Goal: Transaction & Acquisition: Book appointment/travel/reservation

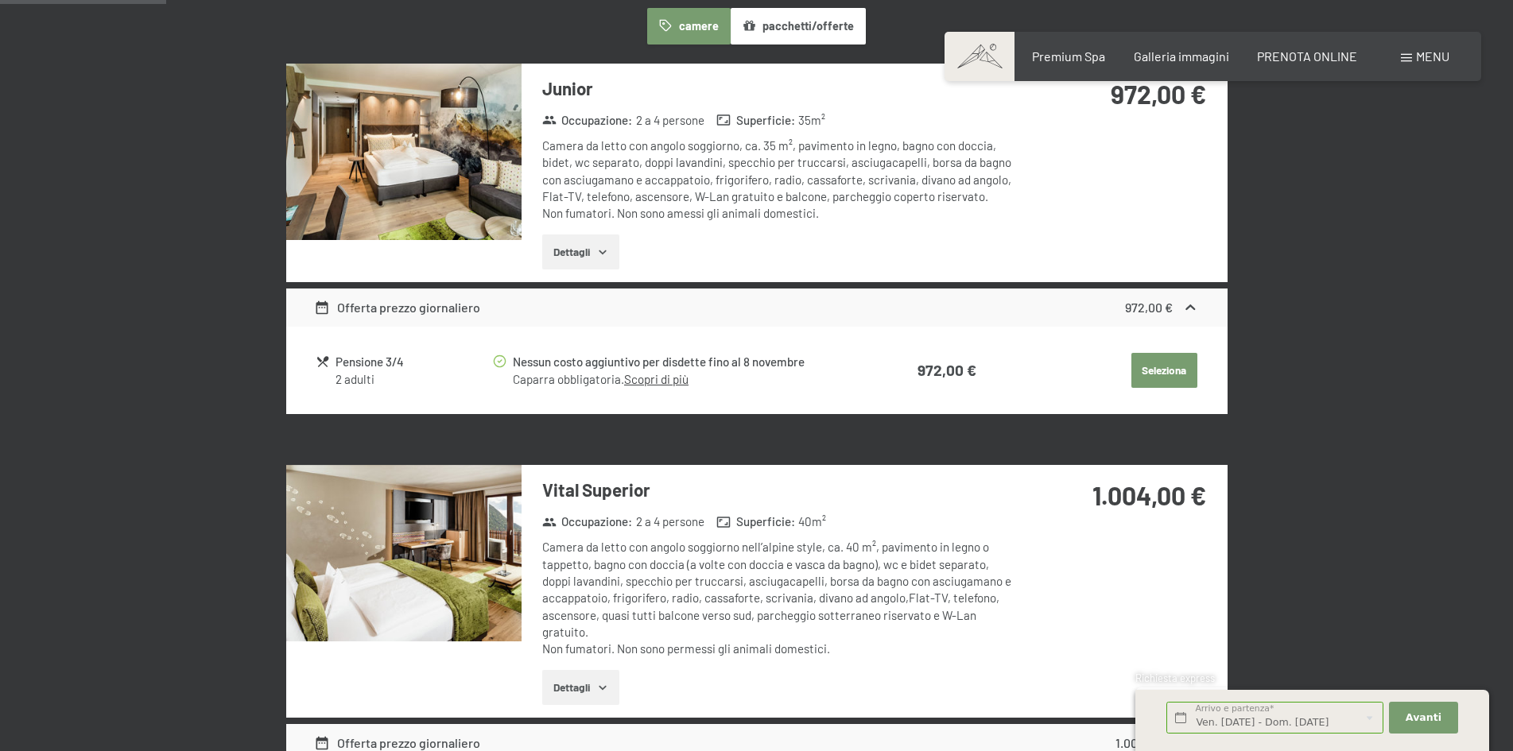
scroll to position [556, 0]
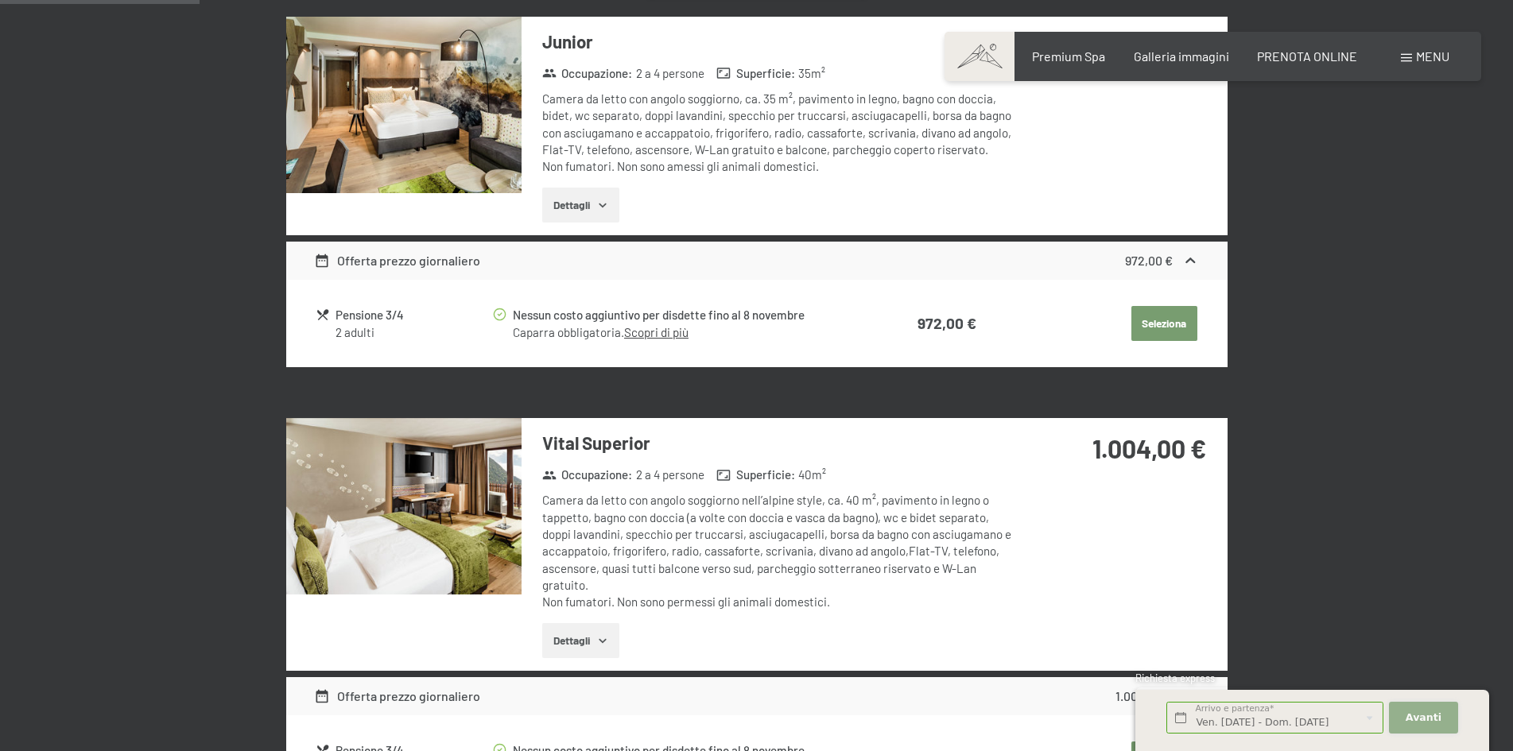
click at [1428, 718] on span "Avanti" at bounding box center [1423, 718] width 36 height 14
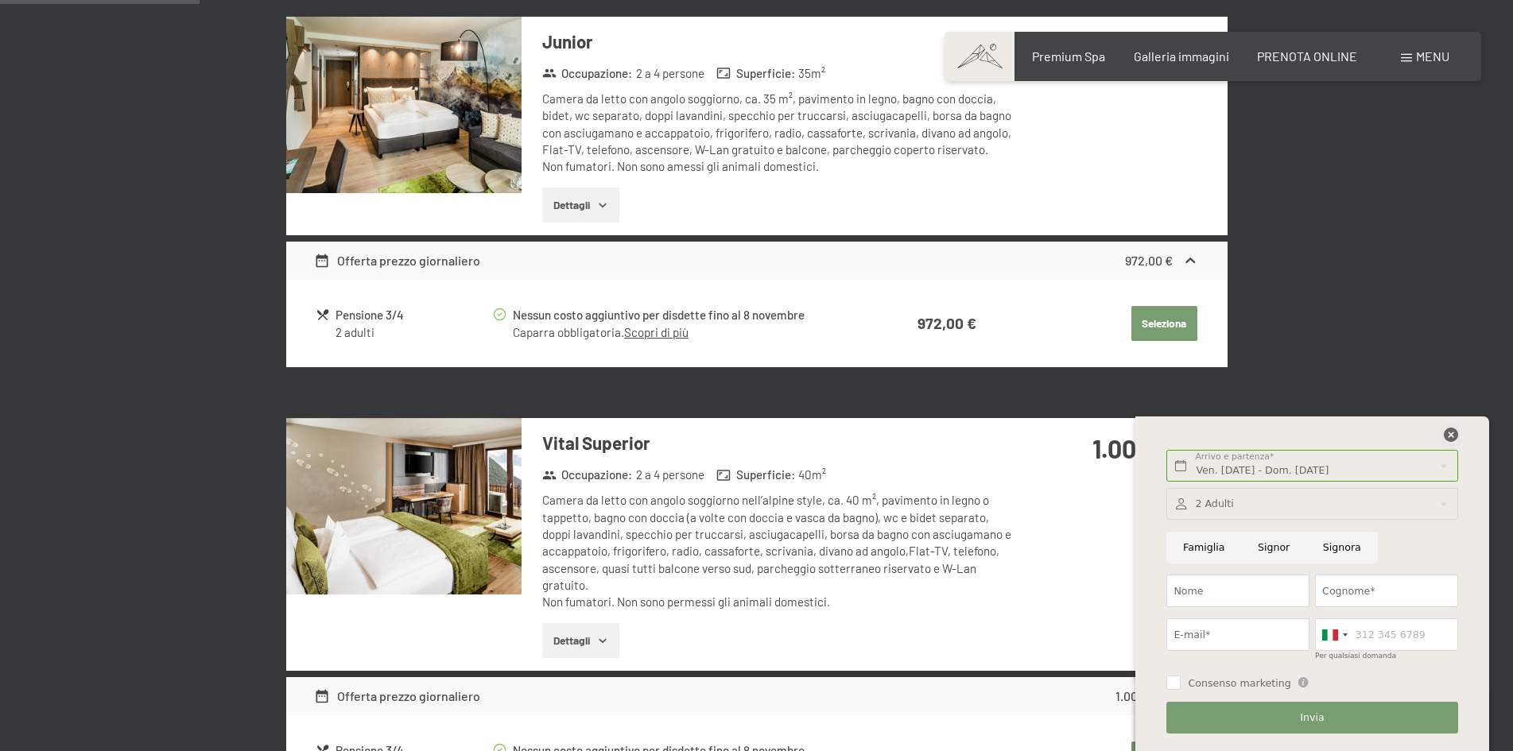
click at [1449, 436] on icon at bounding box center [1450, 435] width 14 height 14
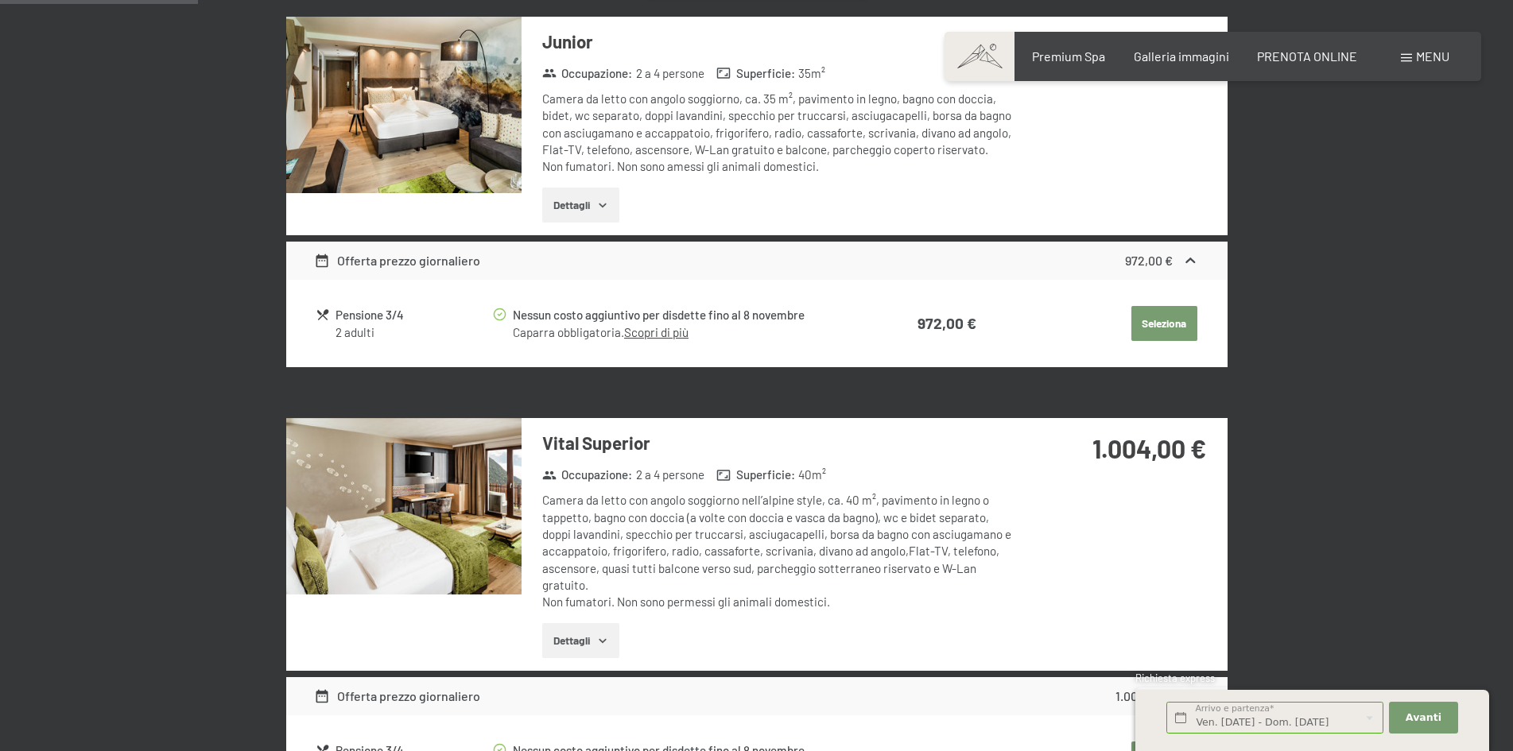
scroll to position [477, 0]
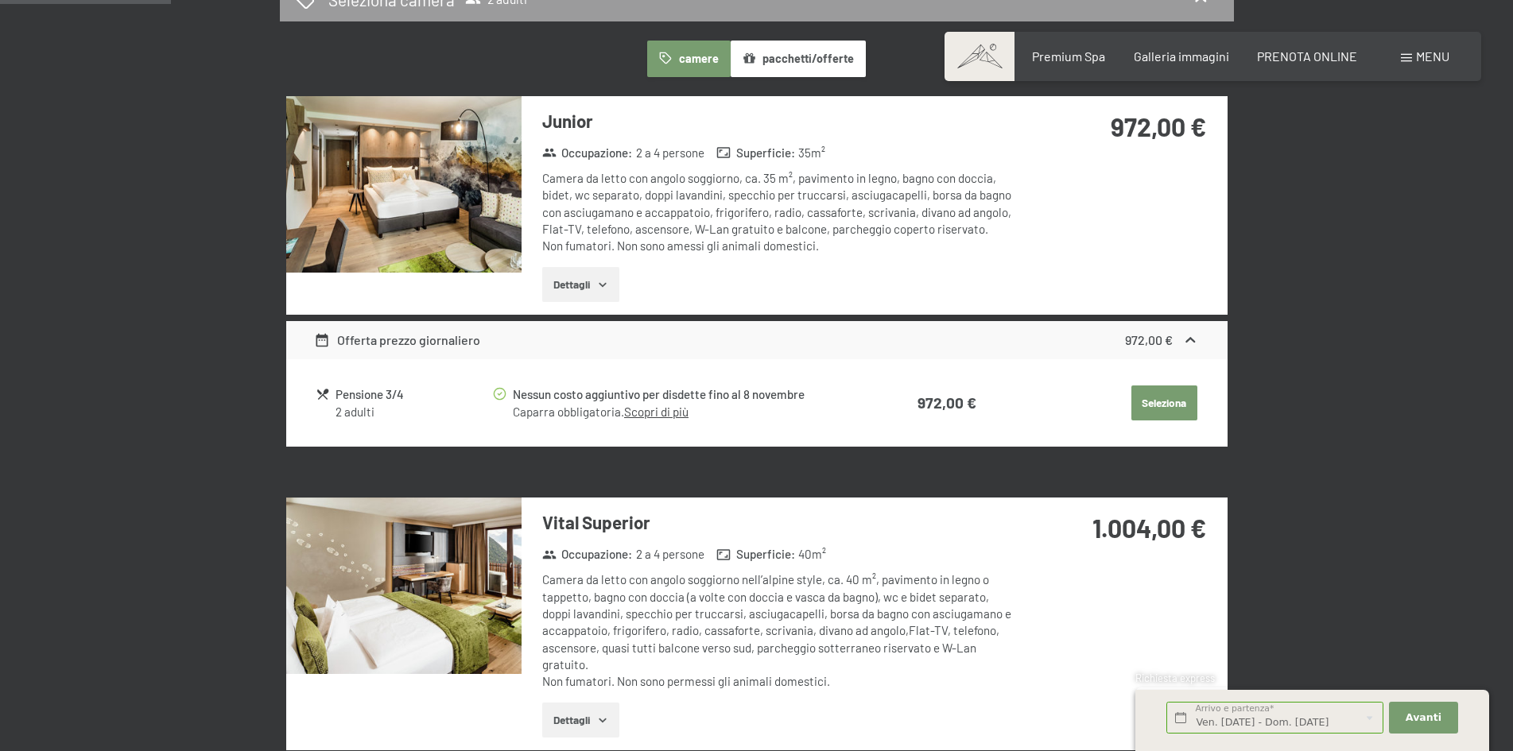
click at [607, 281] on icon "button" at bounding box center [602, 284] width 13 height 13
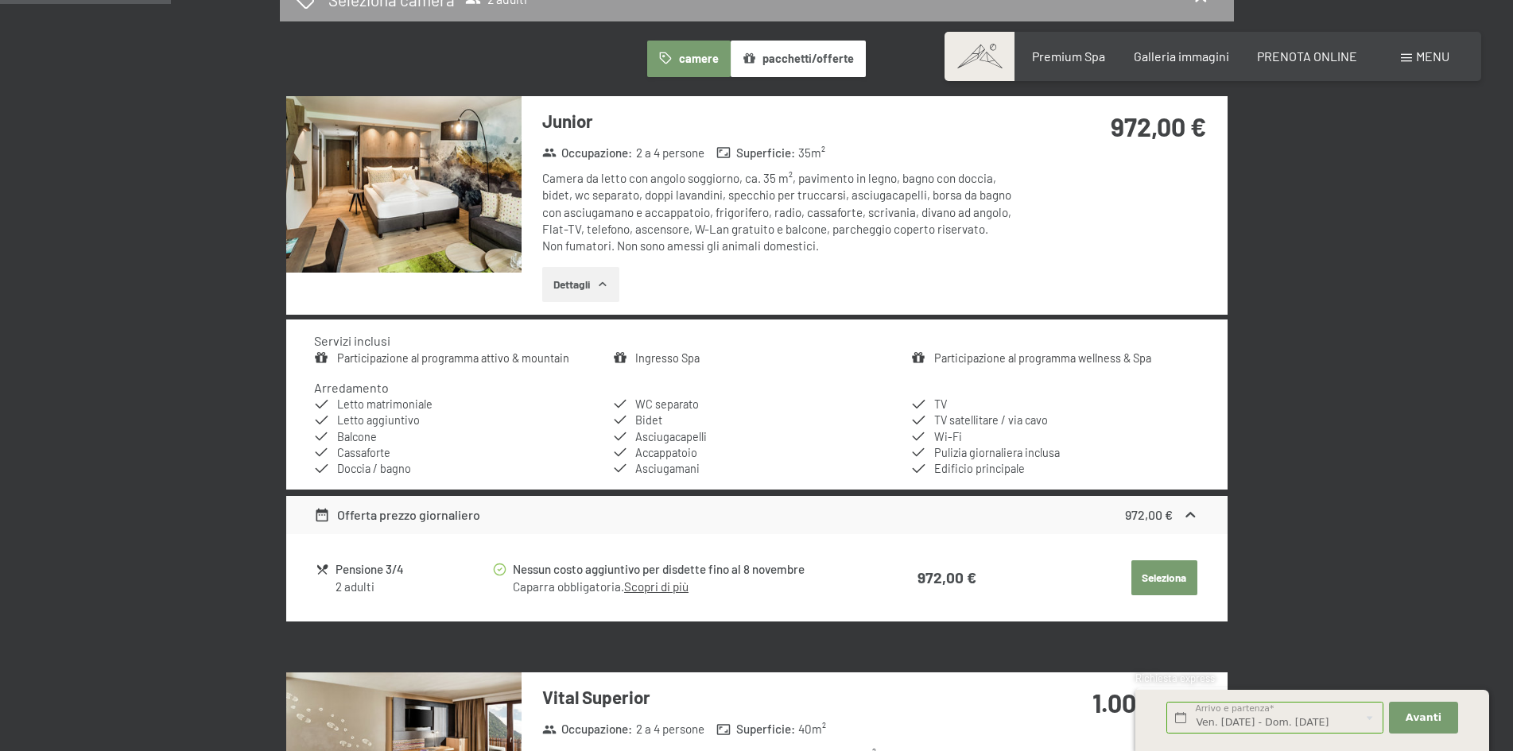
click at [454, 180] on img at bounding box center [403, 184] width 235 height 176
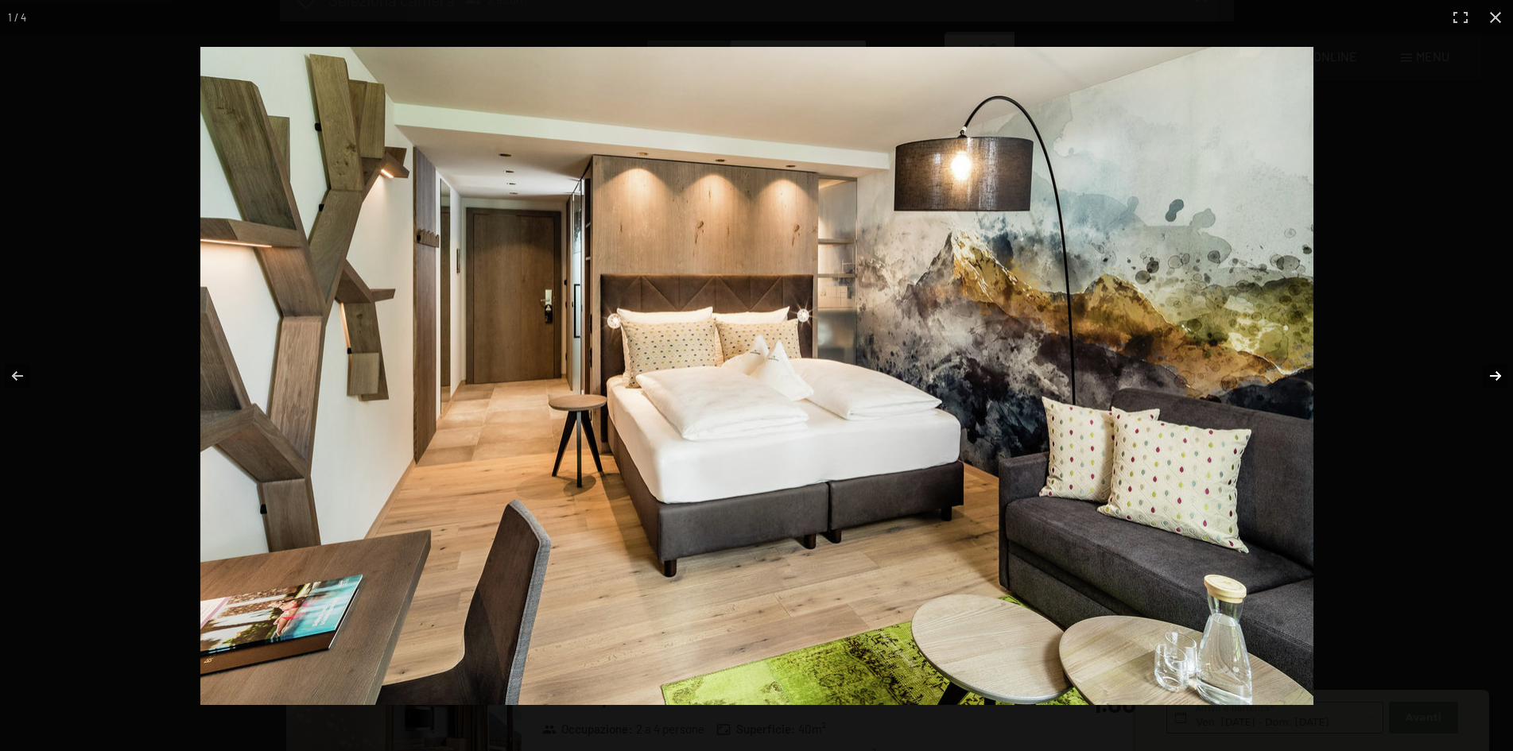
click at [1492, 382] on button "button" at bounding box center [1485, 375] width 56 height 79
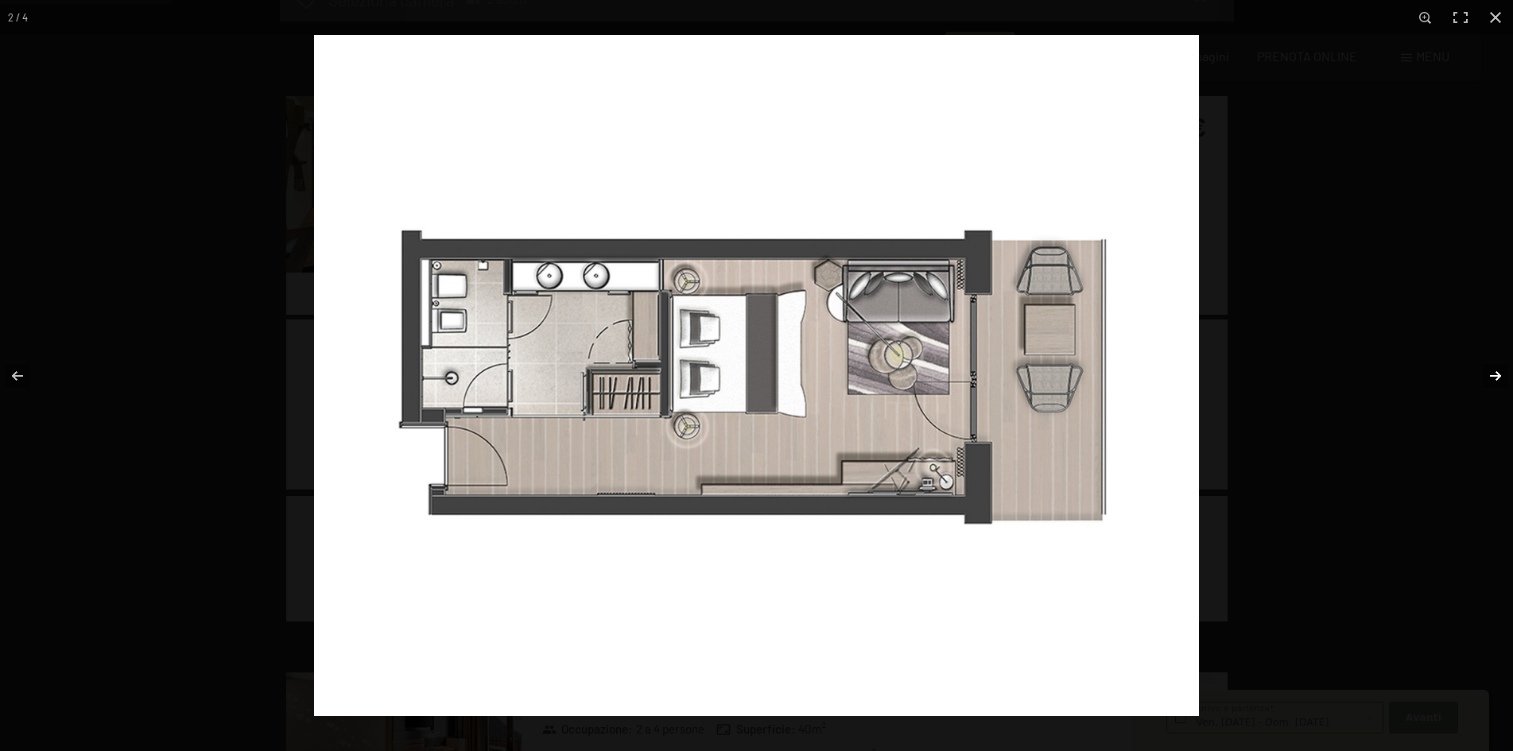
click at [1492, 382] on button "button" at bounding box center [1485, 375] width 56 height 79
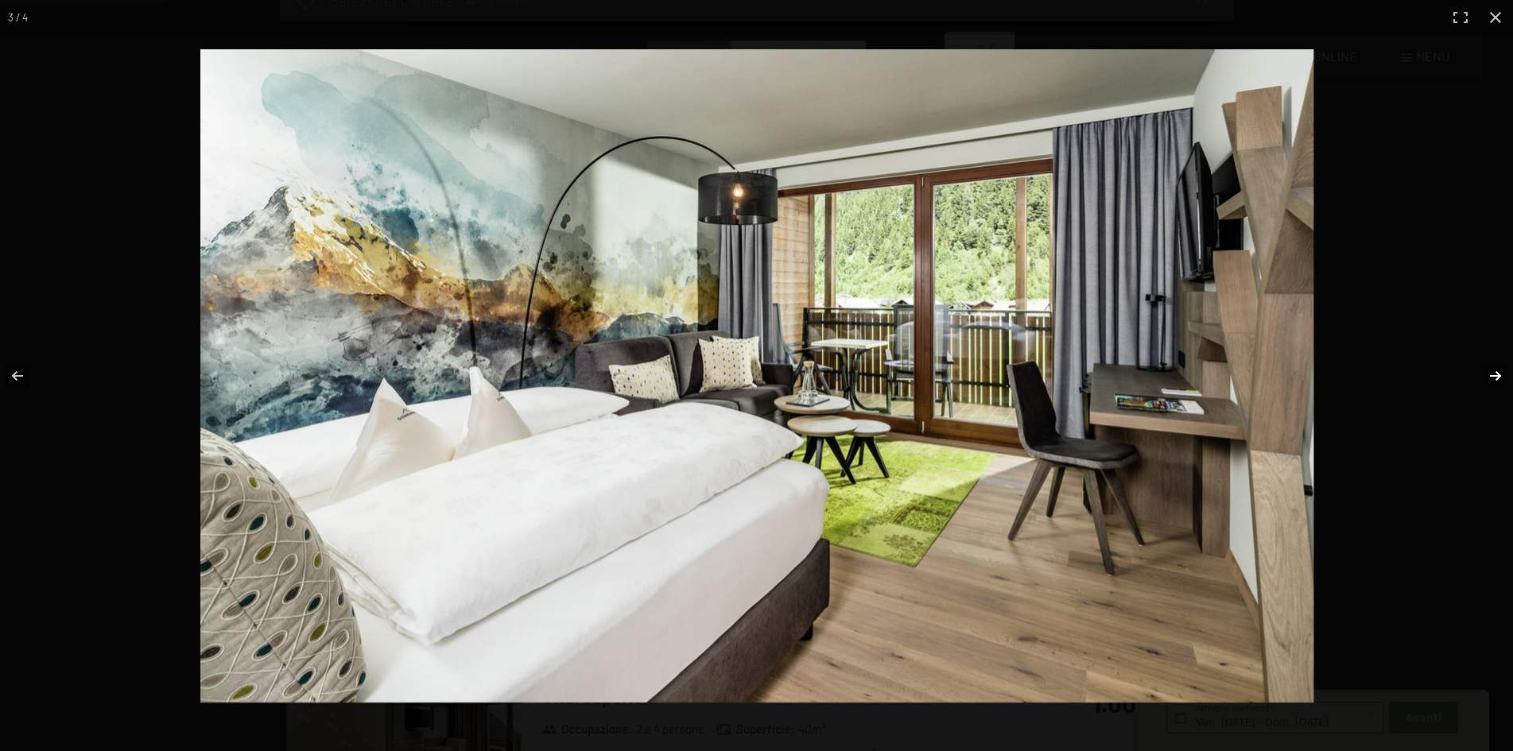
click at [1492, 382] on button "button" at bounding box center [1485, 375] width 56 height 79
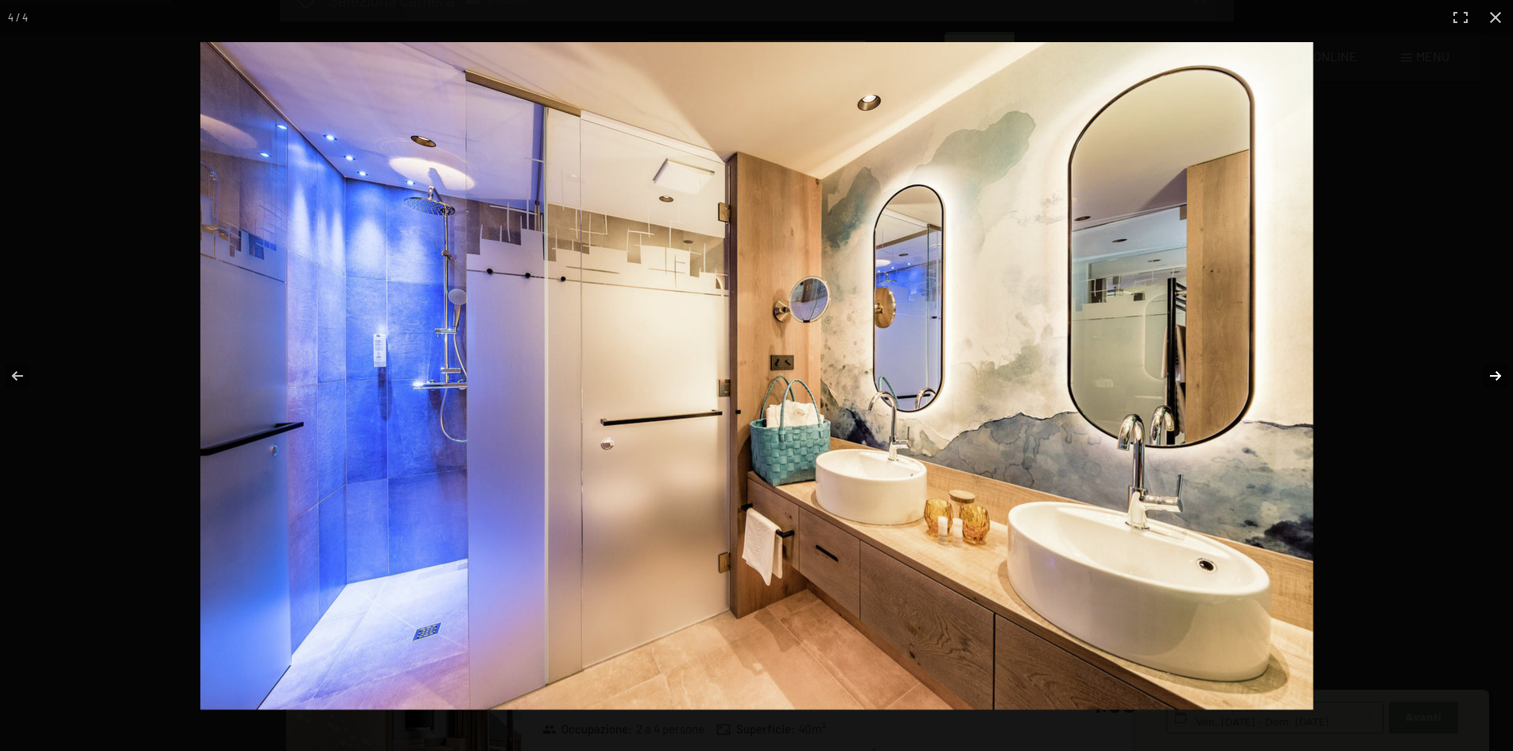
click at [1492, 382] on button "button" at bounding box center [1485, 375] width 56 height 79
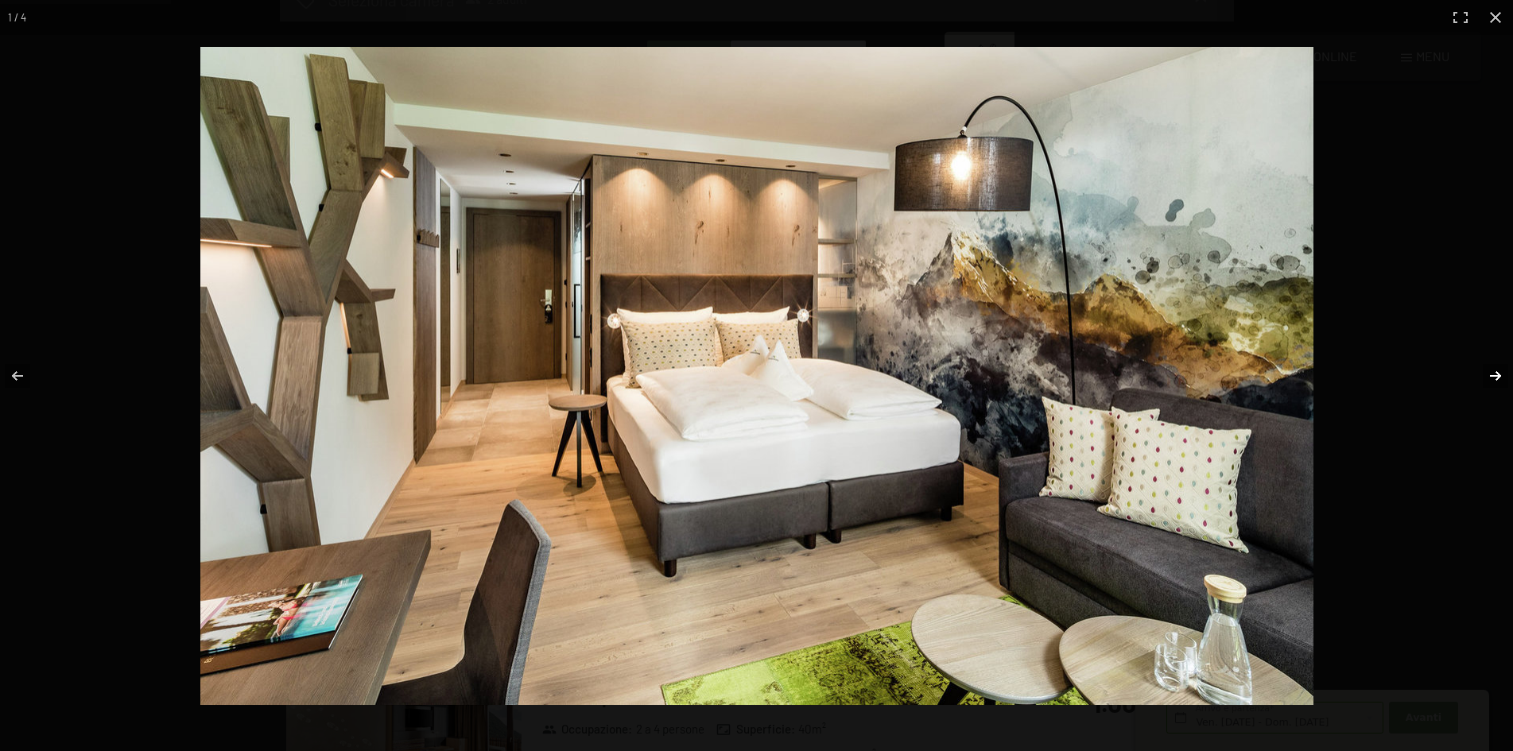
click at [1492, 382] on button "button" at bounding box center [1485, 375] width 56 height 79
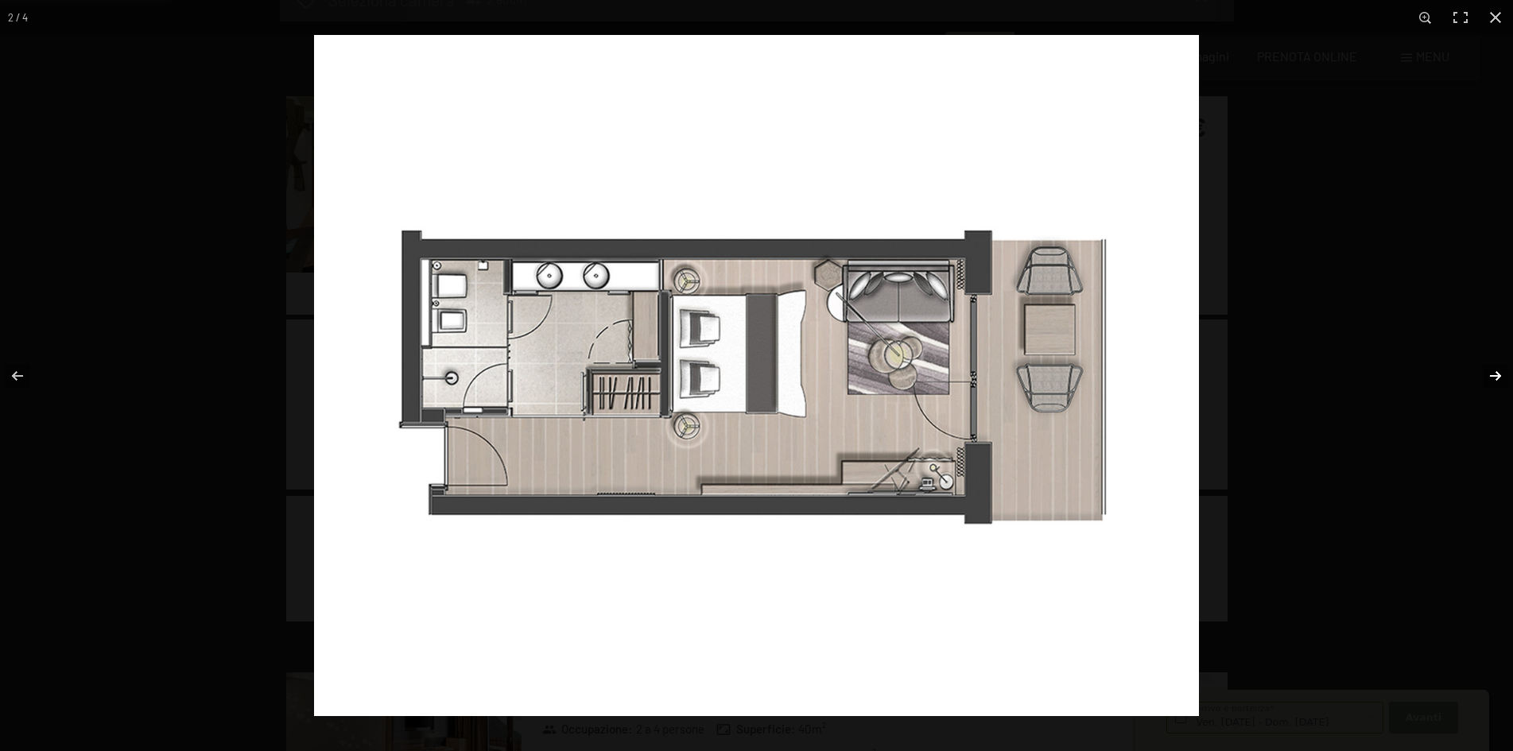
click at [1492, 382] on button "button" at bounding box center [1485, 375] width 56 height 79
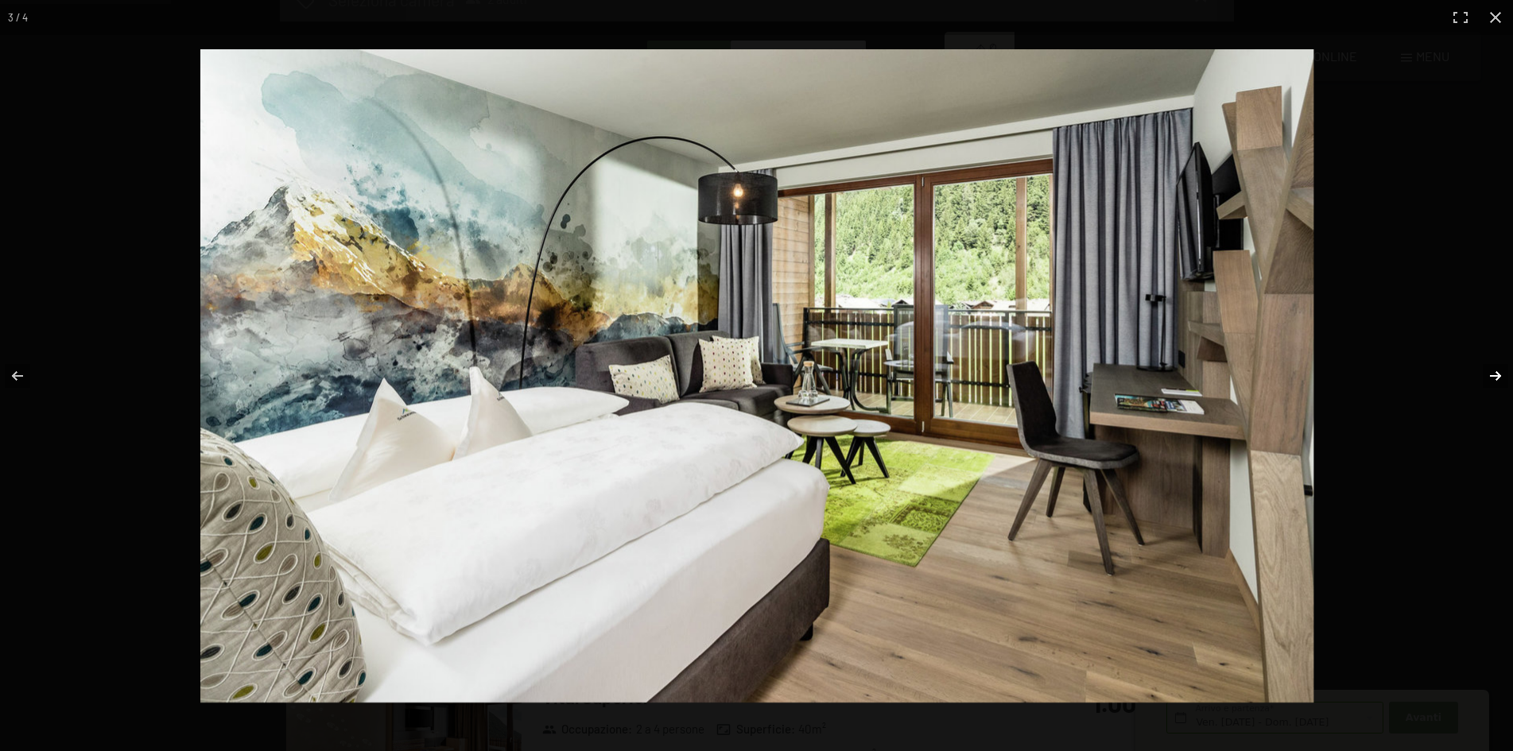
click at [1492, 382] on button "button" at bounding box center [1485, 375] width 56 height 79
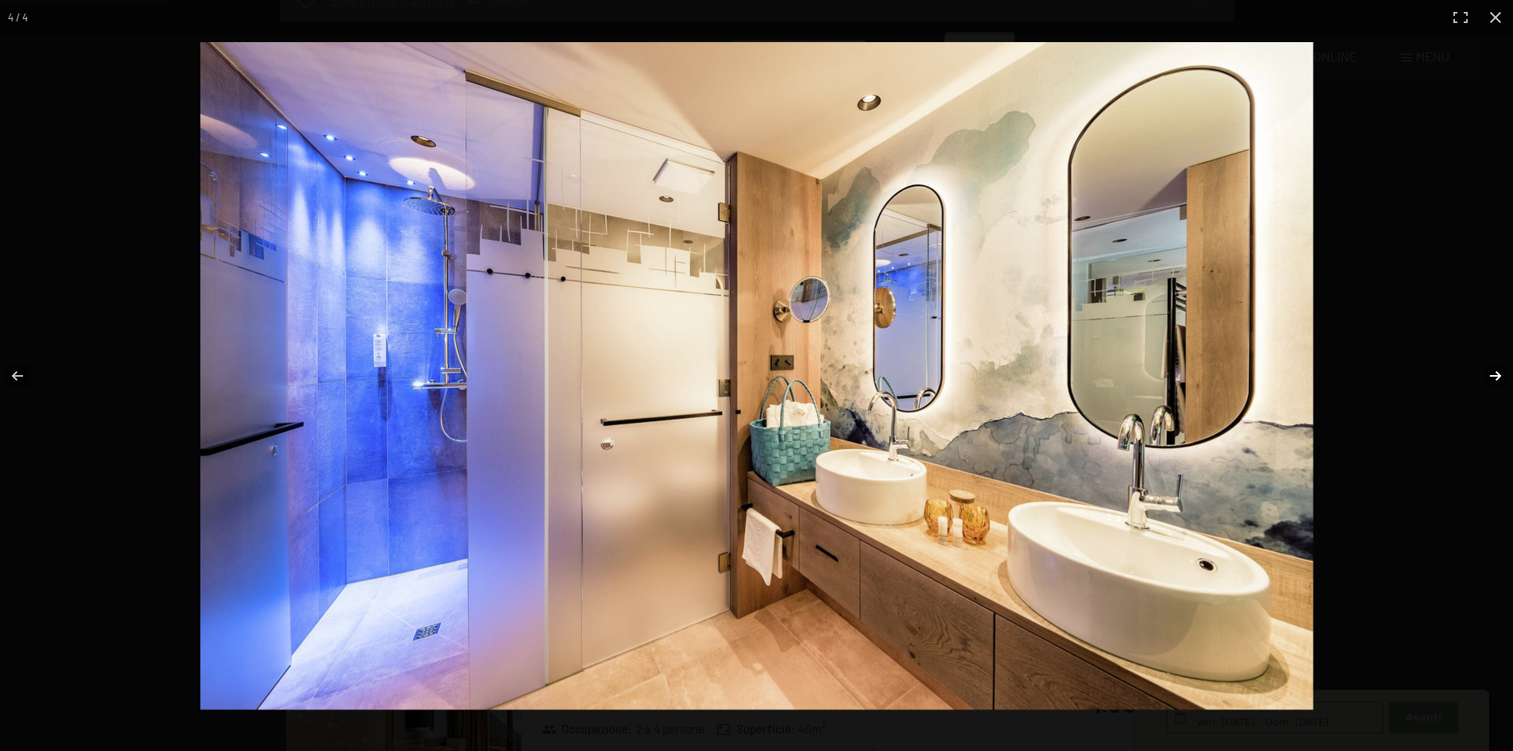
click at [1492, 382] on button "button" at bounding box center [1485, 375] width 56 height 79
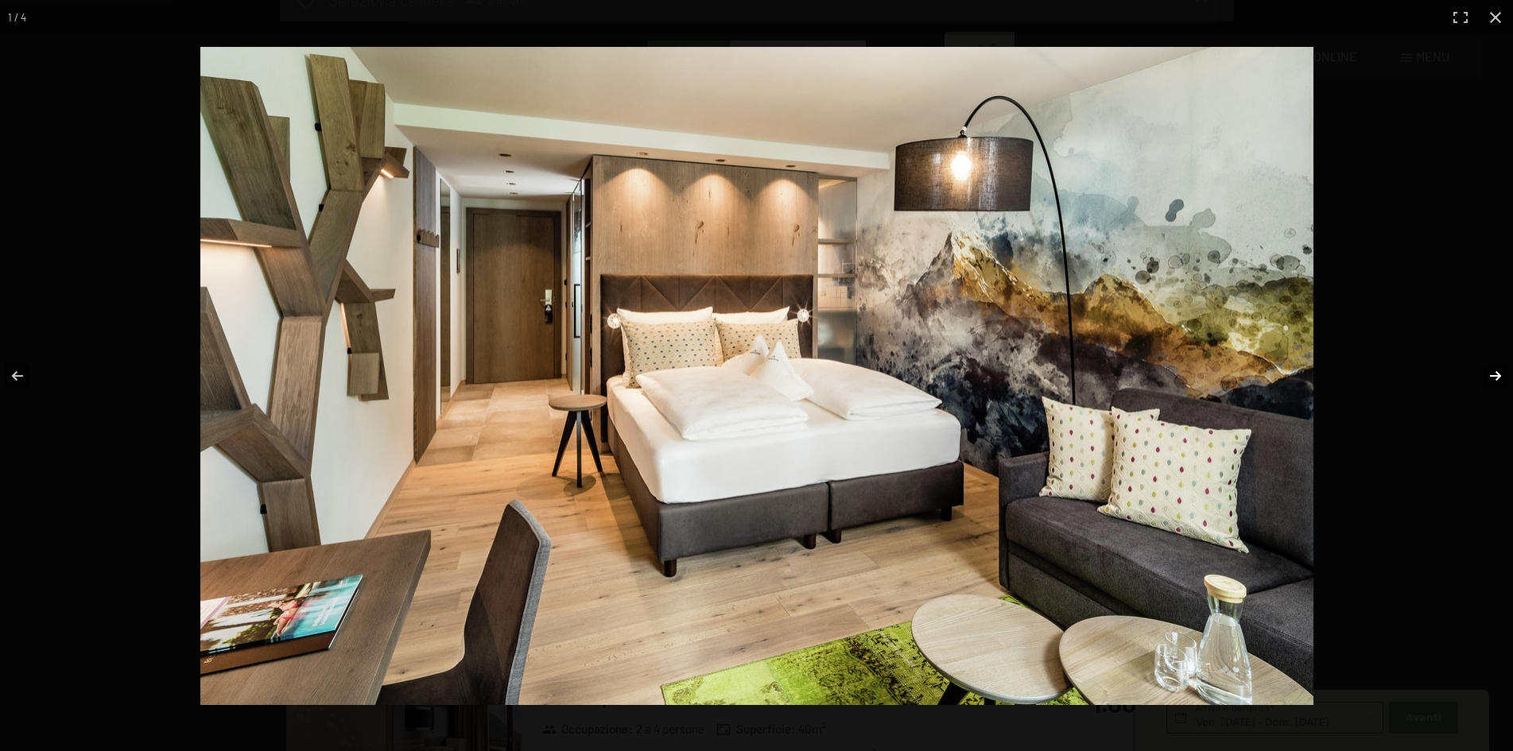
click at [1492, 382] on button "button" at bounding box center [1485, 375] width 56 height 79
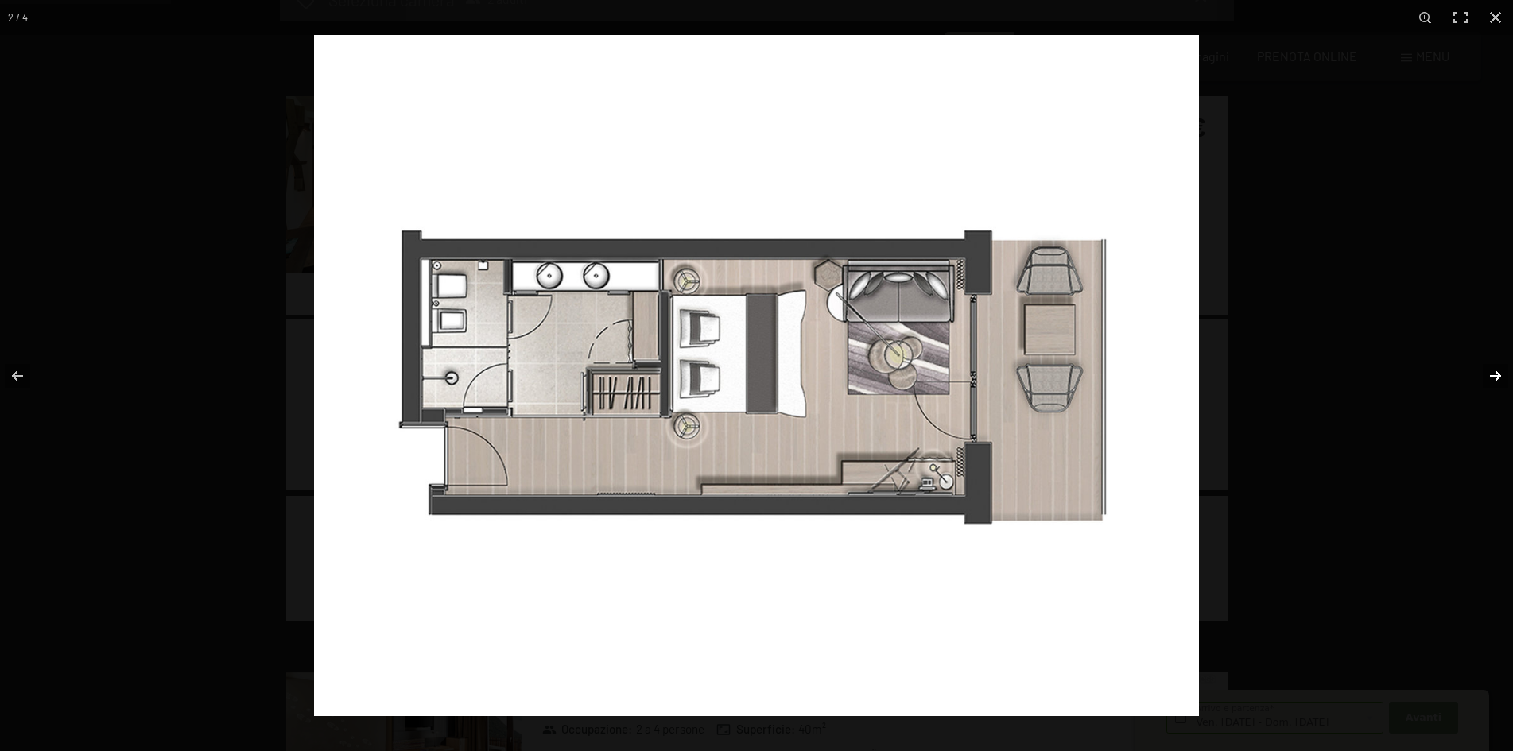
click at [1492, 382] on button "button" at bounding box center [1485, 375] width 56 height 79
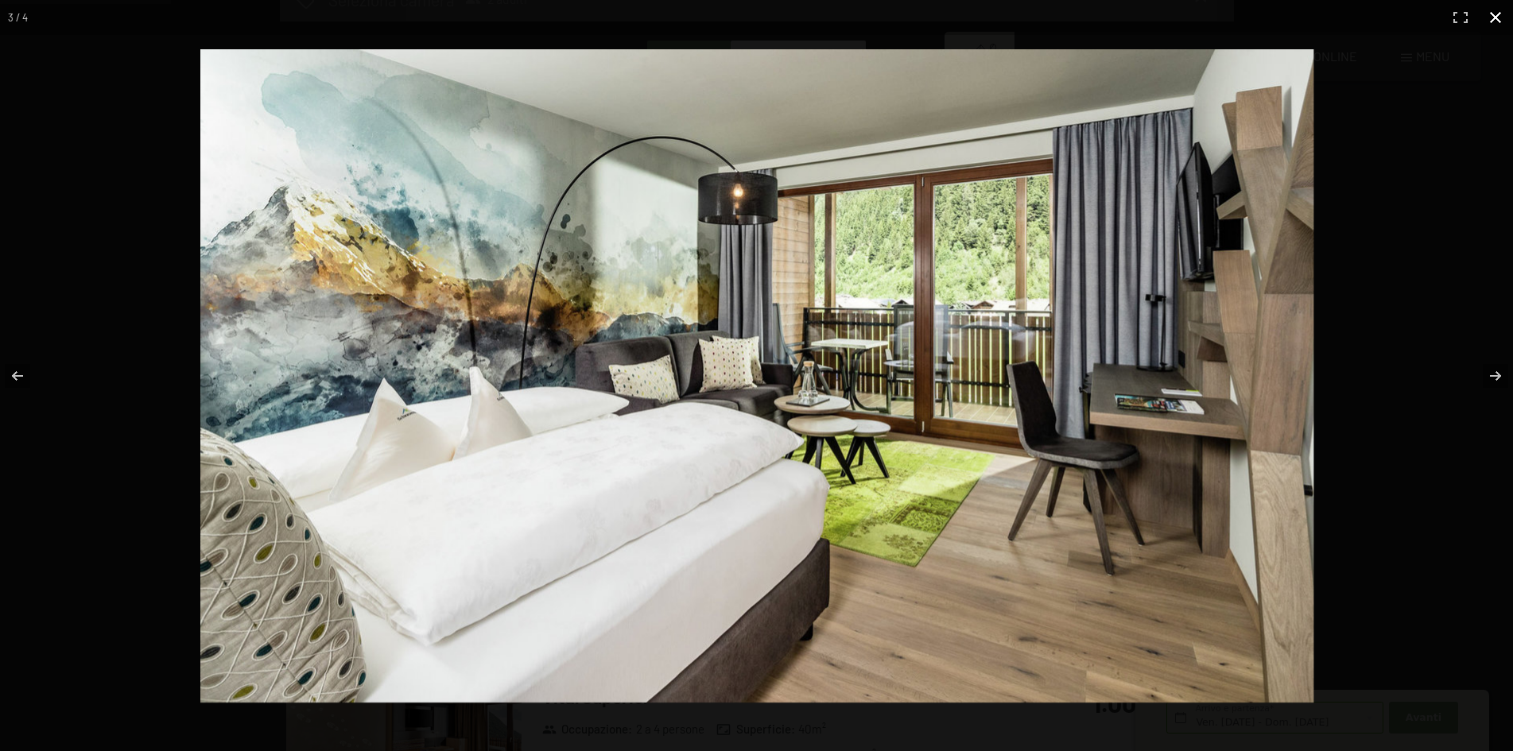
click at [1492, 16] on button "button" at bounding box center [1495, 17] width 35 height 35
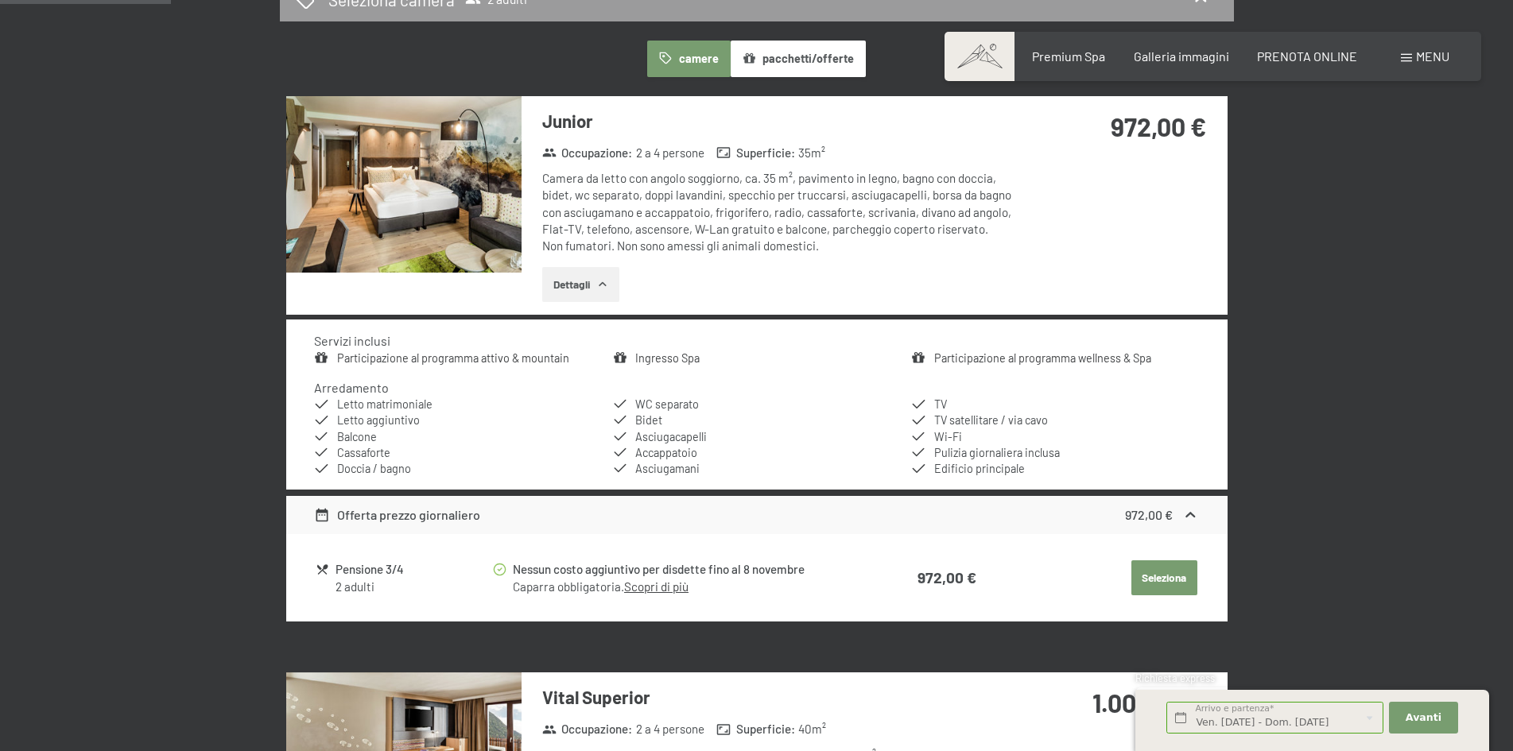
click at [657, 359] on link "Ingresso Spa" at bounding box center [667, 358] width 64 height 14
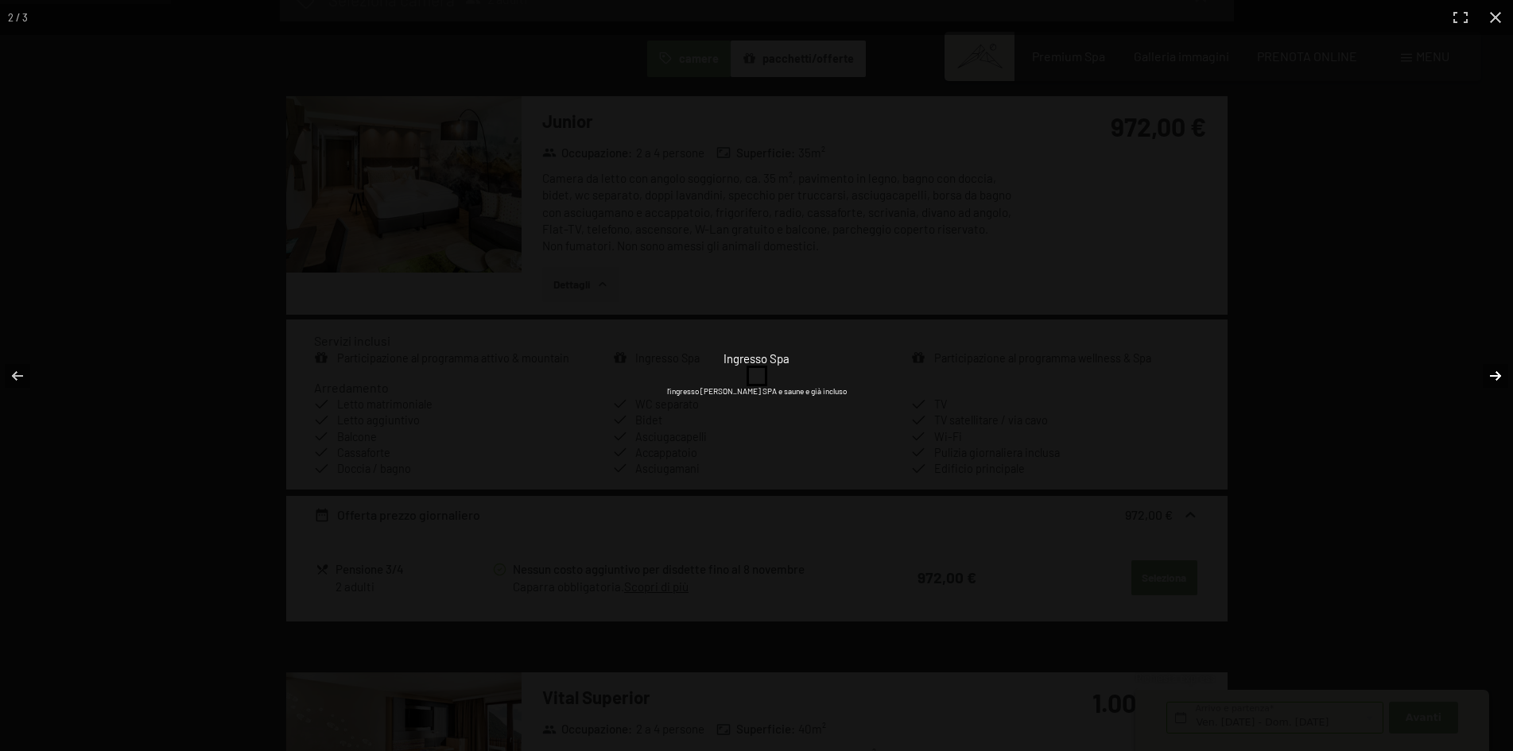
click at [1490, 374] on button "button" at bounding box center [1485, 375] width 56 height 79
click at [1495, 18] on button "button" at bounding box center [1495, 17] width 35 height 35
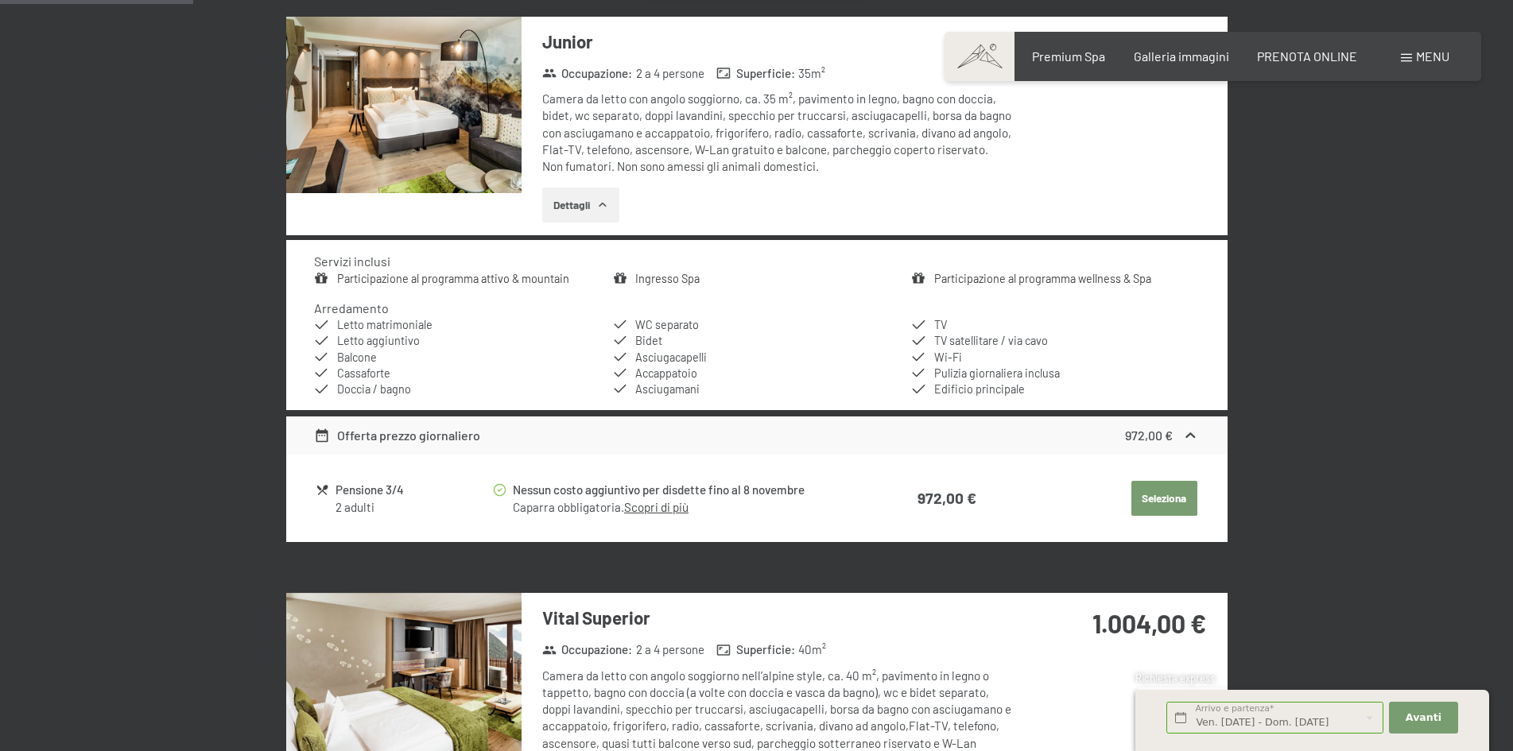
scroll to position [636, 0]
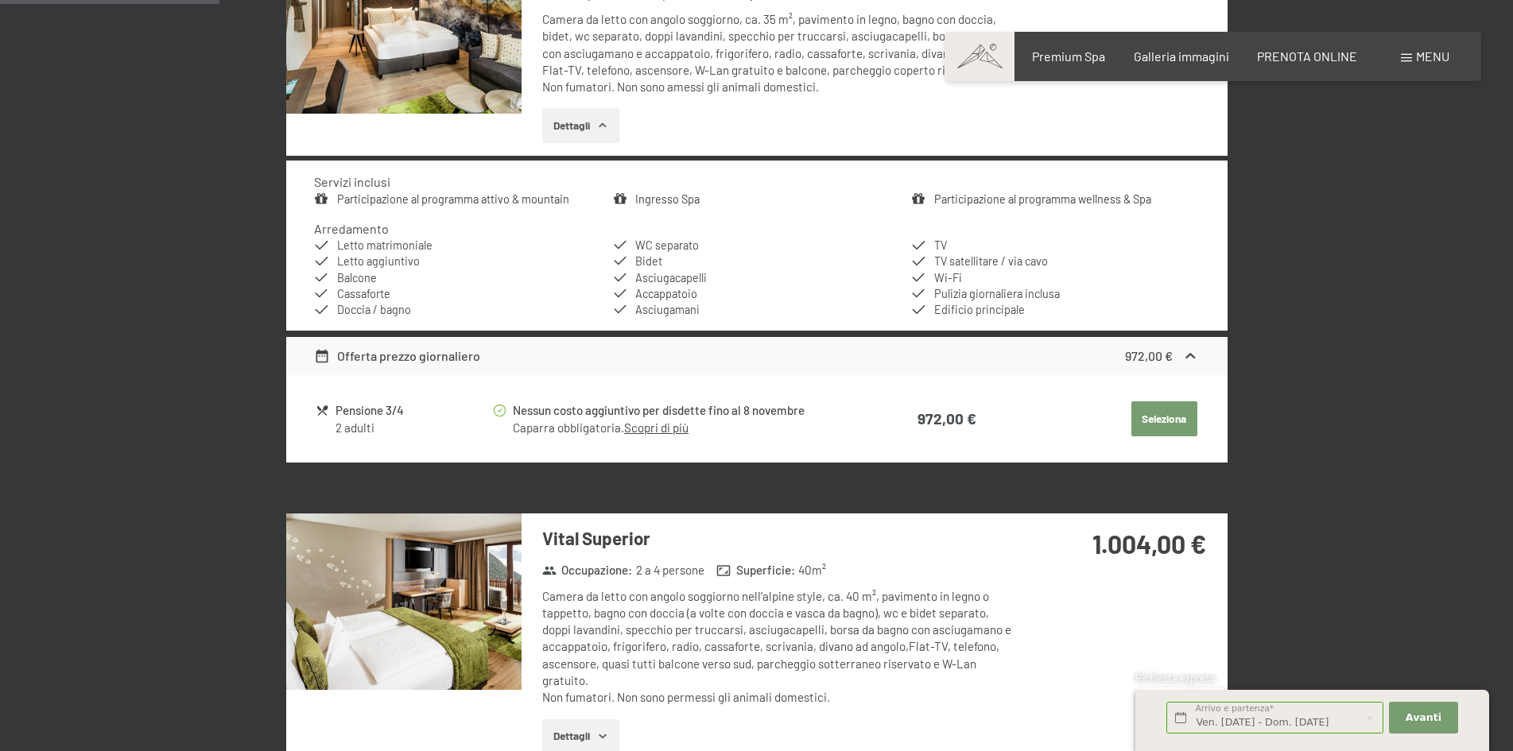
click at [1160, 419] on button "Seleziona" at bounding box center [1164, 418] width 66 height 35
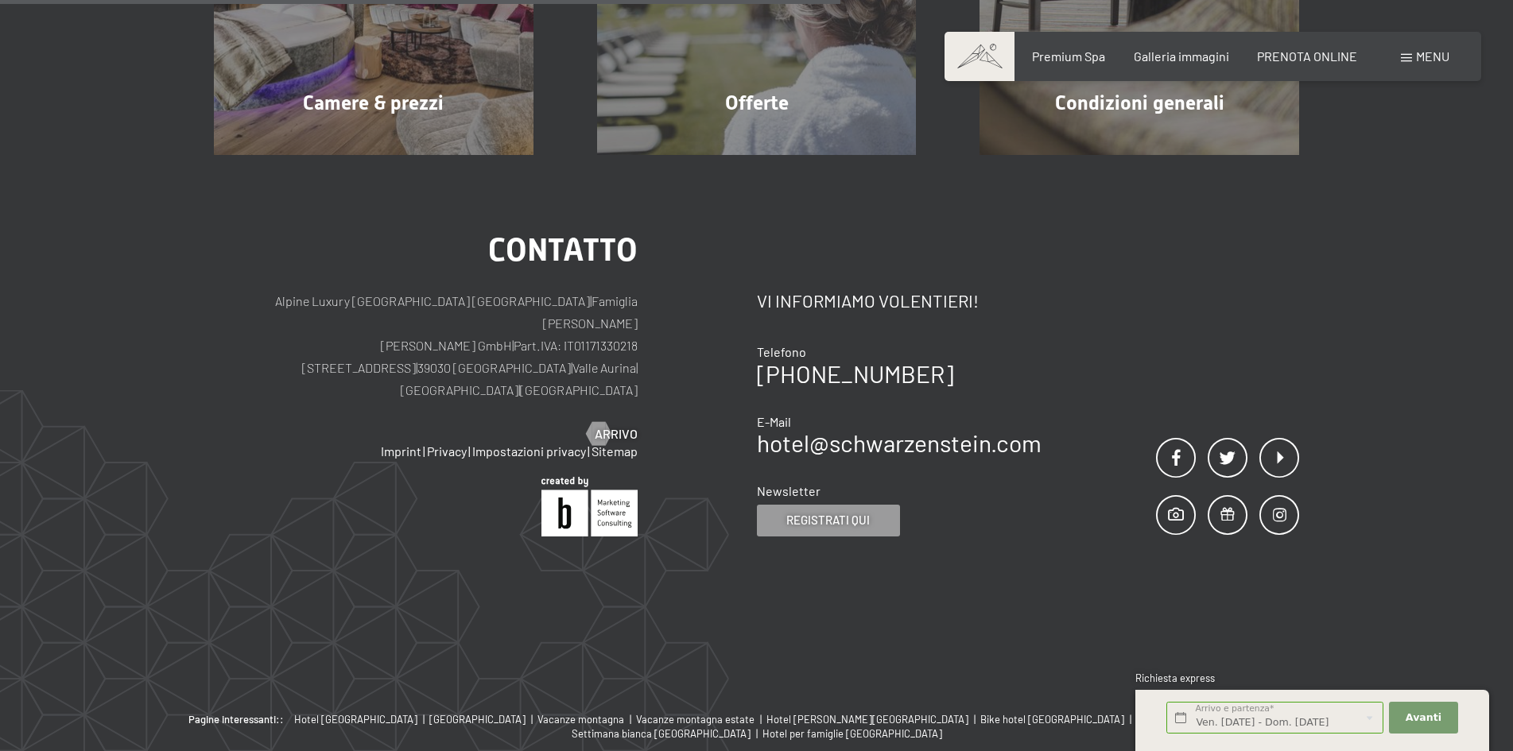
scroll to position [392, 0]
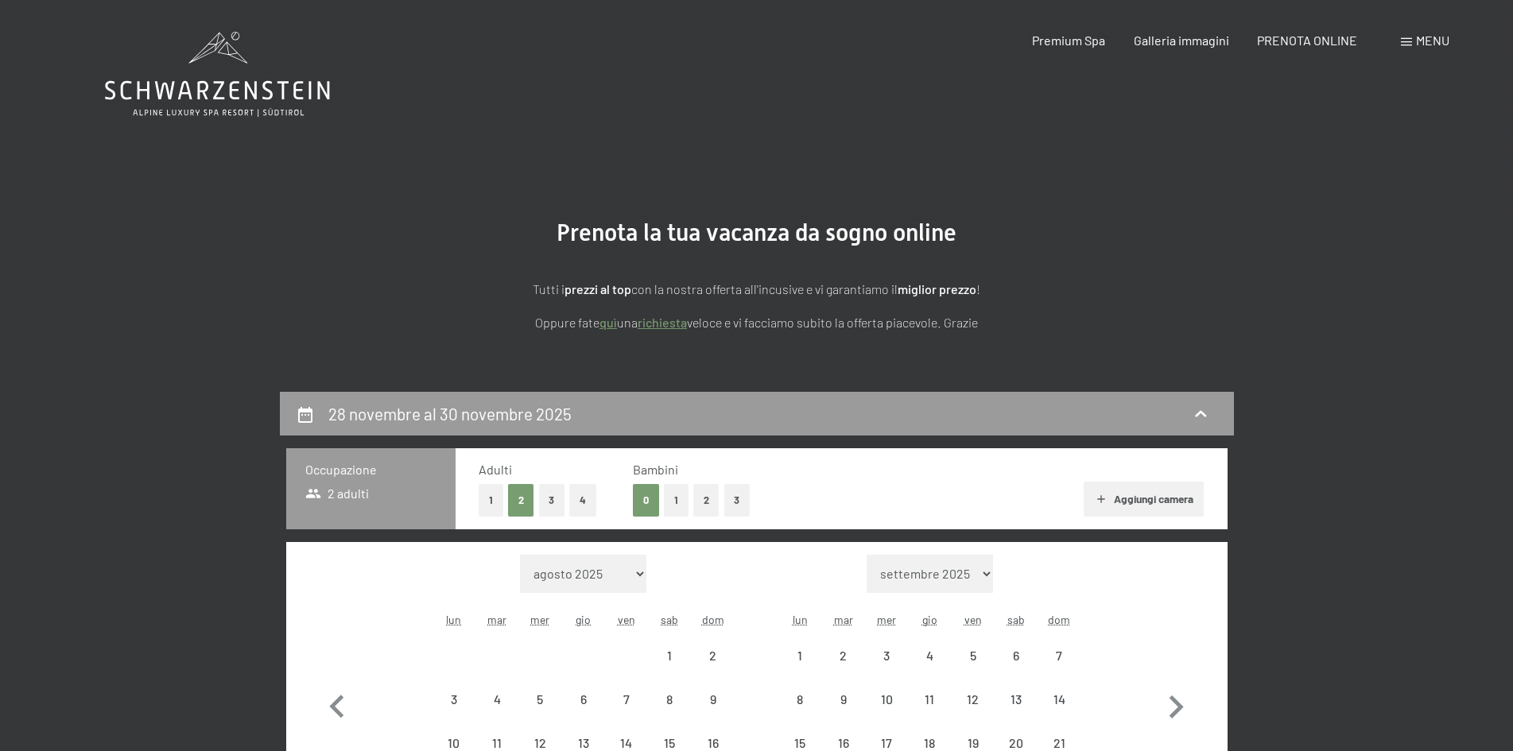
select select "[DATE]"
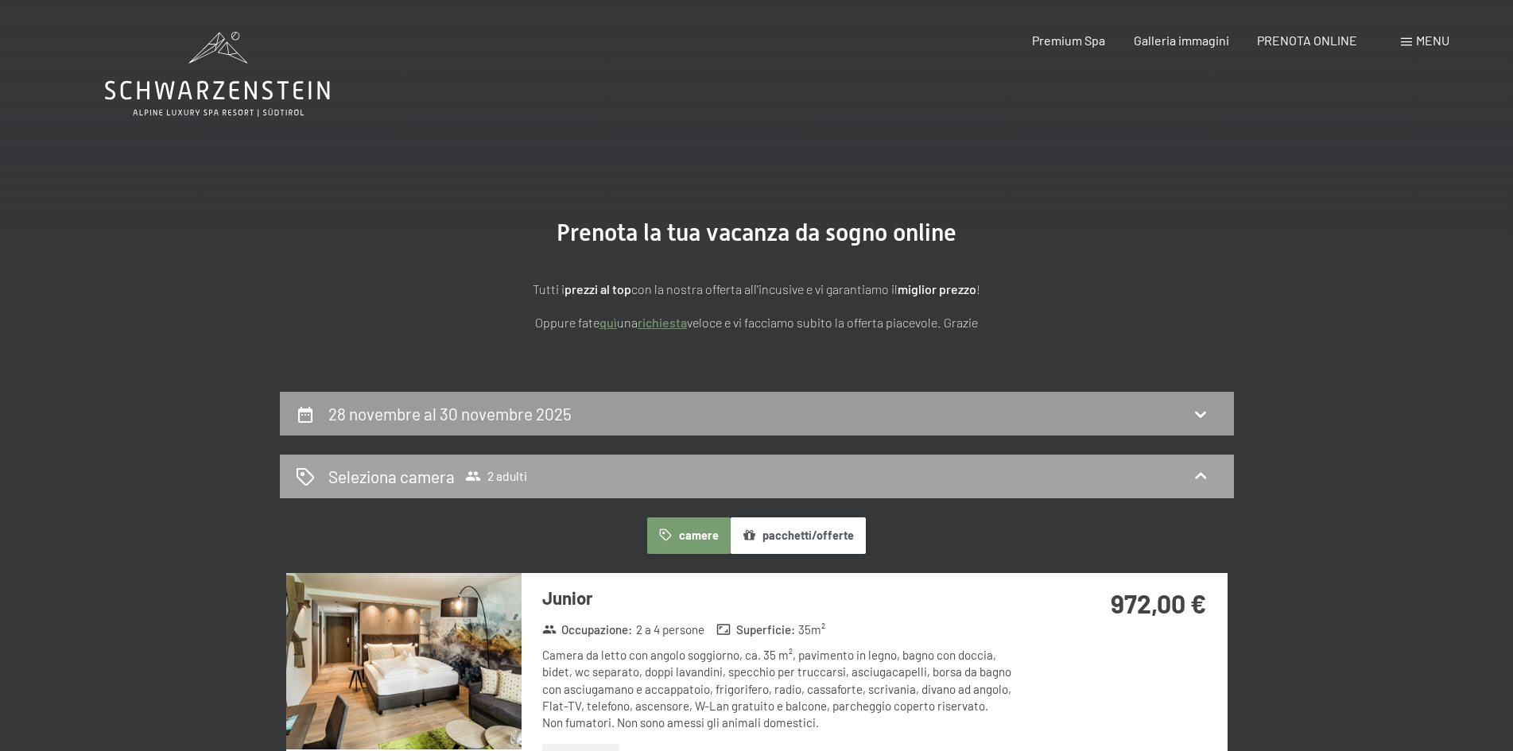
select select "[DATE]"
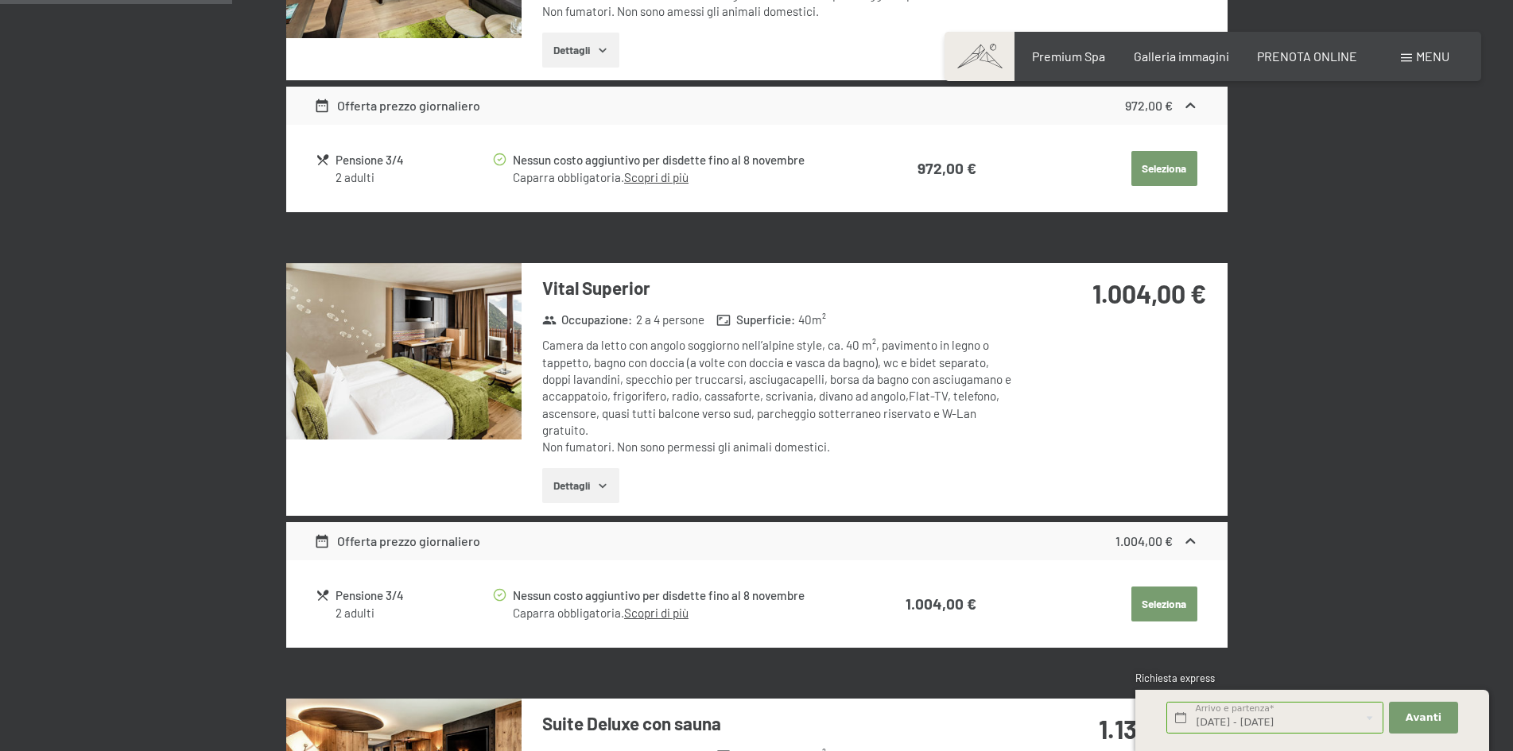
scroll to position [715, 0]
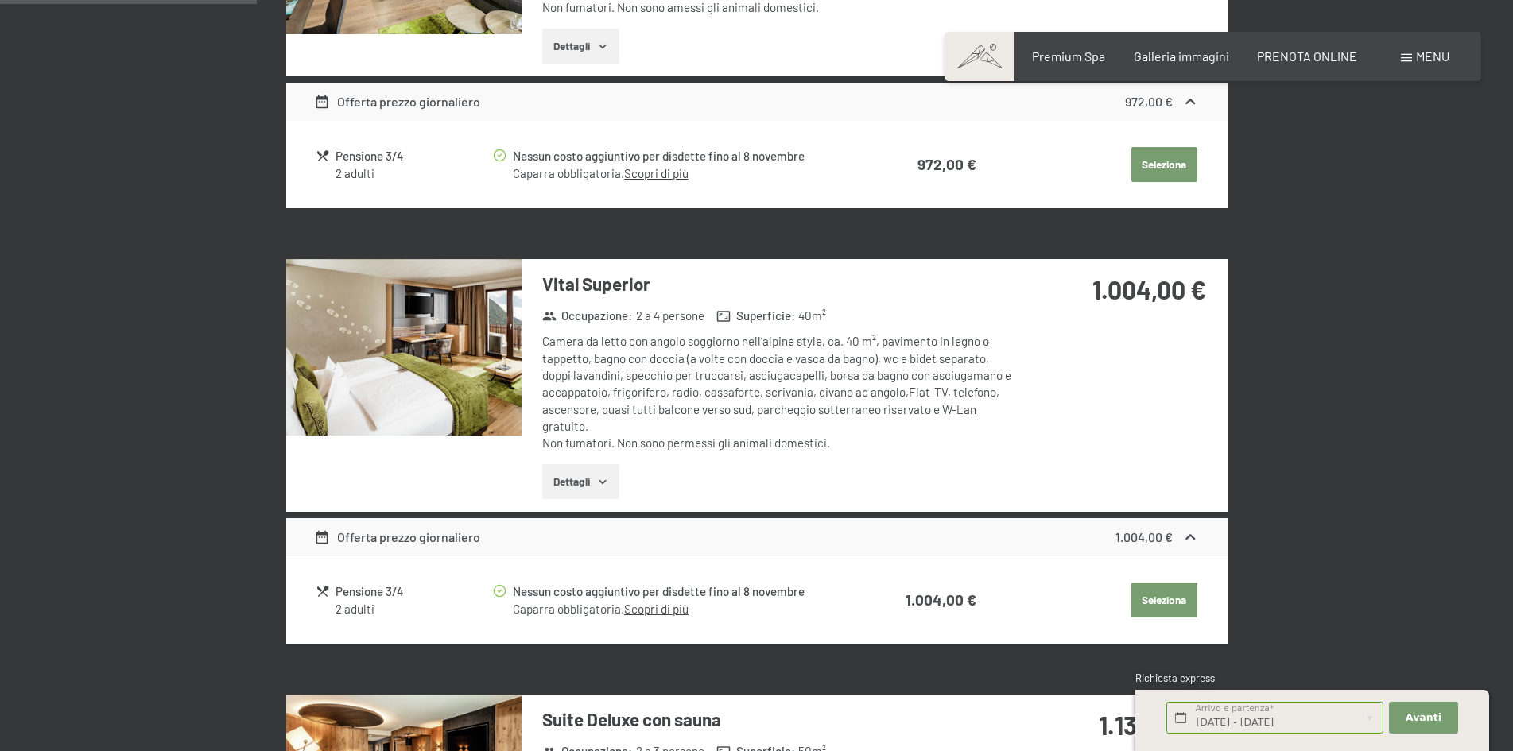
click at [608, 480] on icon "button" at bounding box center [602, 481] width 13 height 13
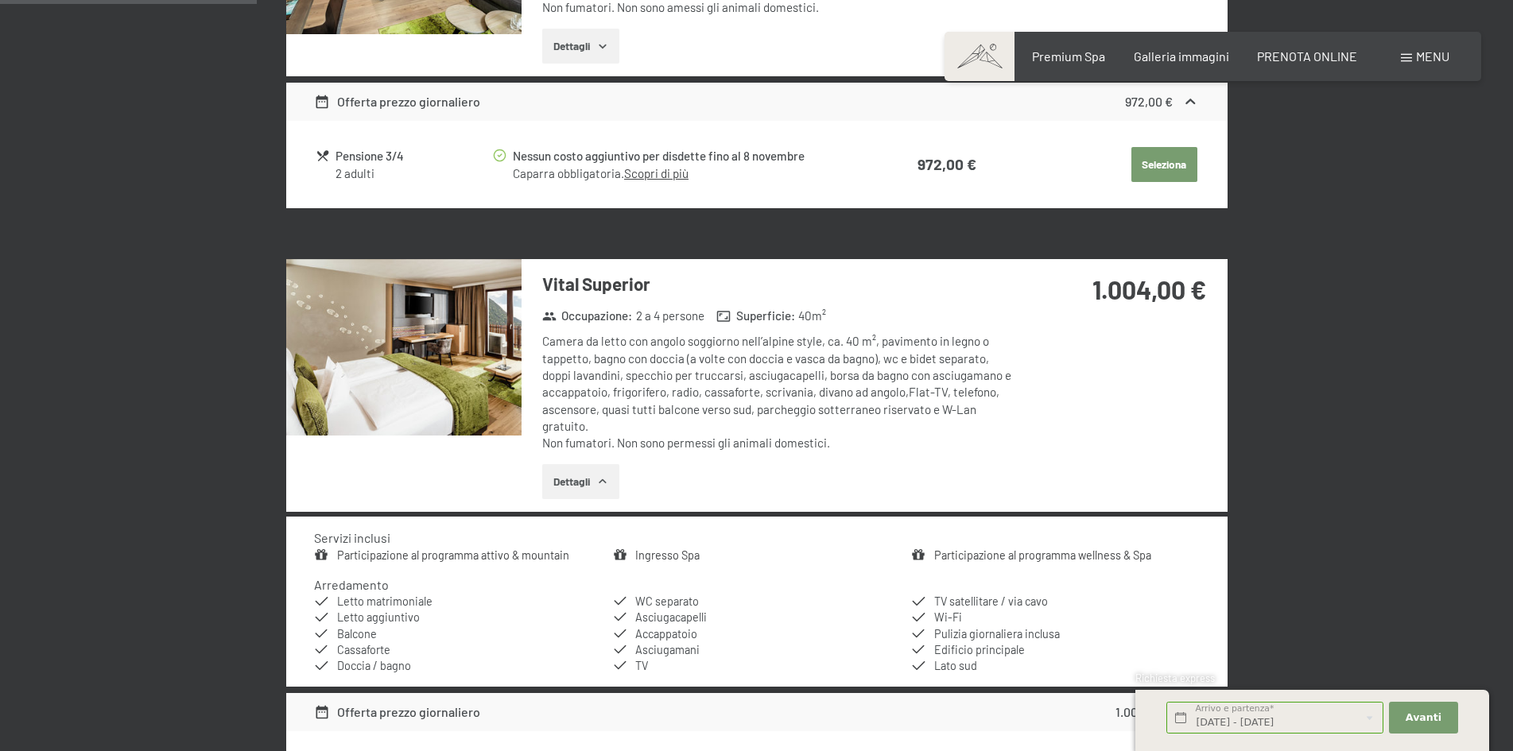
click at [607, 483] on icon "button" at bounding box center [602, 481] width 13 height 13
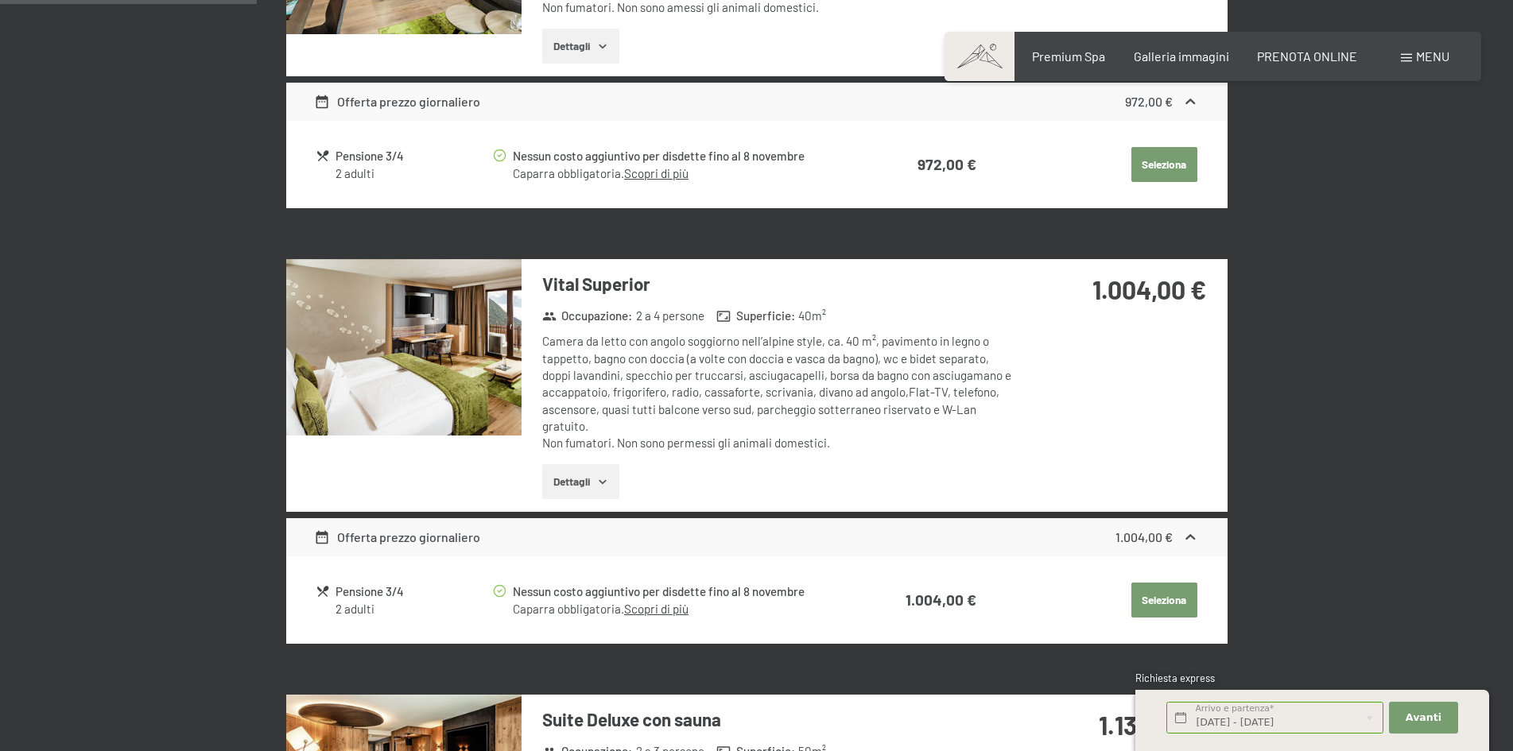
click at [607, 483] on icon "button" at bounding box center [602, 481] width 13 height 13
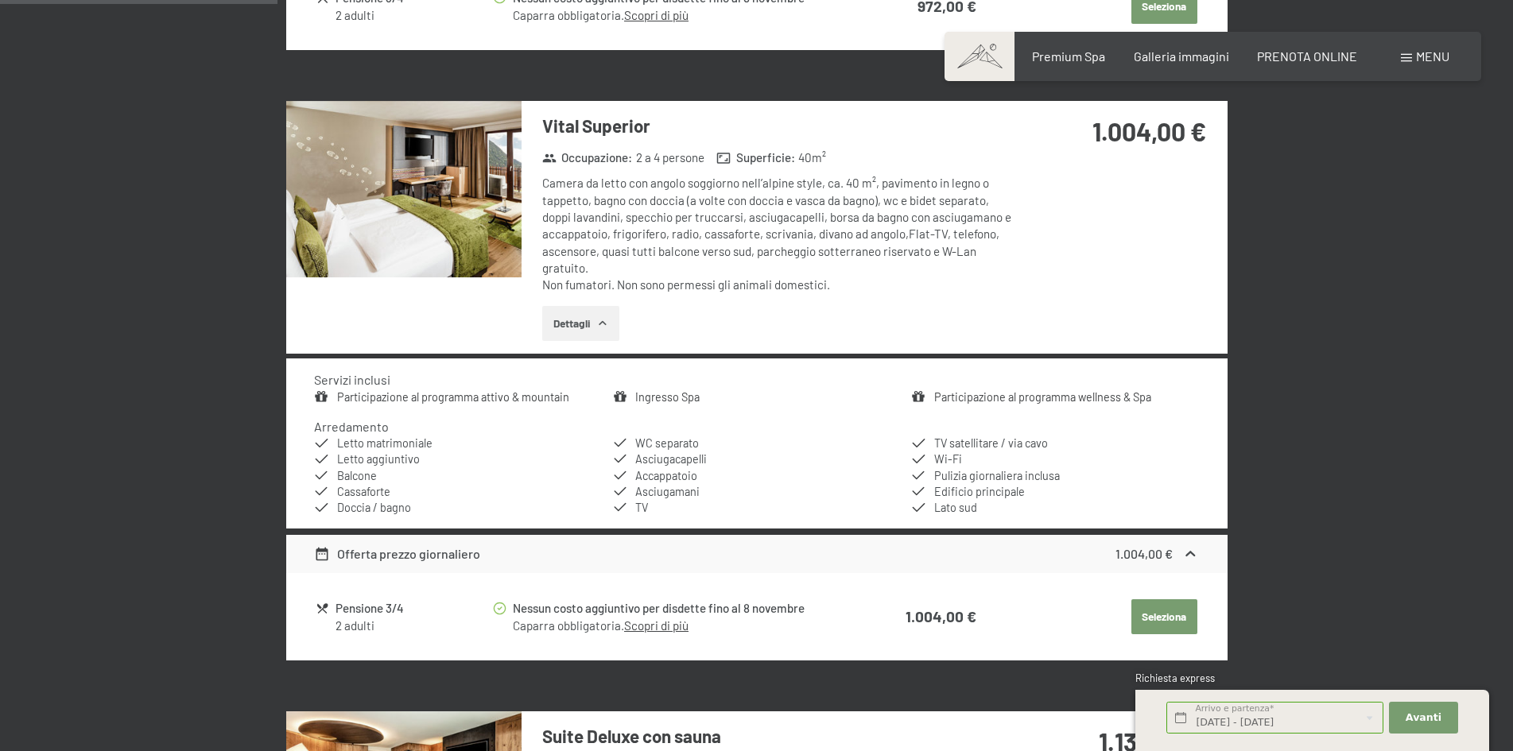
scroll to position [874, 0]
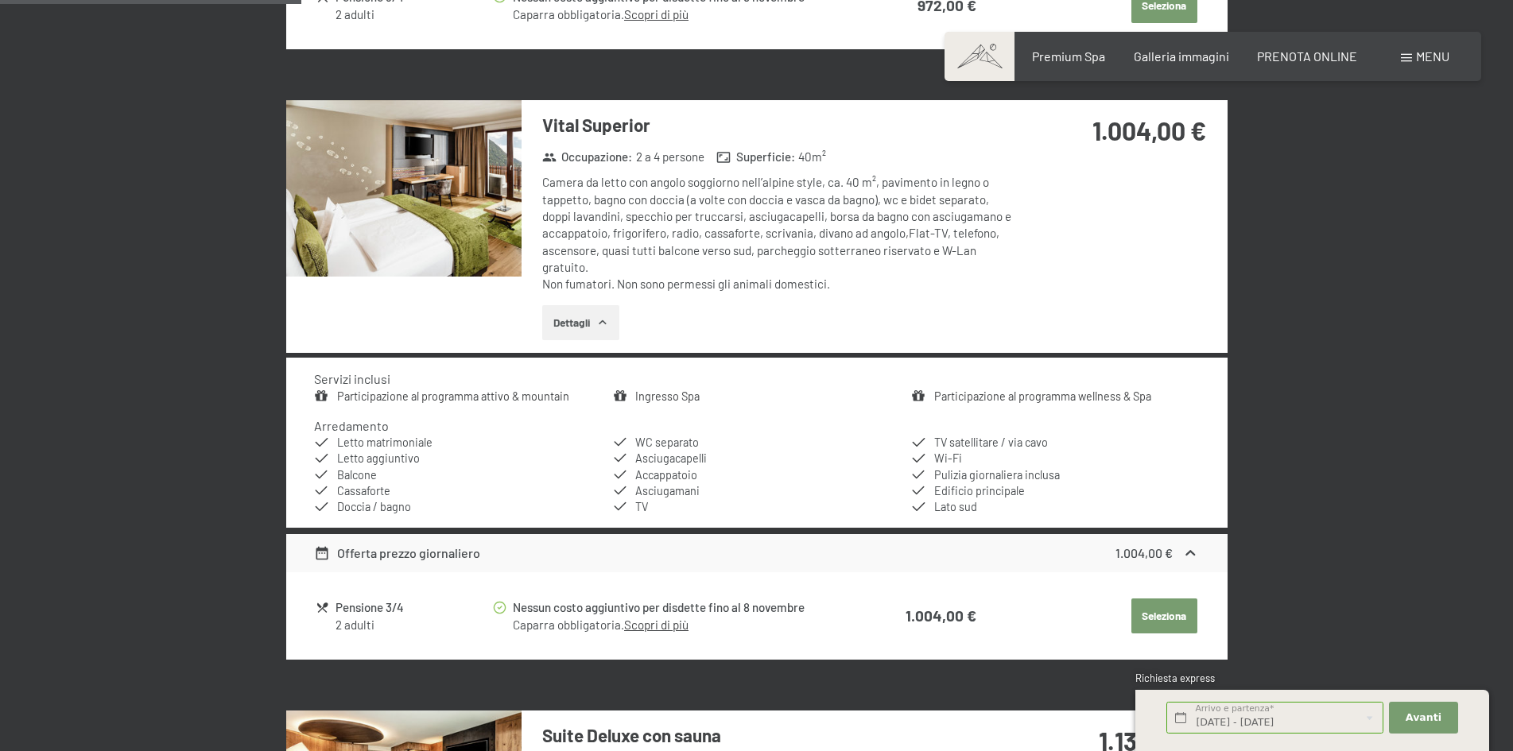
click at [413, 210] on img at bounding box center [403, 188] width 235 height 176
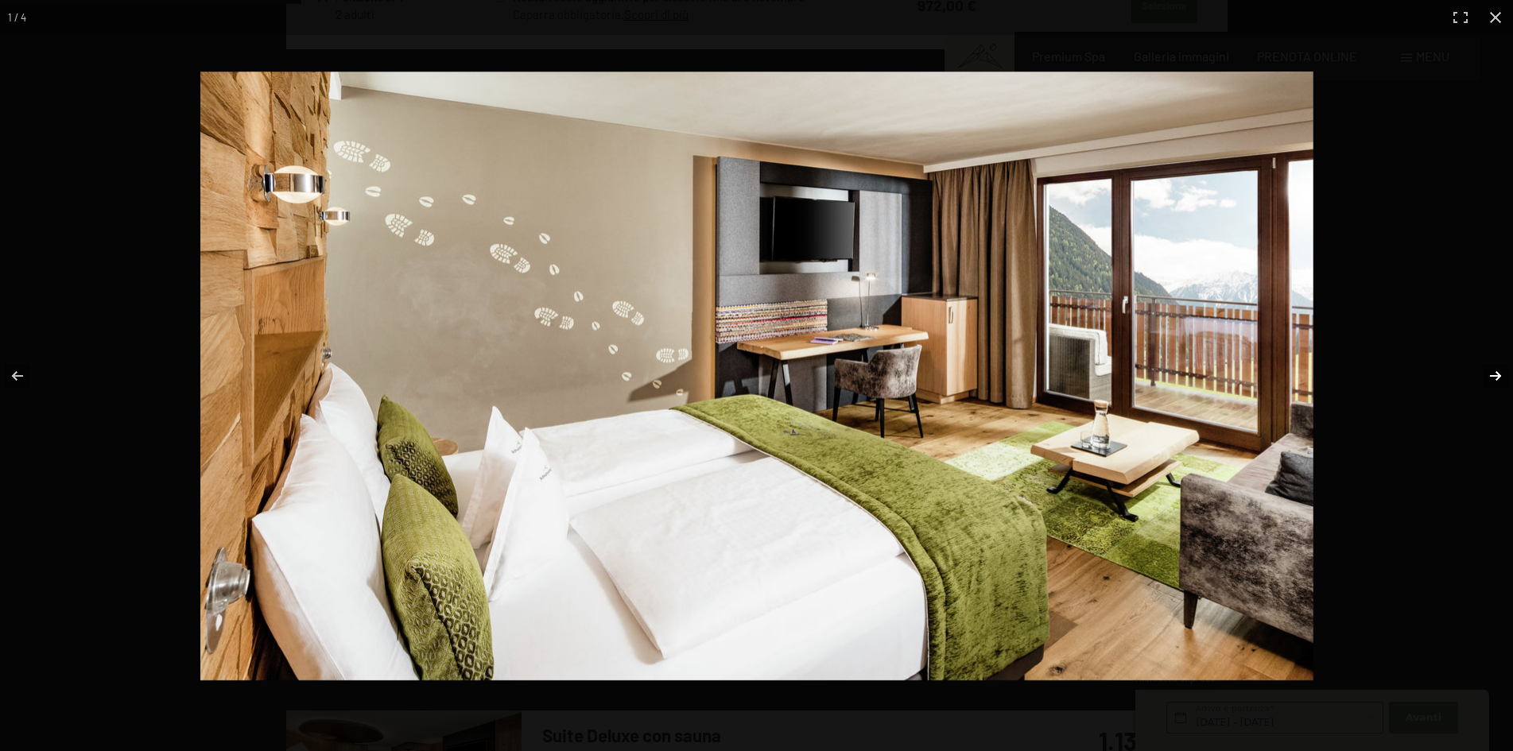
click at [1486, 374] on button "button" at bounding box center [1485, 375] width 56 height 79
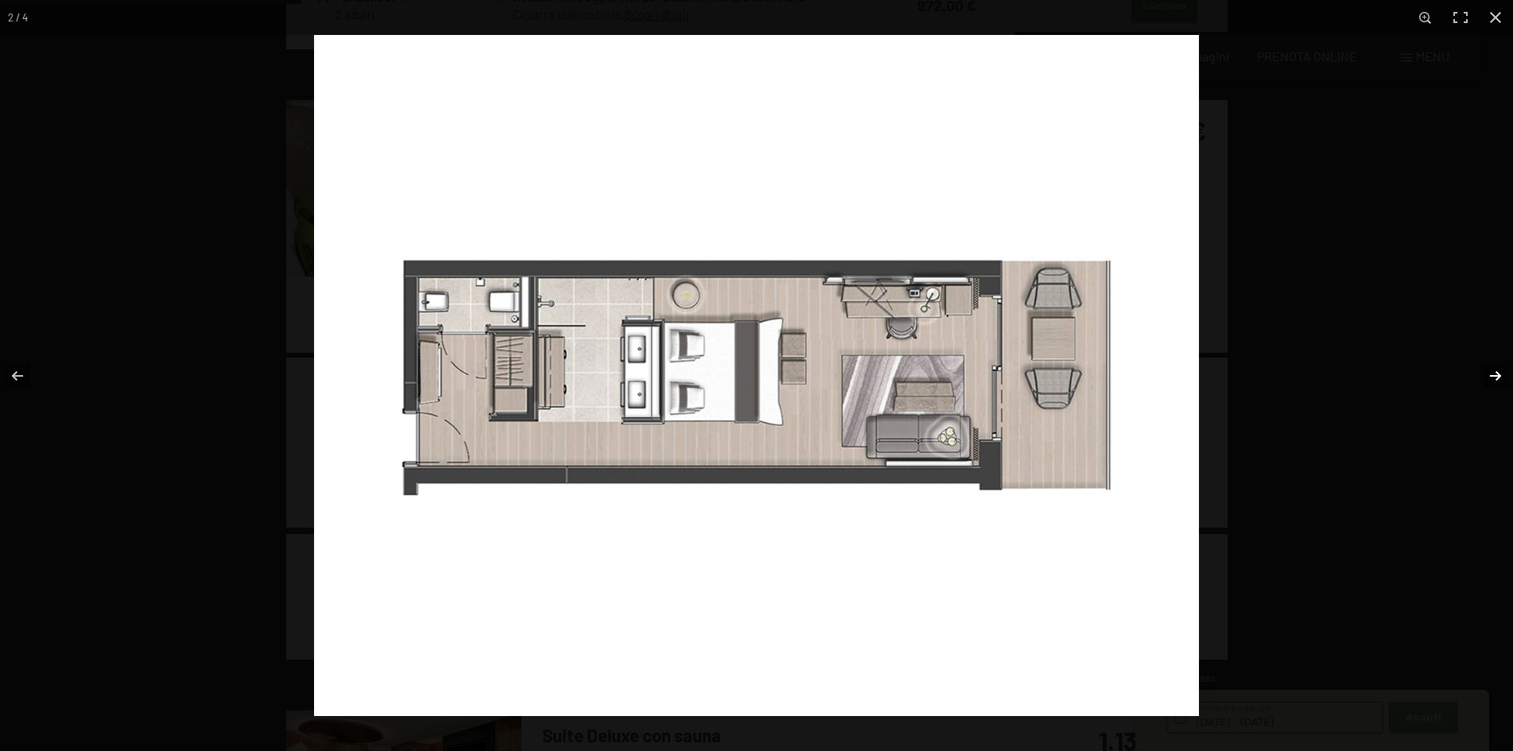
click at [1486, 374] on button "button" at bounding box center [1485, 375] width 56 height 79
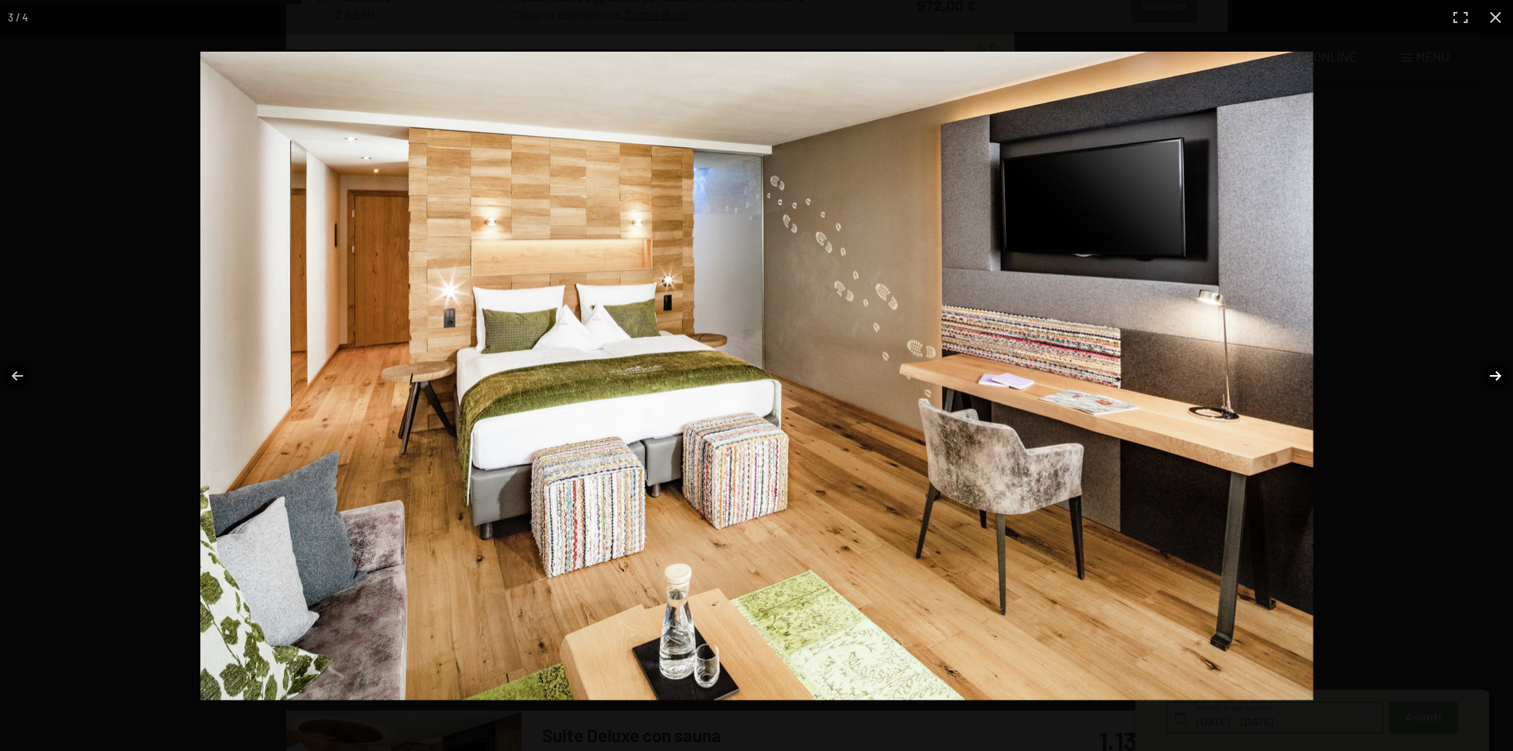
click at [1486, 374] on button "button" at bounding box center [1485, 375] width 56 height 79
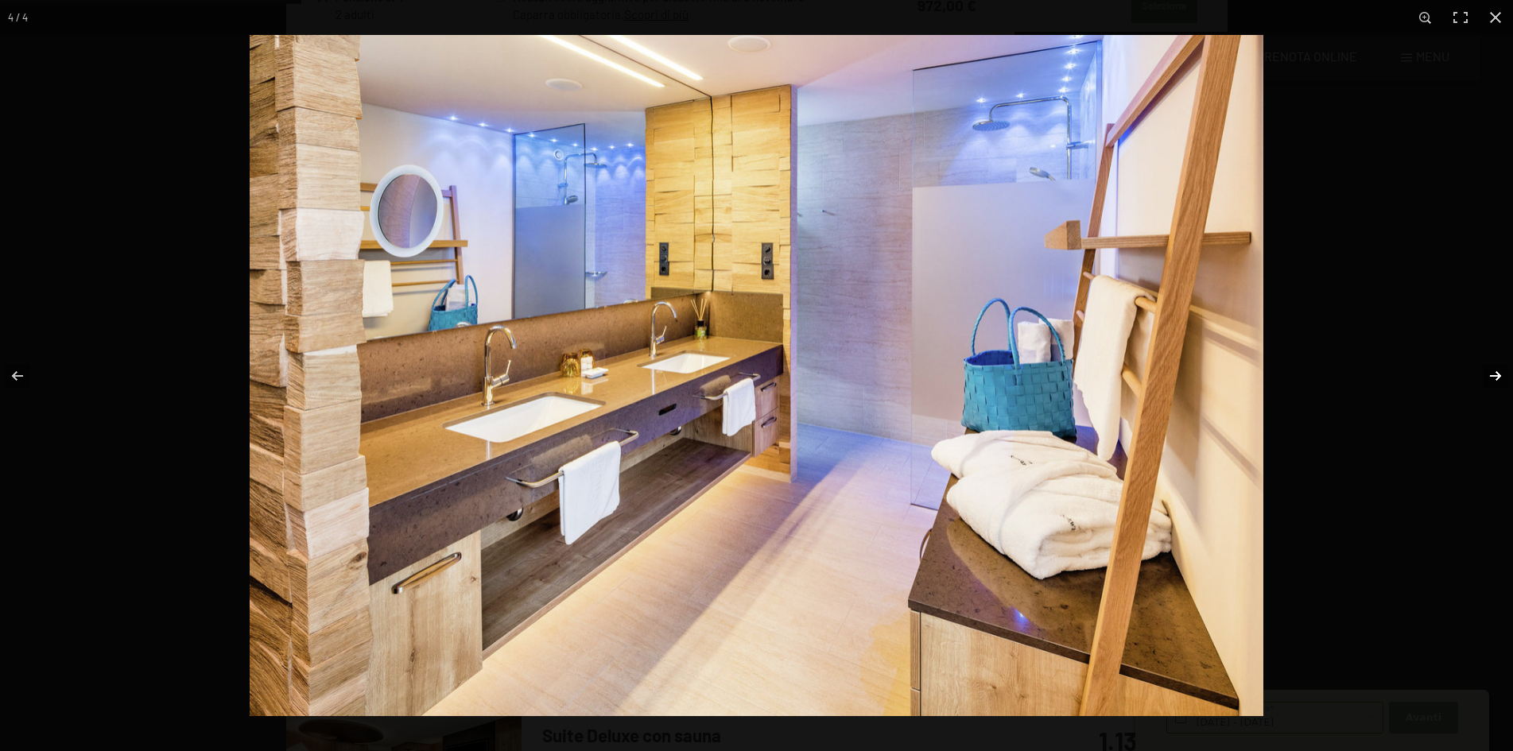
click at [1486, 374] on button "button" at bounding box center [1485, 375] width 56 height 79
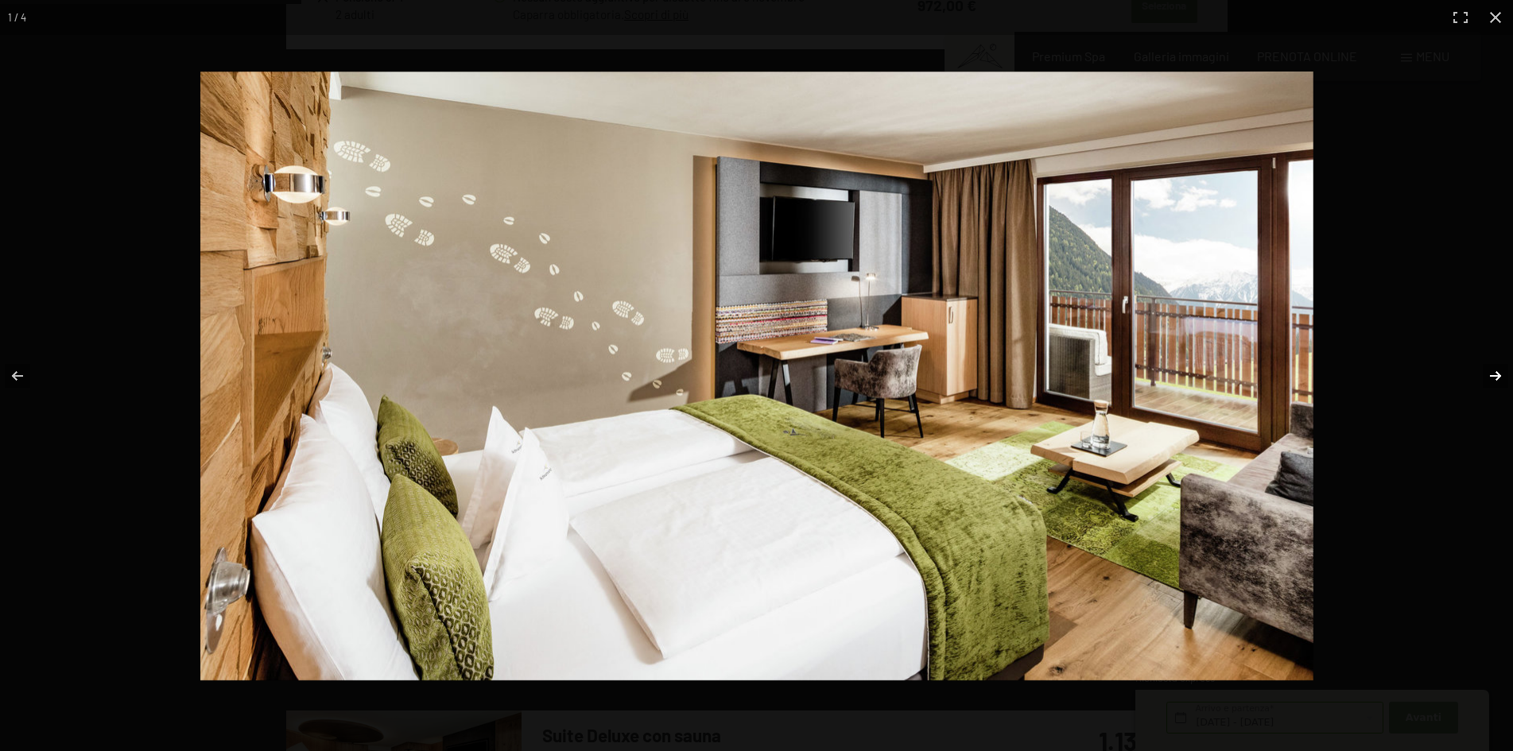
click at [1486, 374] on button "button" at bounding box center [1485, 375] width 56 height 79
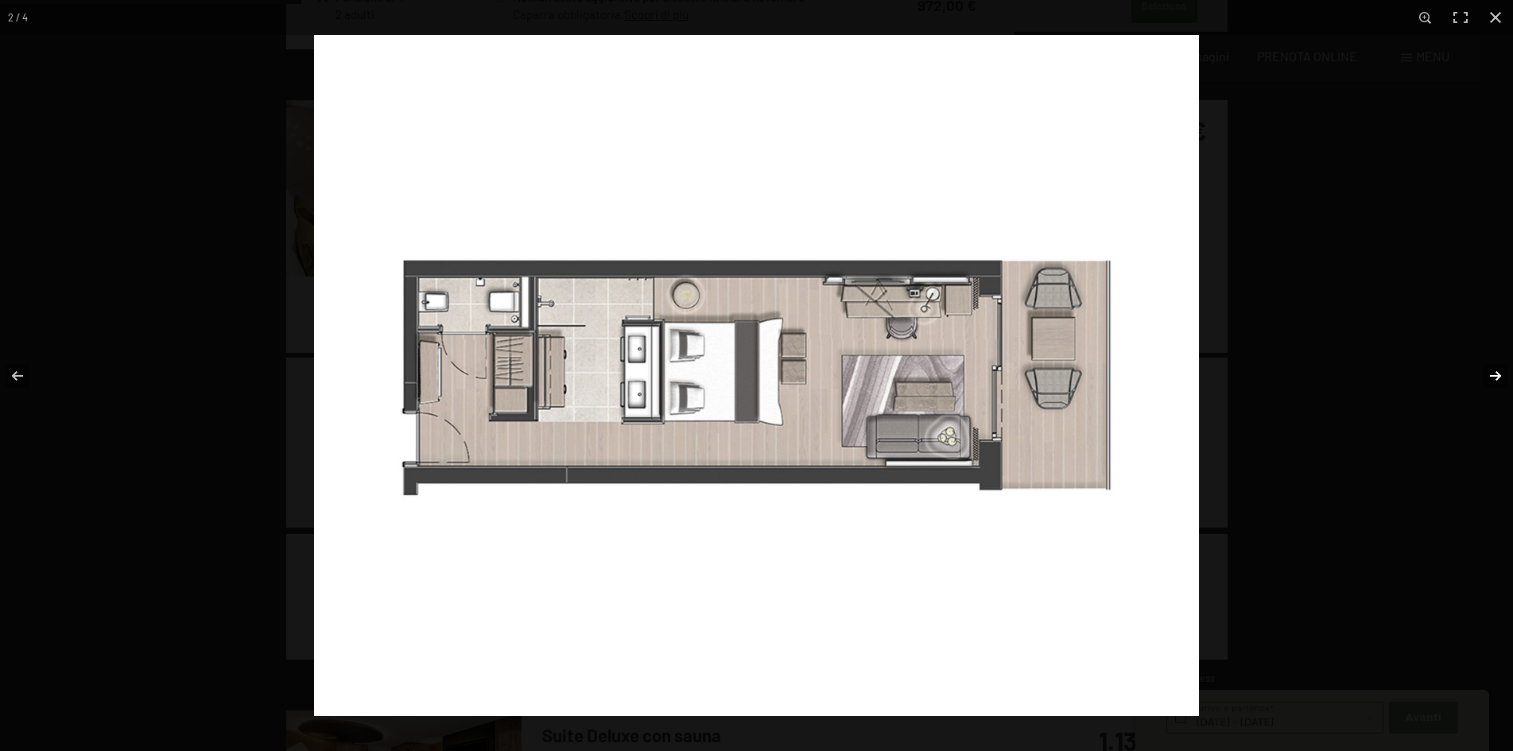
click at [1486, 374] on button "button" at bounding box center [1485, 375] width 56 height 79
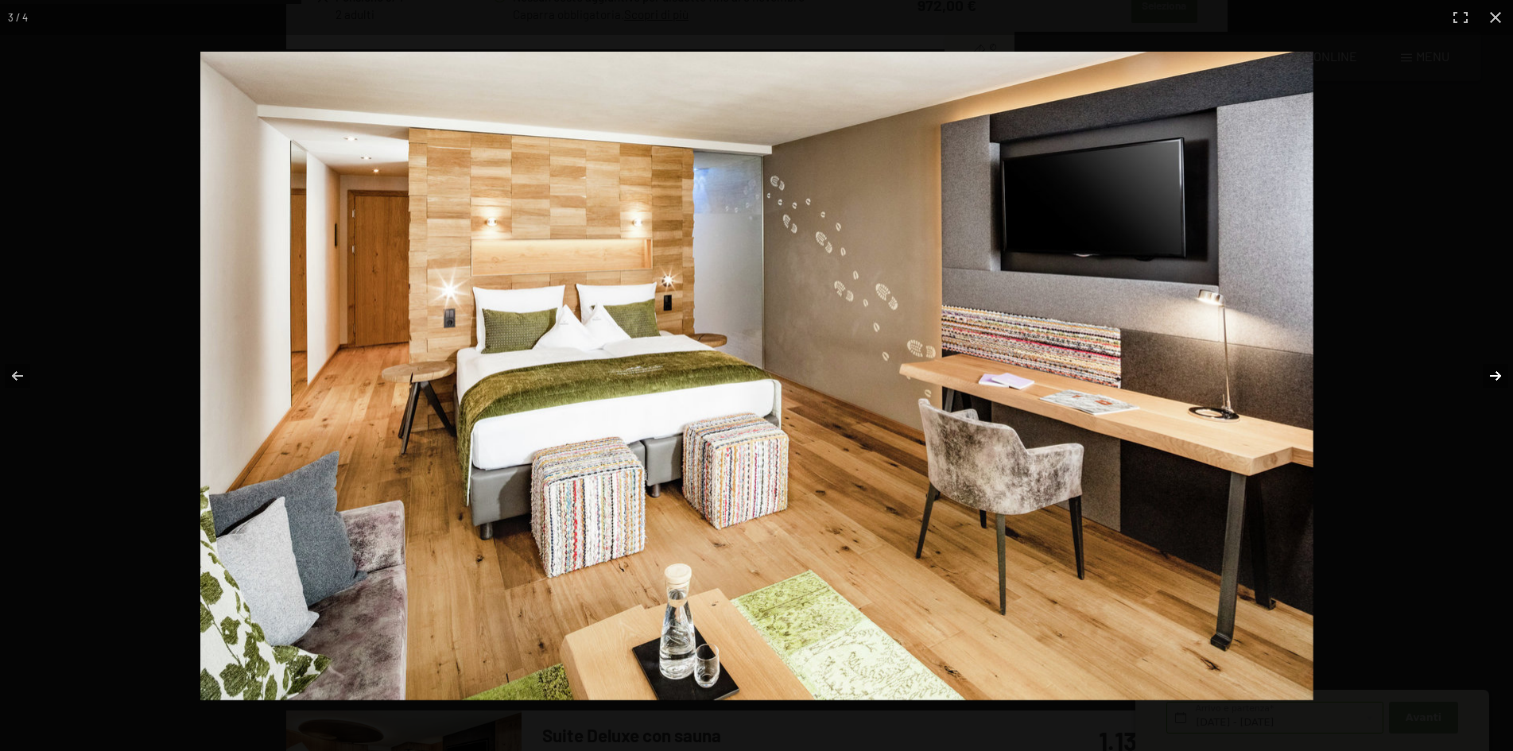
click at [1486, 374] on button "button" at bounding box center [1485, 375] width 56 height 79
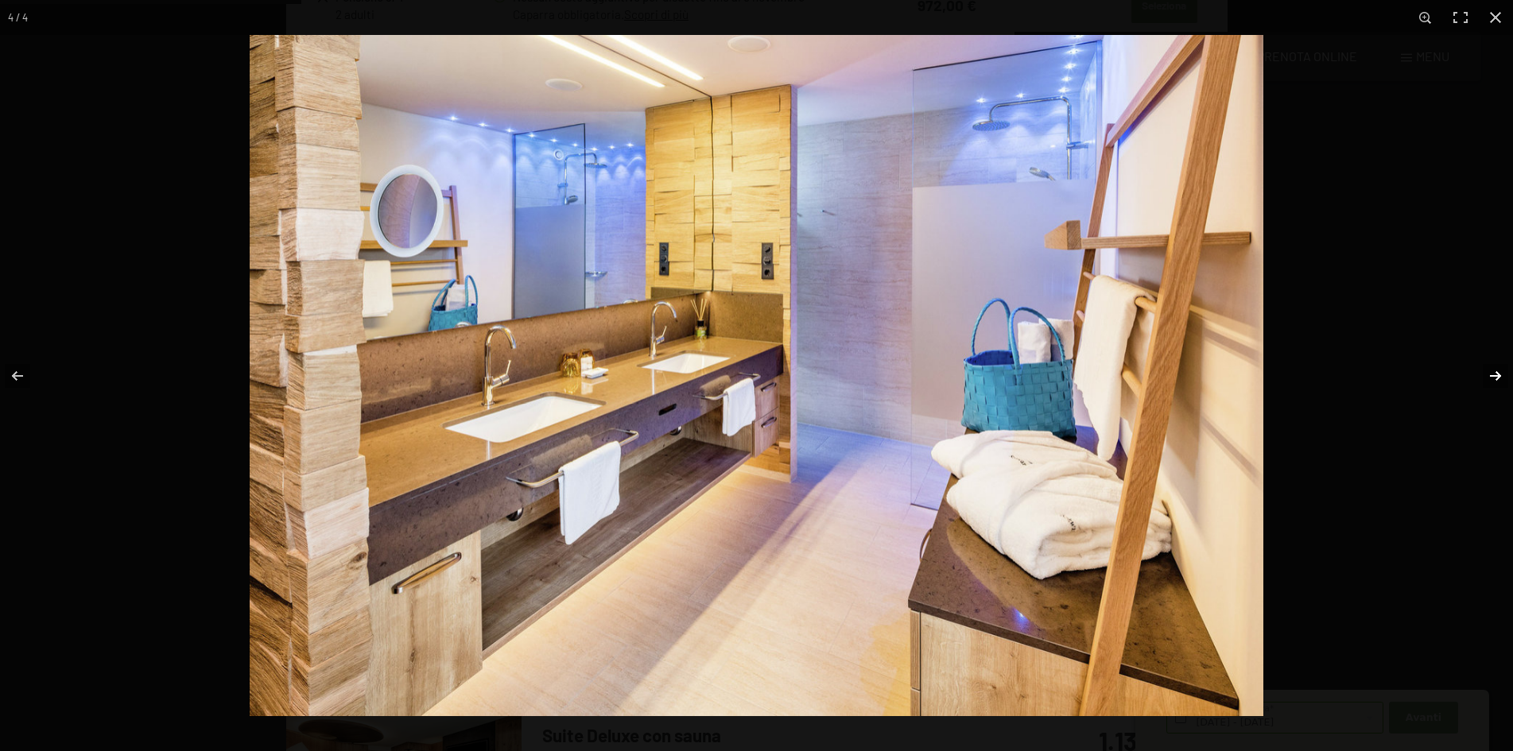
click at [1486, 374] on button "button" at bounding box center [1485, 375] width 56 height 79
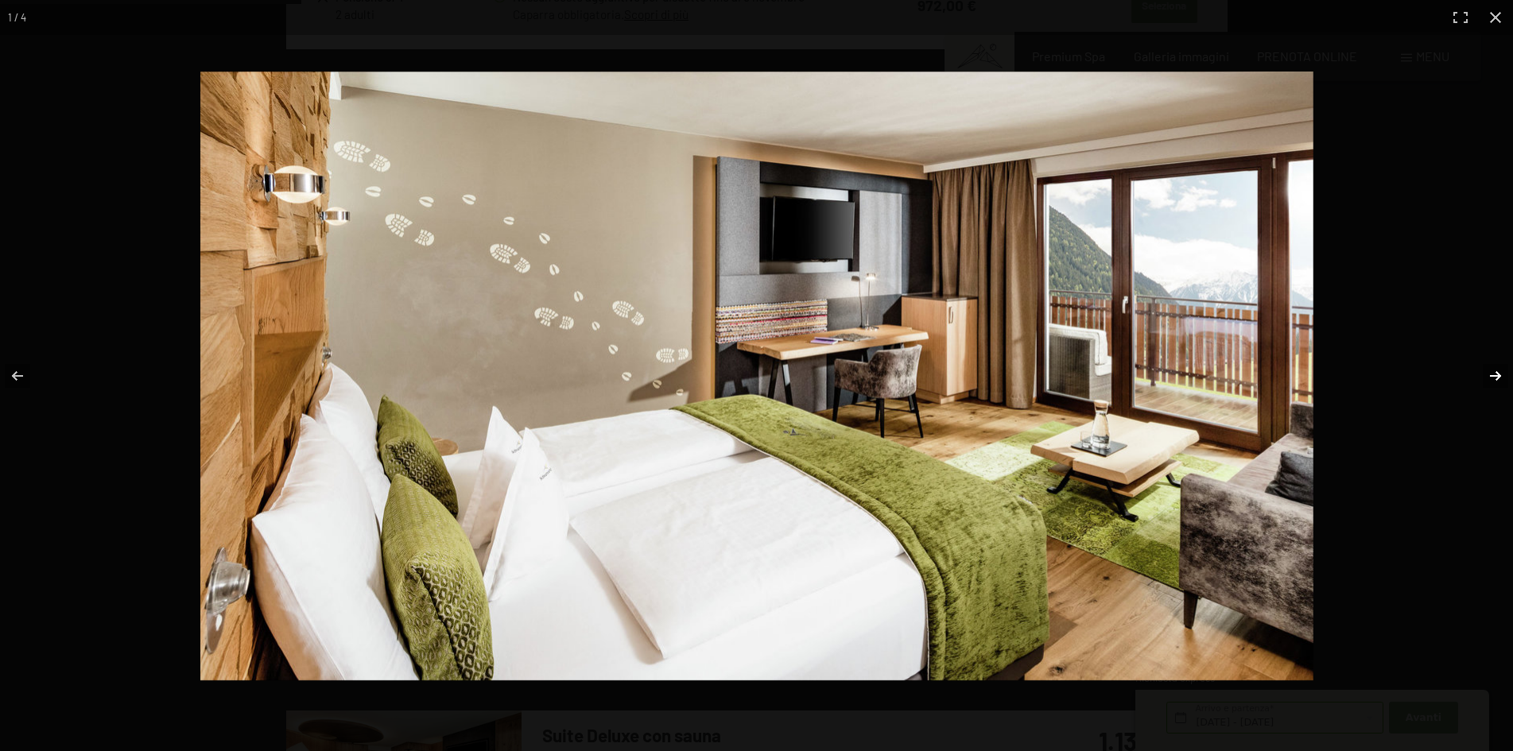
click at [1486, 374] on button "button" at bounding box center [1485, 375] width 56 height 79
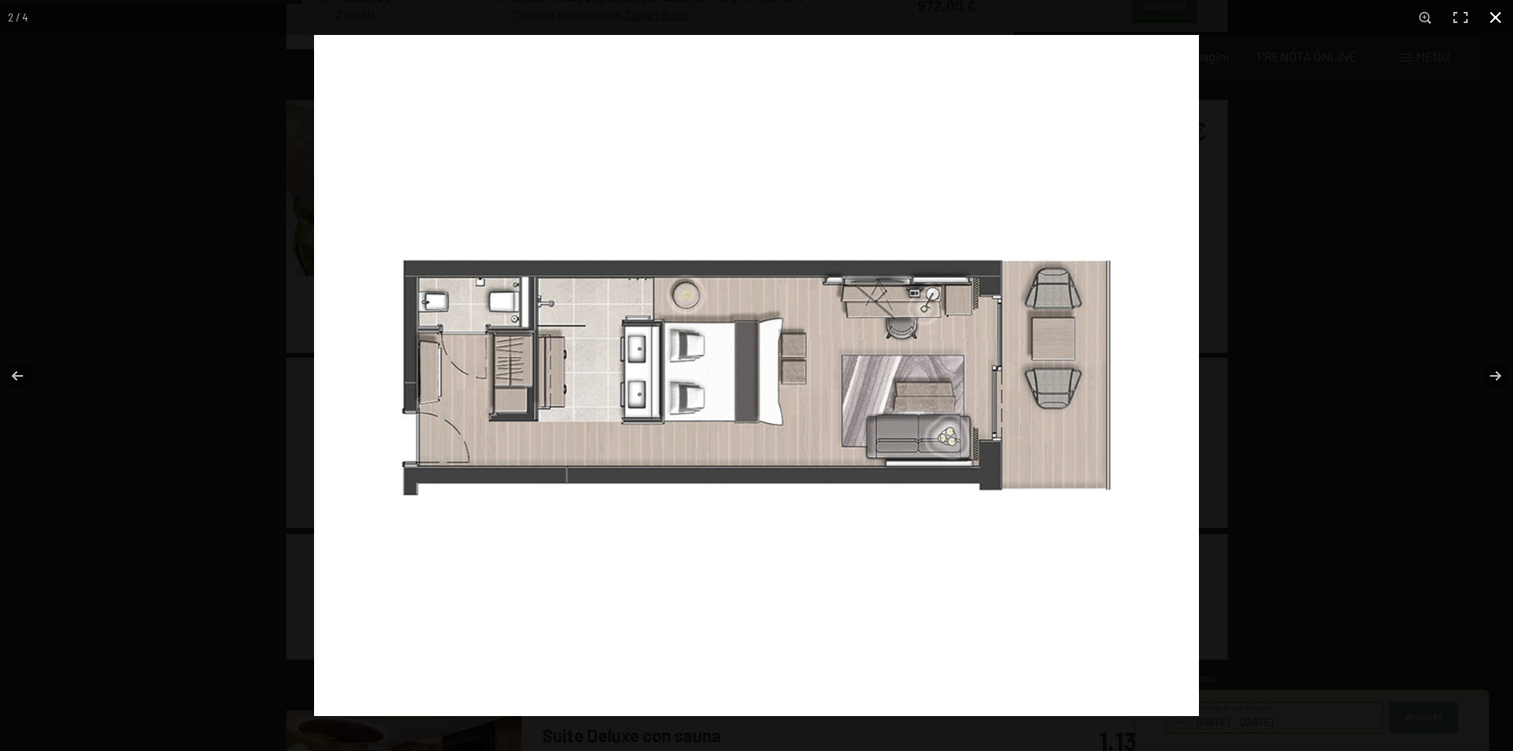
click at [1488, 20] on button "button" at bounding box center [1495, 17] width 35 height 35
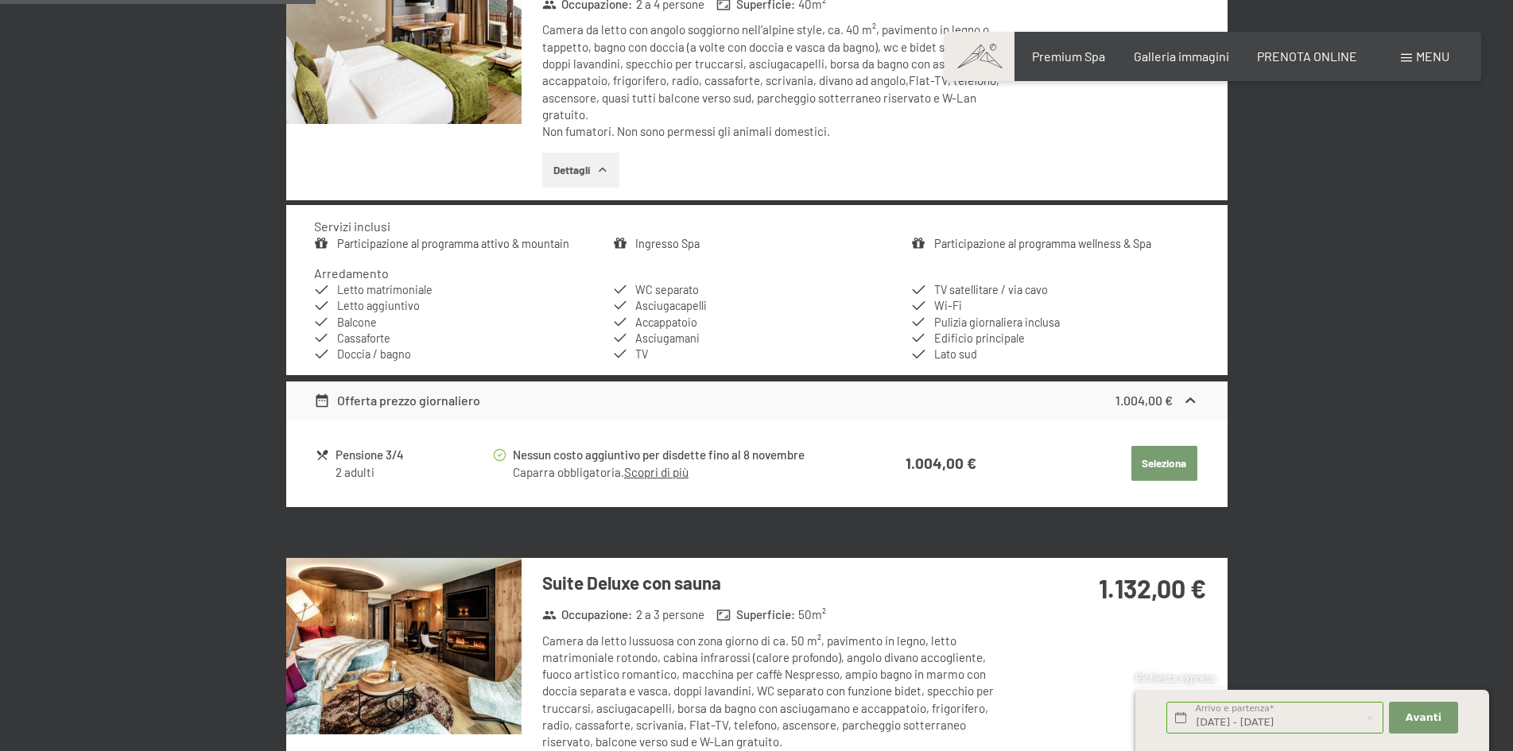
scroll to position [1033, 0]
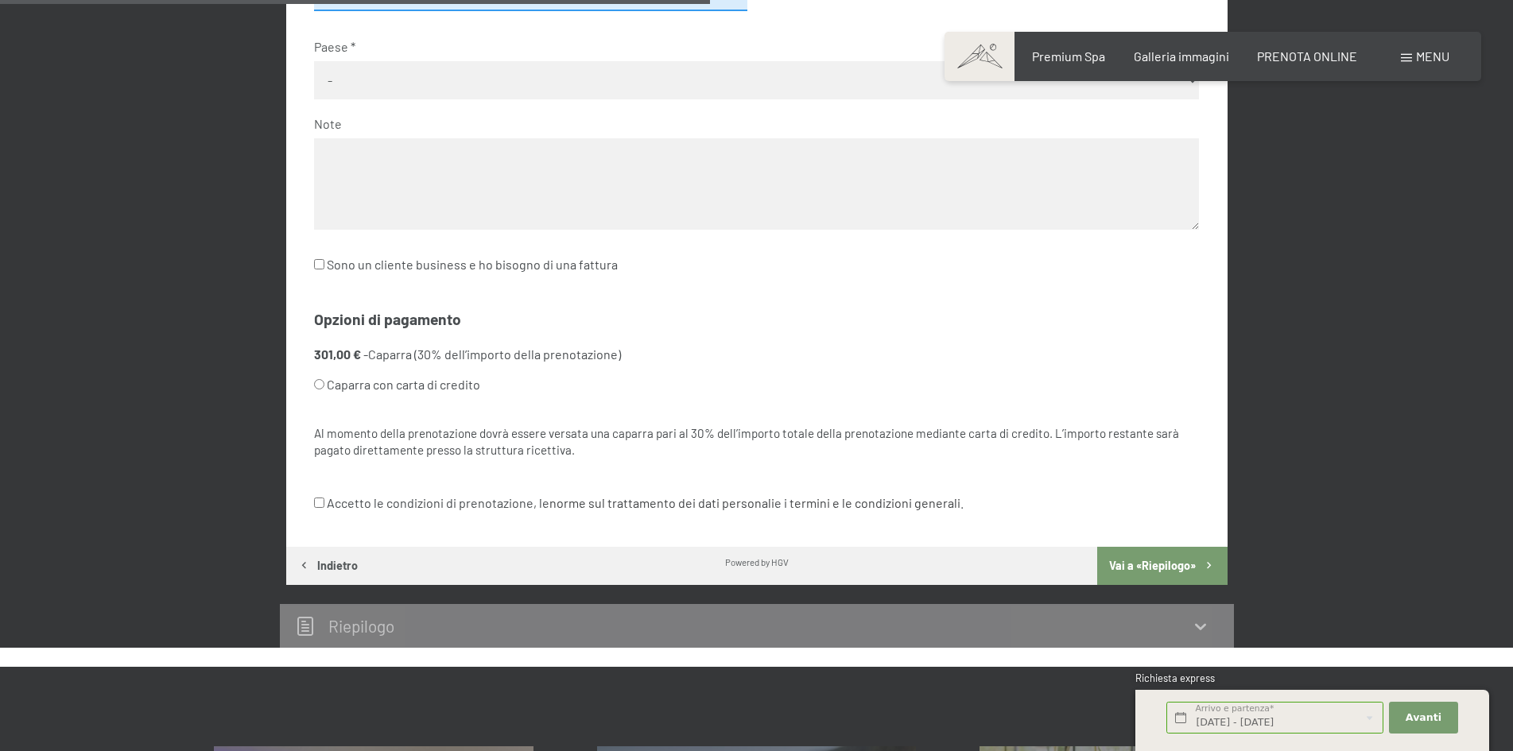
scroll to position [869, 0]
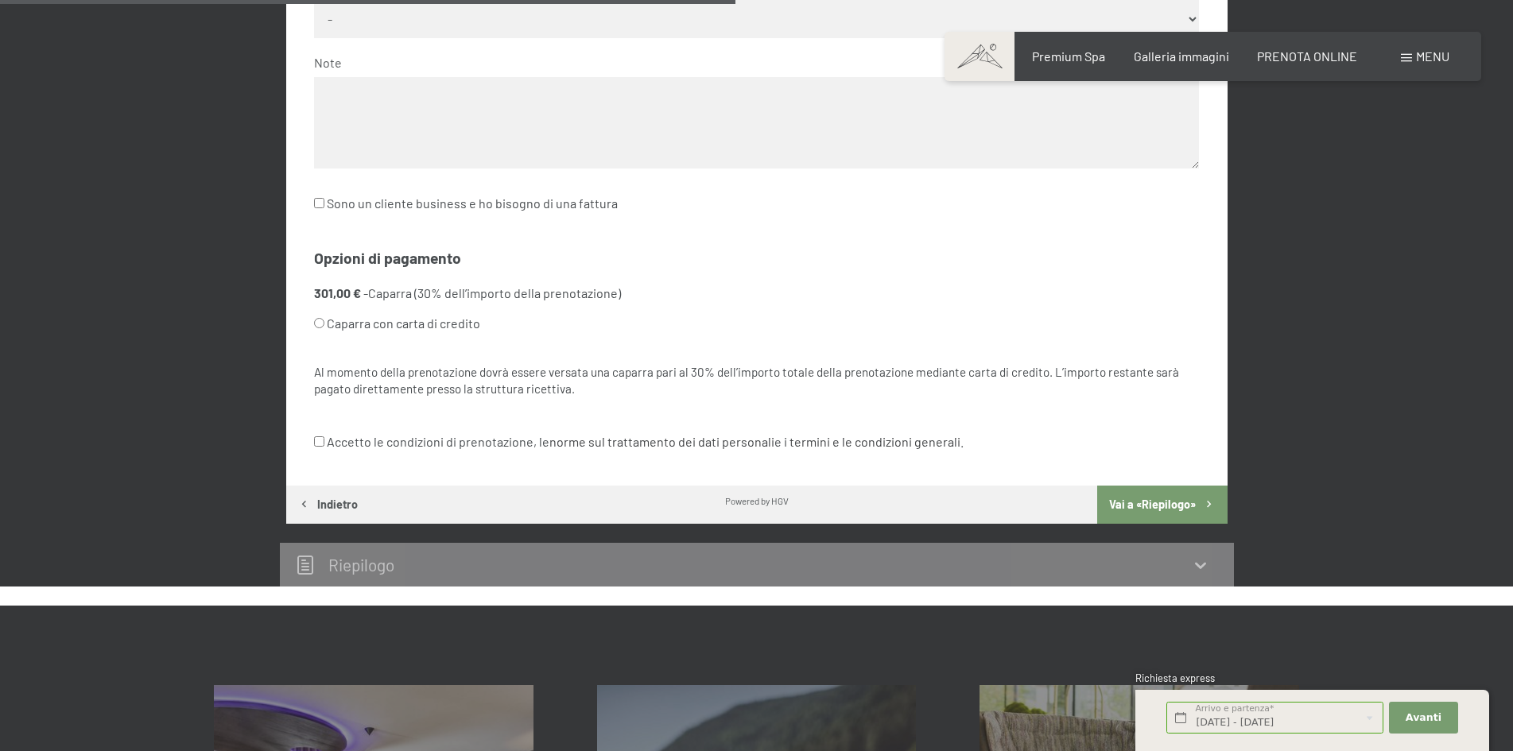
click at [1147, 500] on button "Vai a «Riepilogo»" at bounding box center [1162, 505] width 130 height 38
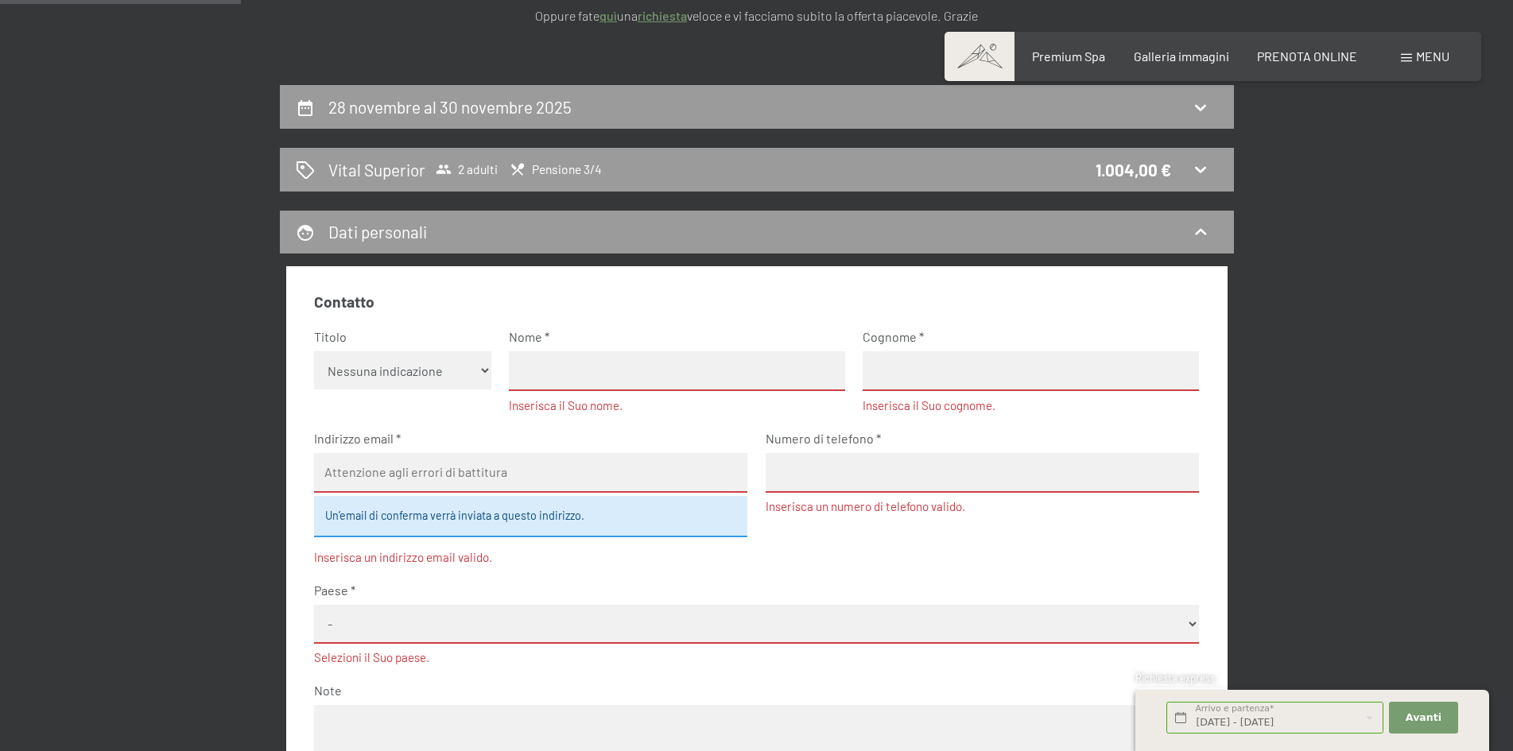
scroll to position [303, 0]
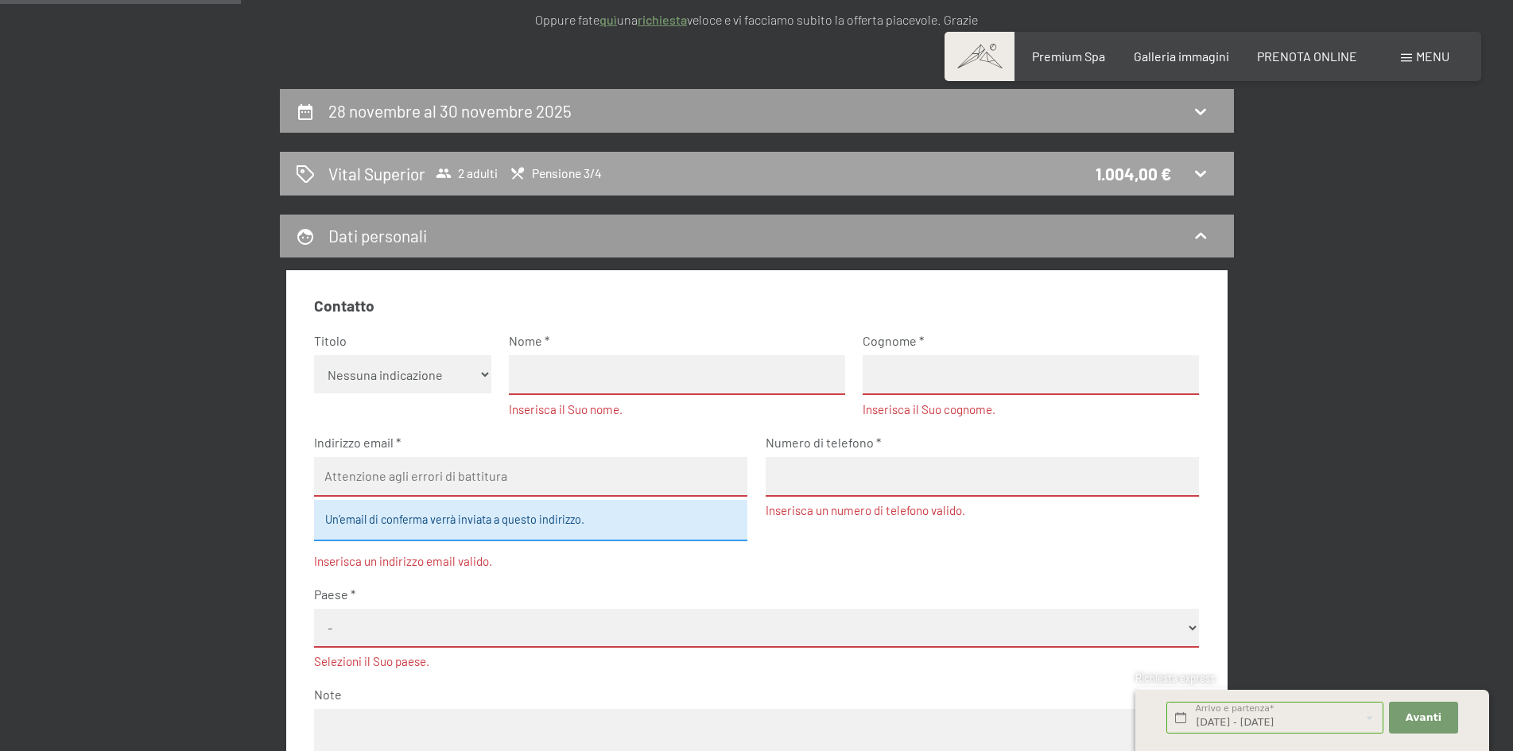
click at [1200, 174] on icon at bounding box center [1200, 173] width 19 height 19
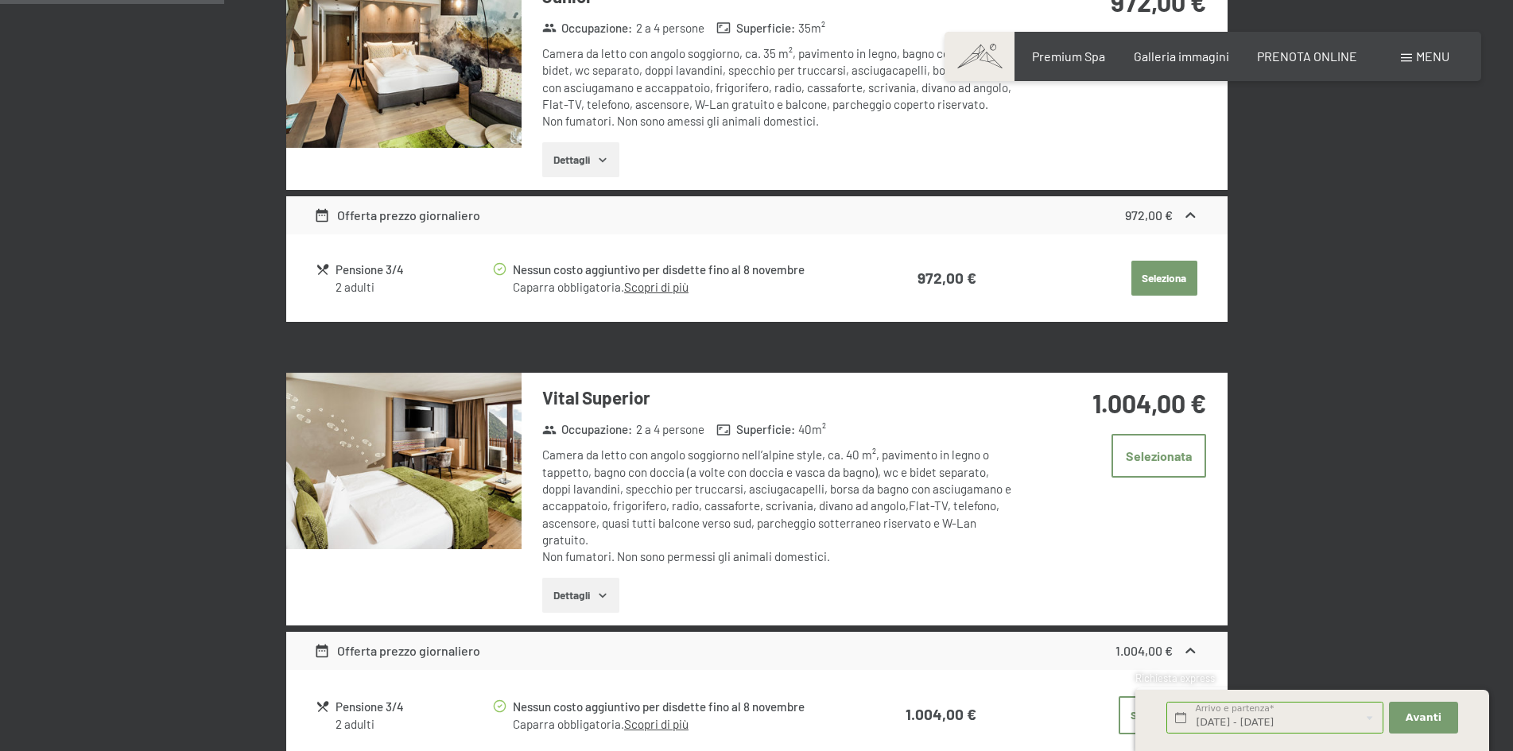
scroll to position [630, 0]
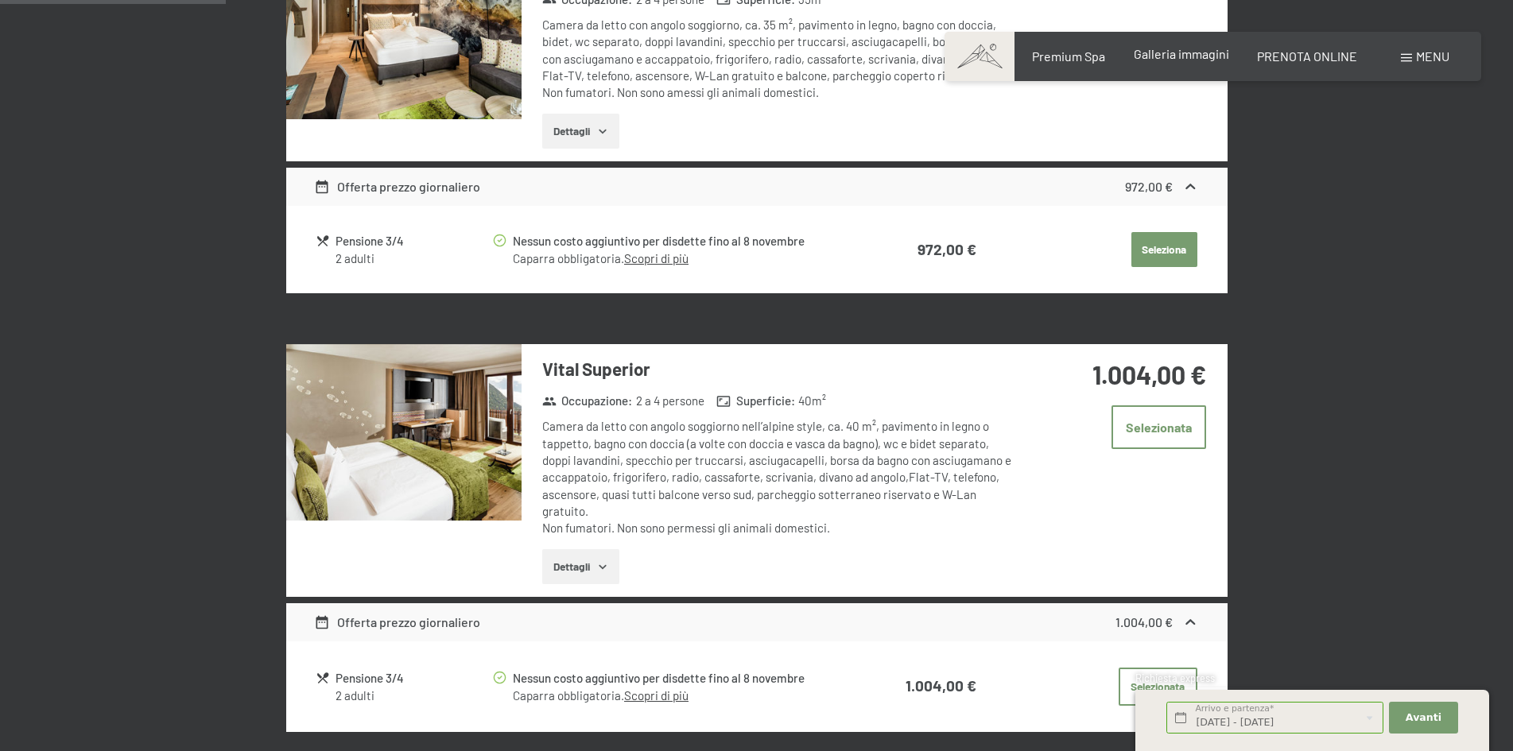
click at [1173, 56] on span "Galleria immagini" at bounding box center [1180, 53] width 95 height 15
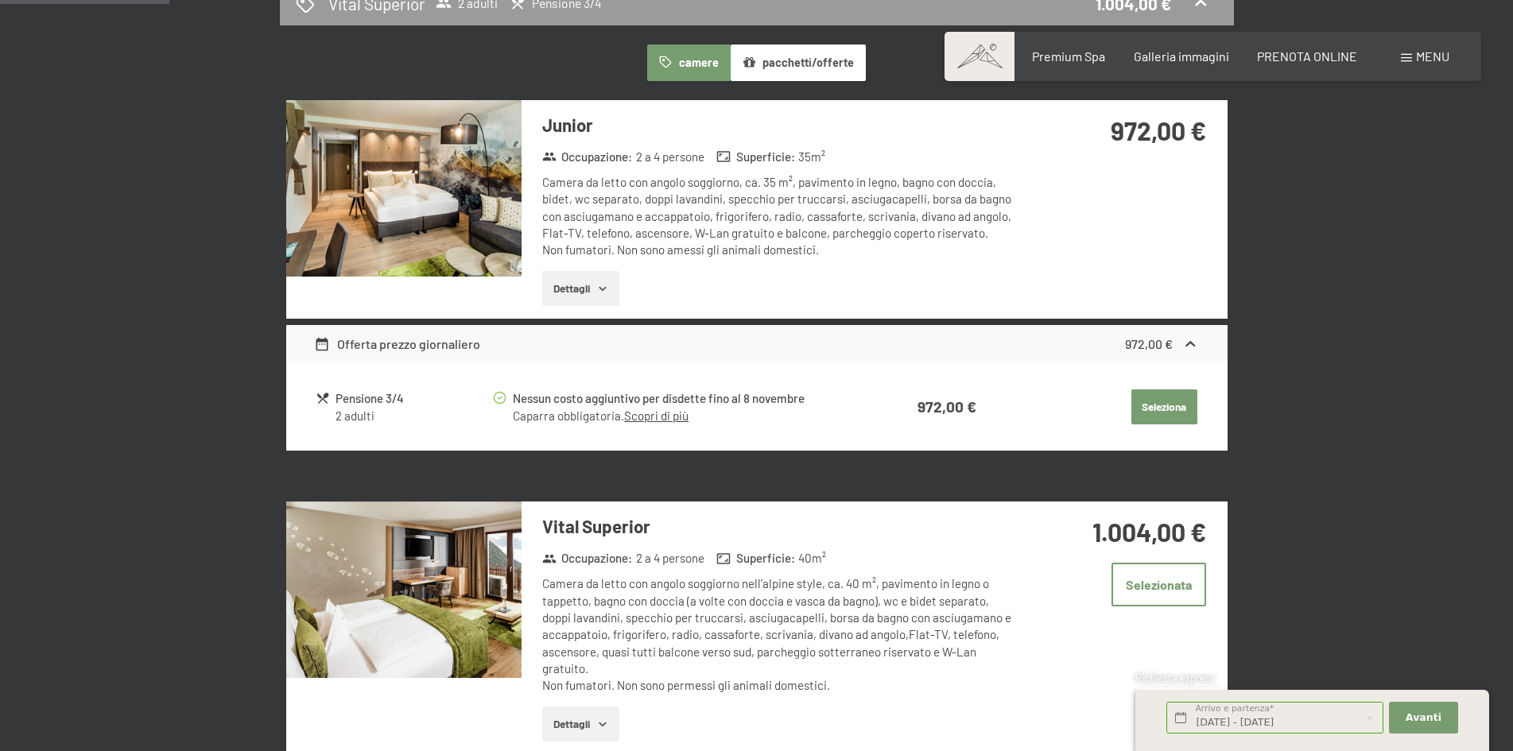
scroll to position [471, 0]
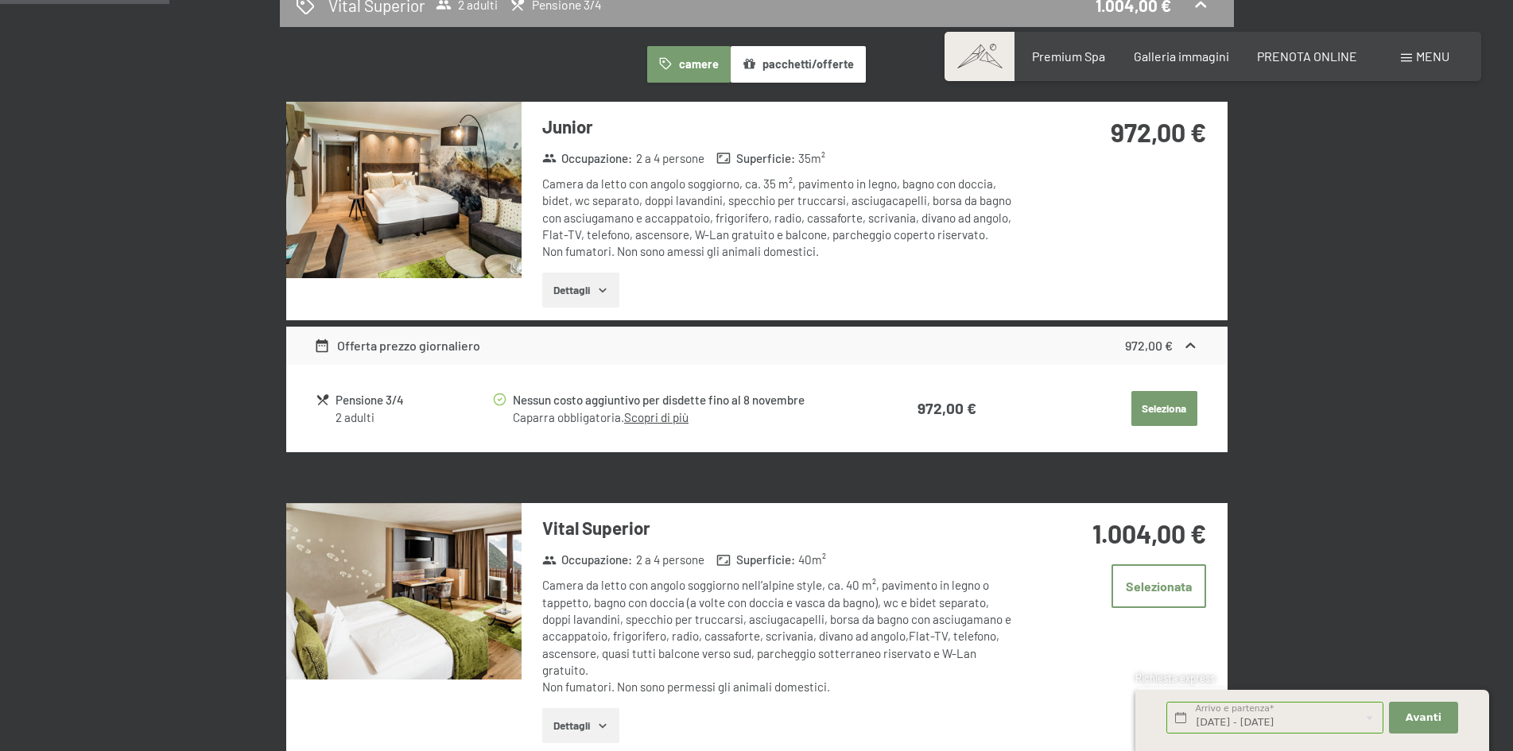
click at [326, 348] on icon at bounding box center [322, 346] width 17 height 17
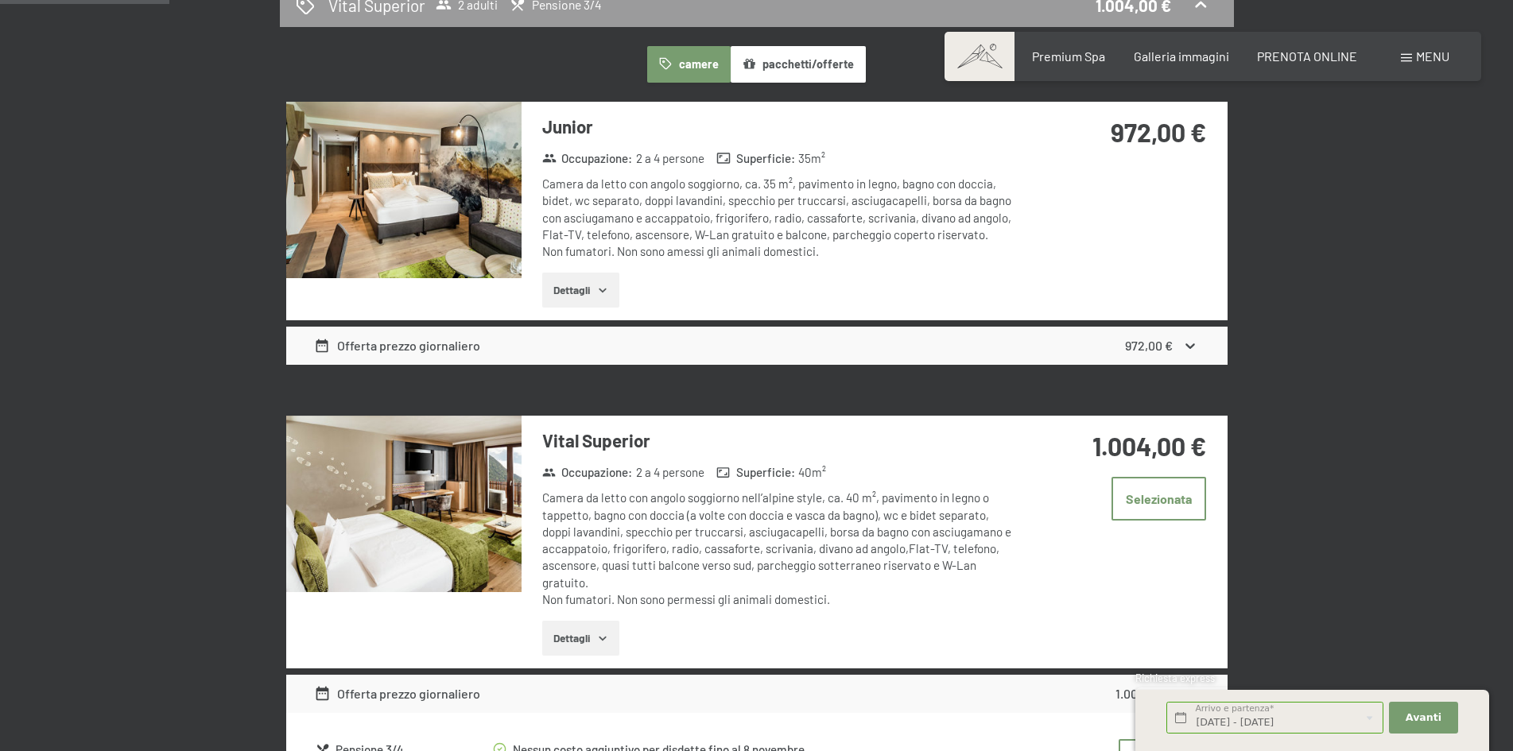
click at [326, 348] on icon at bounding box center [322, 346] width 17 height 17
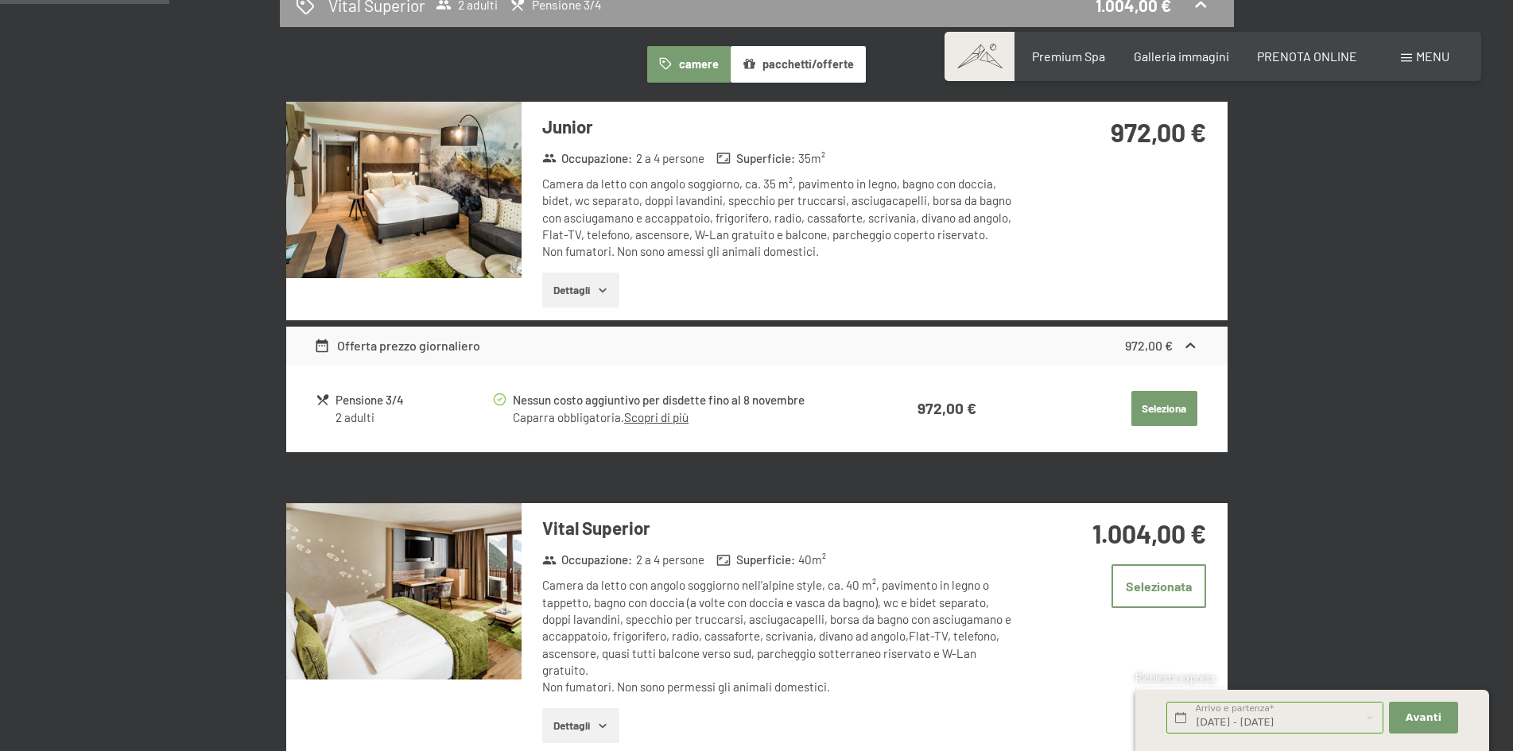
click at [604, 289] on icon "button" at bounding box center [602, 290] width 13 height 13
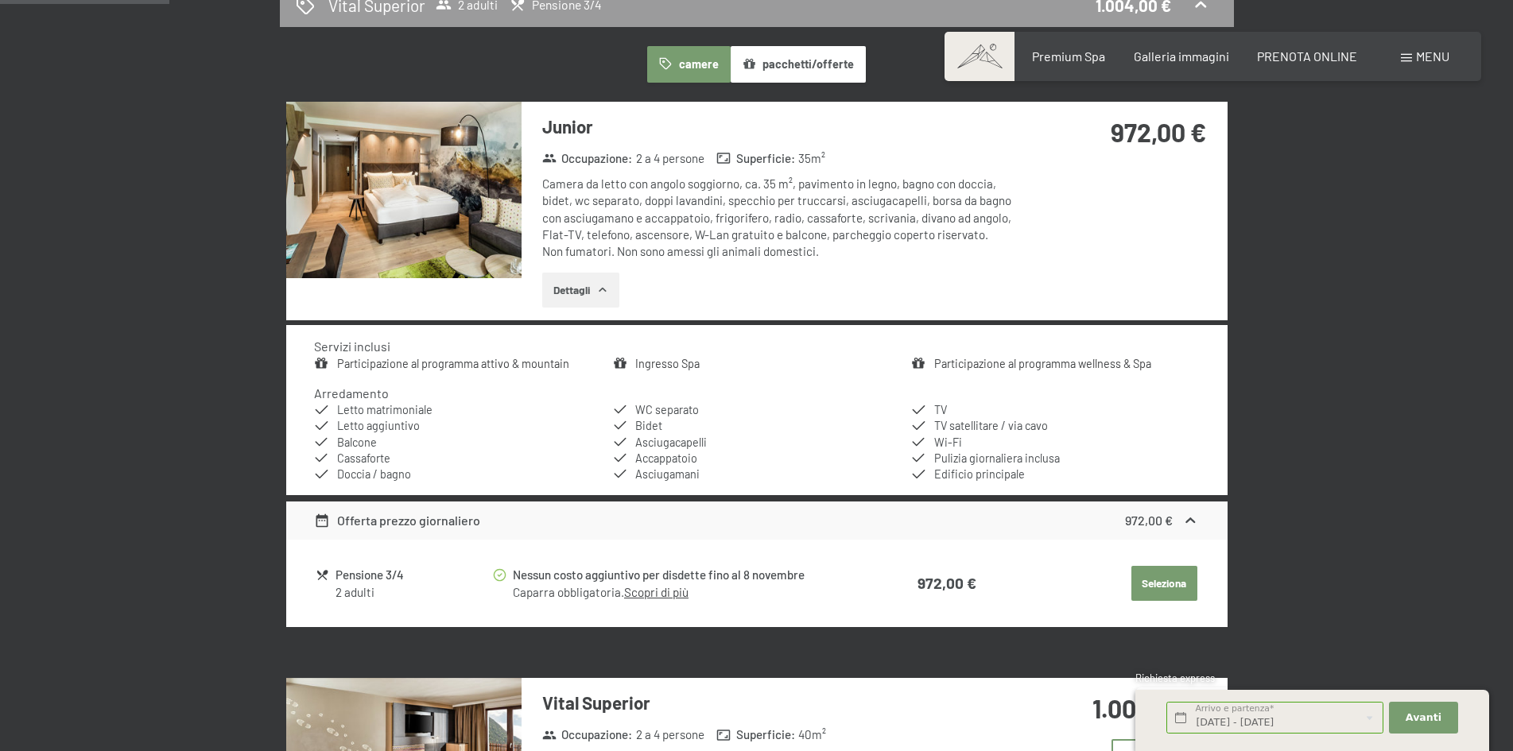
click at [998, 365] on link "Participazione al programma wellness & Spa" at bounding box center [1042, 364] width 217 height 14
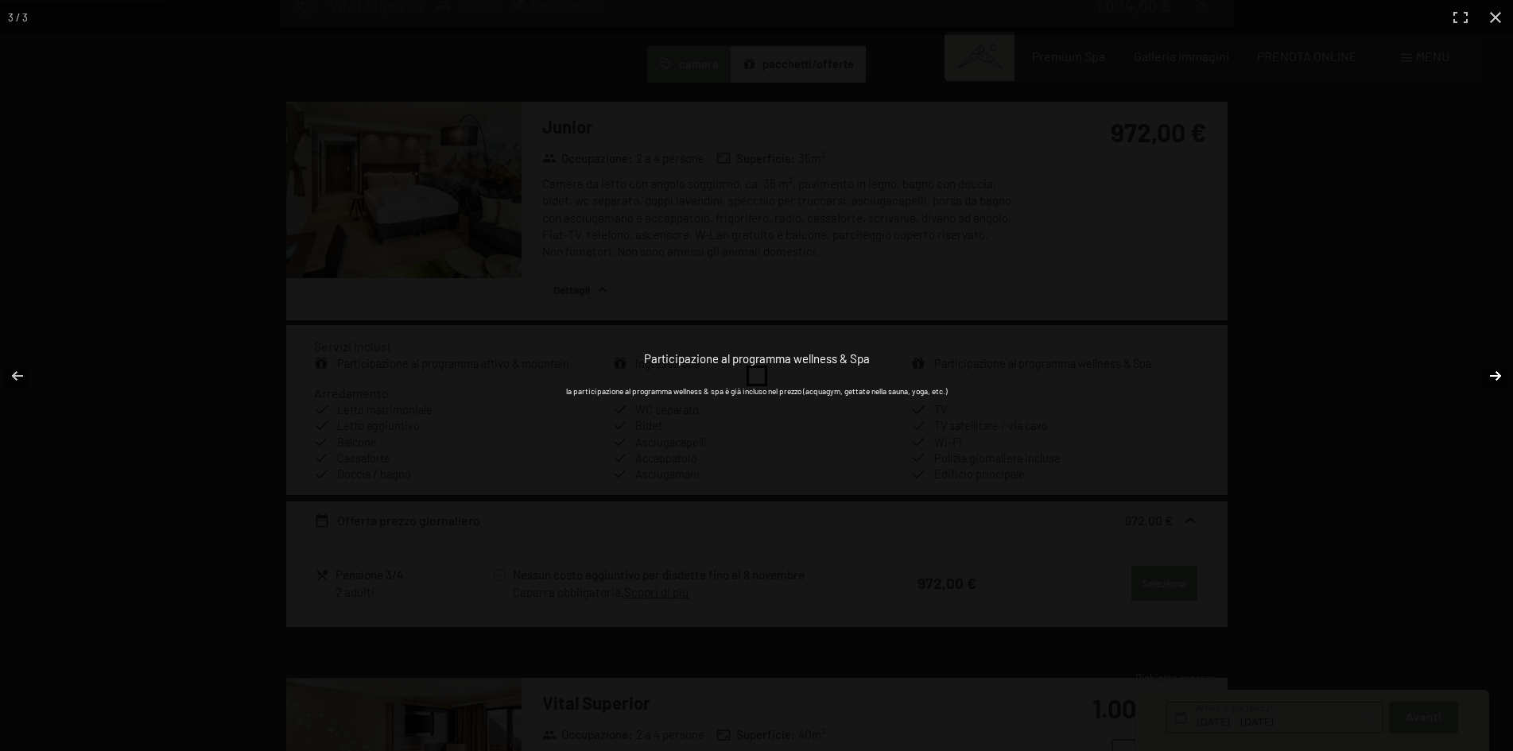
click at [1489, 374] on button "button" at bounding box center [1485, 375] width 56 height 79
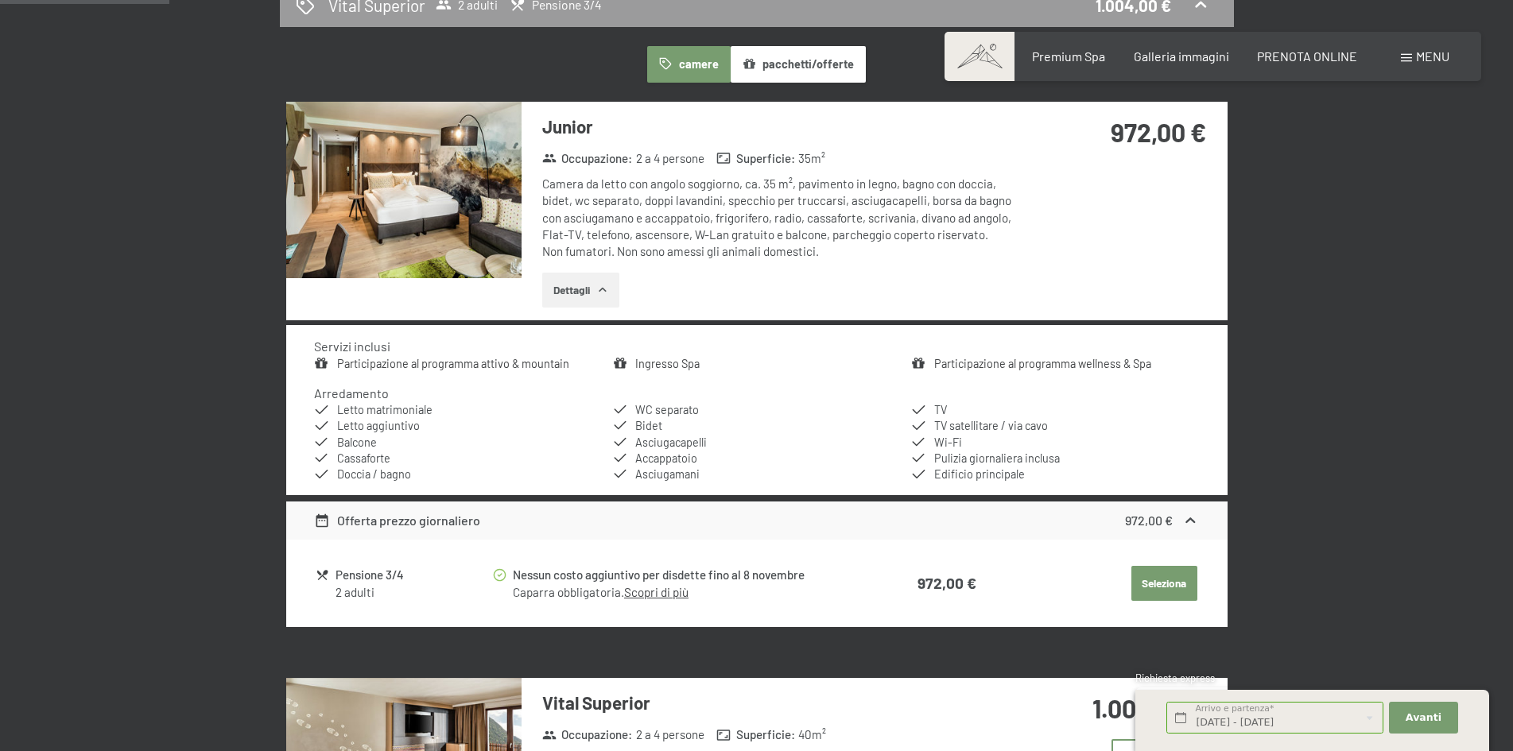
click at [0, 0] on button "button" at bounding box center [0, 0] width 0 height 0
click at [658, 595] on link "Scopri di più" at bounding box center [656, 592] width 64 height 14
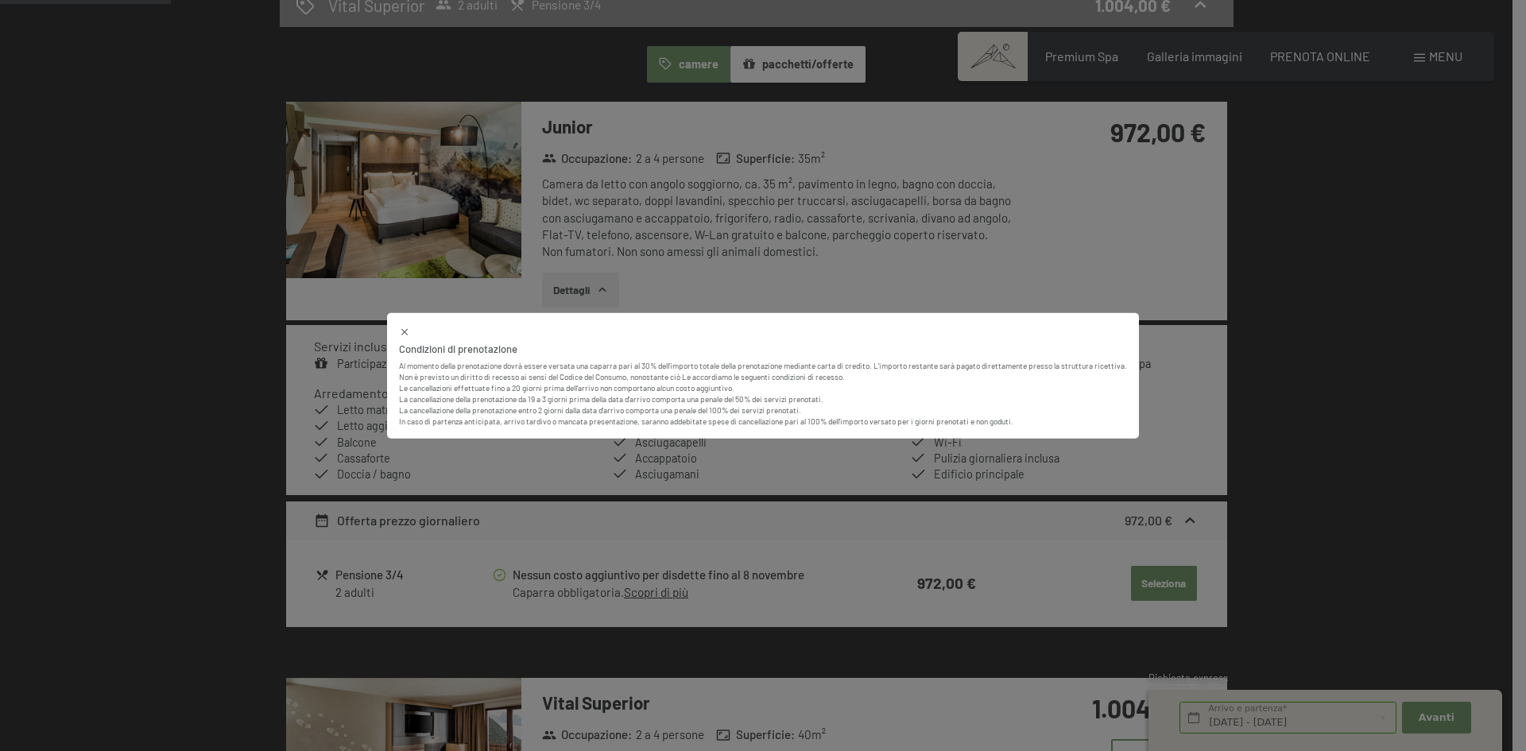
click at [403, 329] on icon at bounding box center [404, 331] width 11 height 11
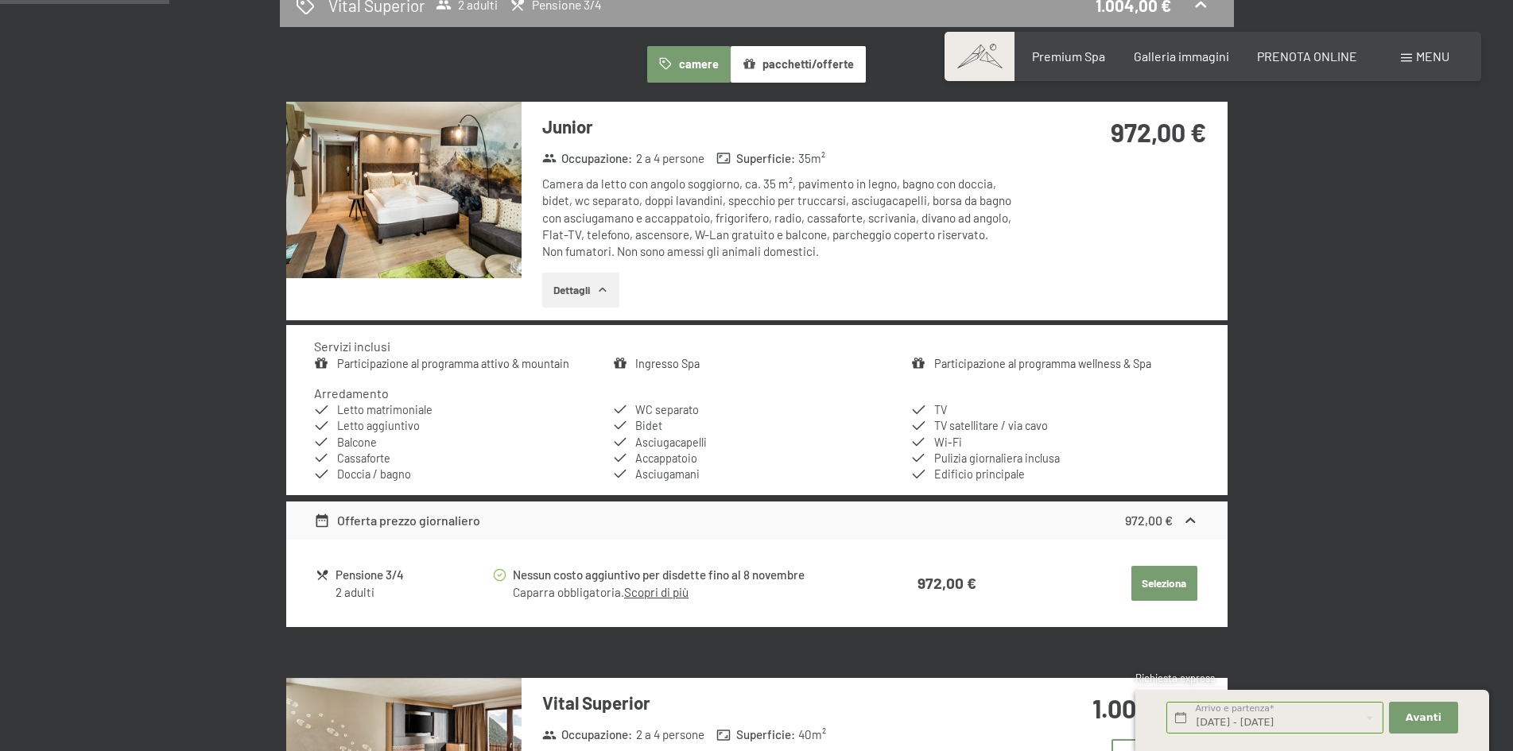
click at [388, 575] on div "Pensione 3/4" at bounding box center [412, 575] width 155 height 18
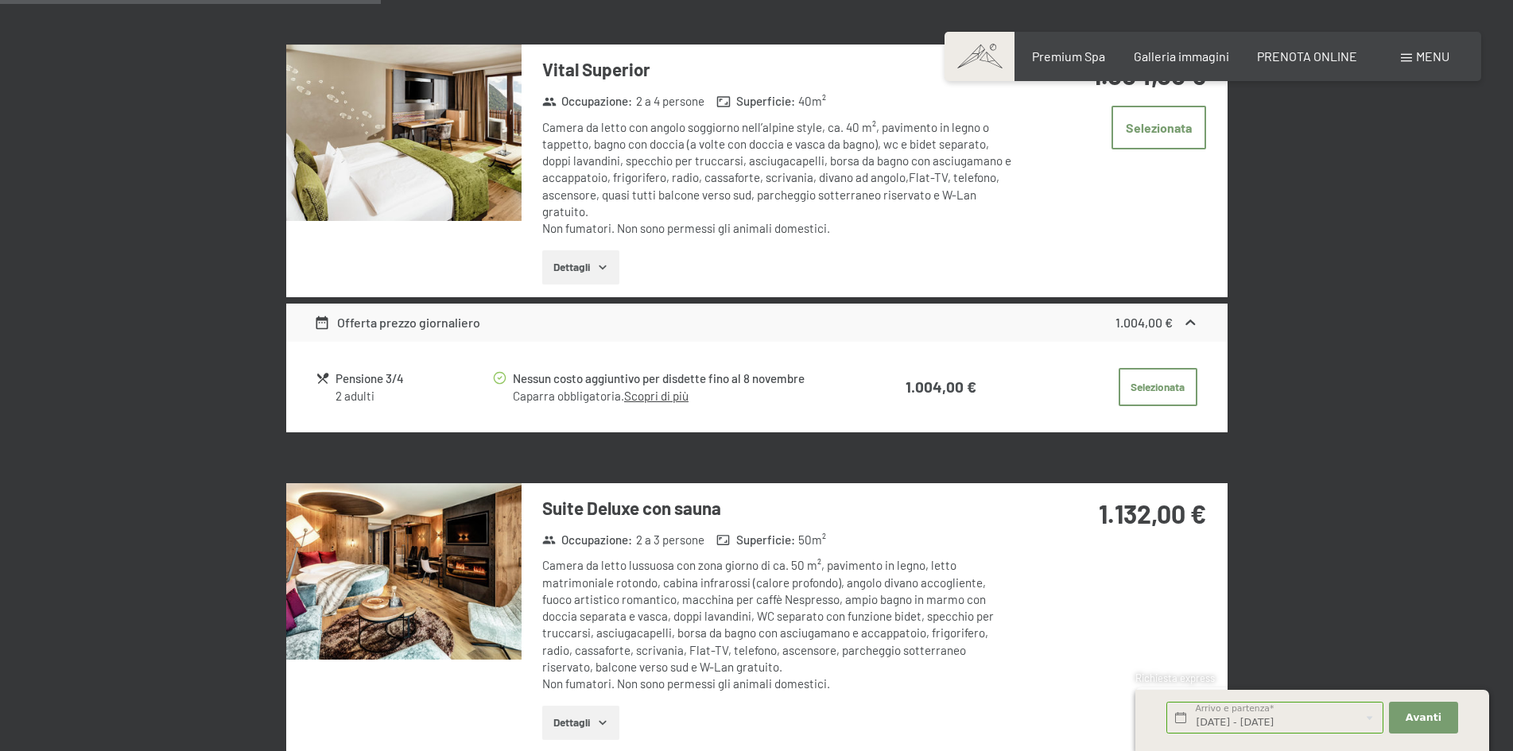
scroll to position [1107, 0]
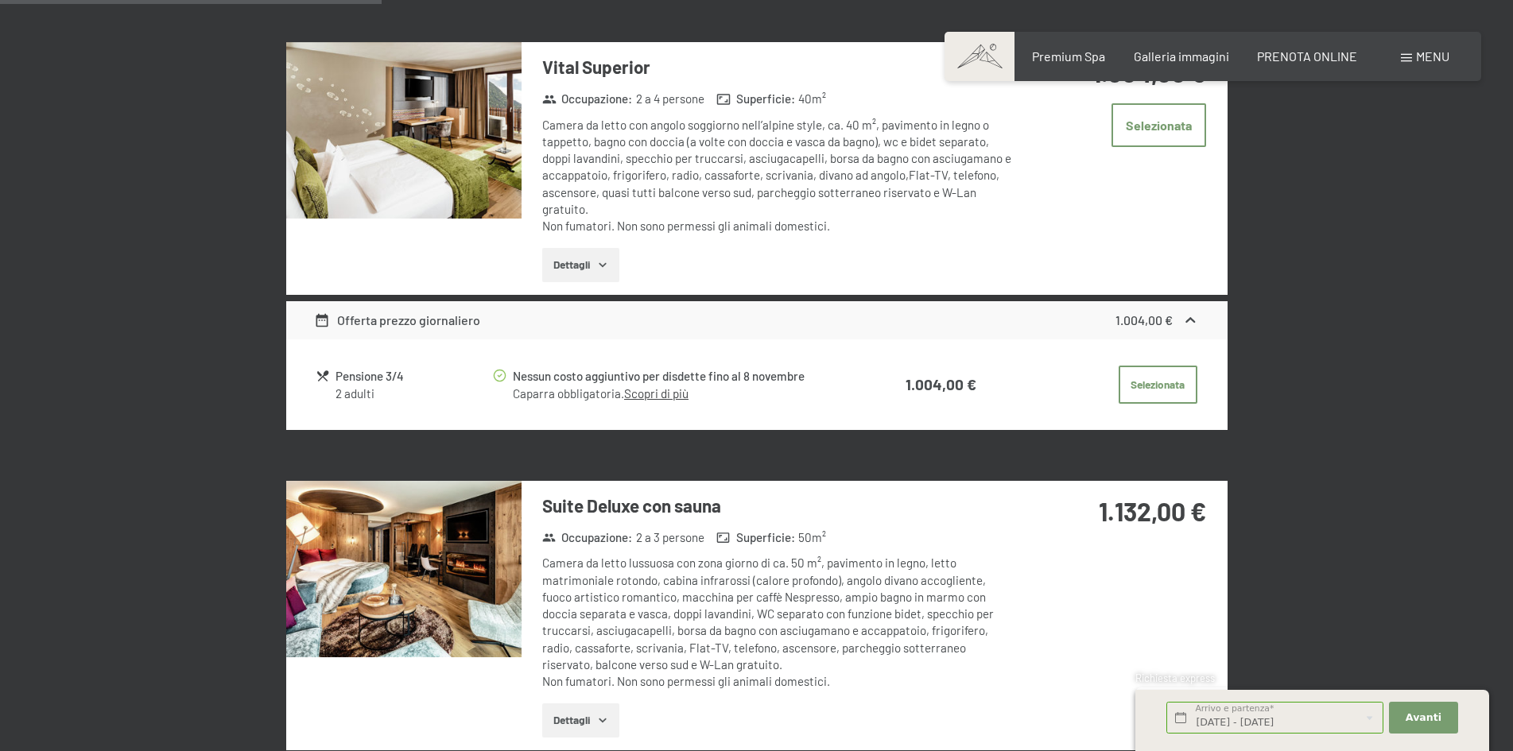
click at [432, 585] on img at bounding box center [403, 569] width 235 height 176
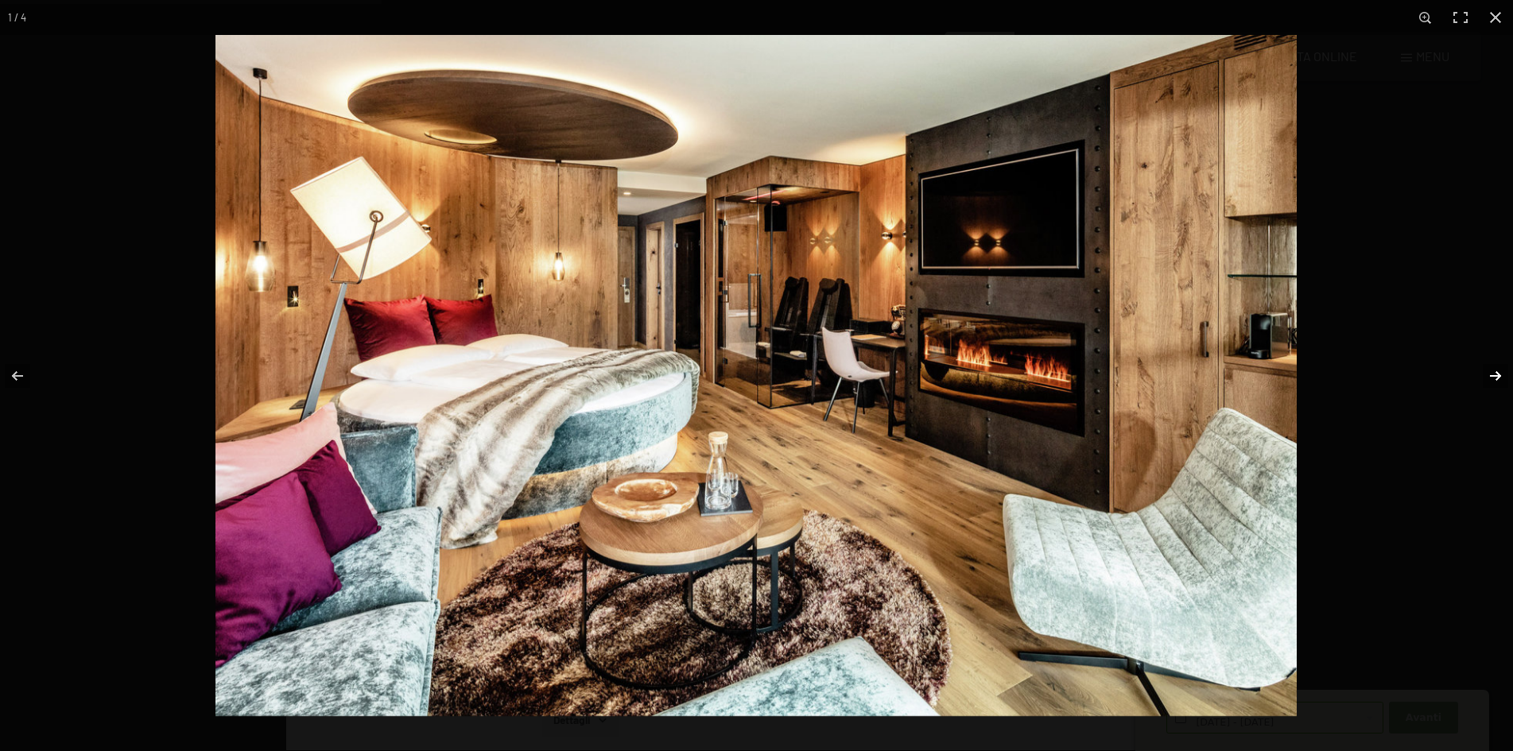
click at [1492, 376] on button "button" at bounding box center [1485, 375] width 56 height 79
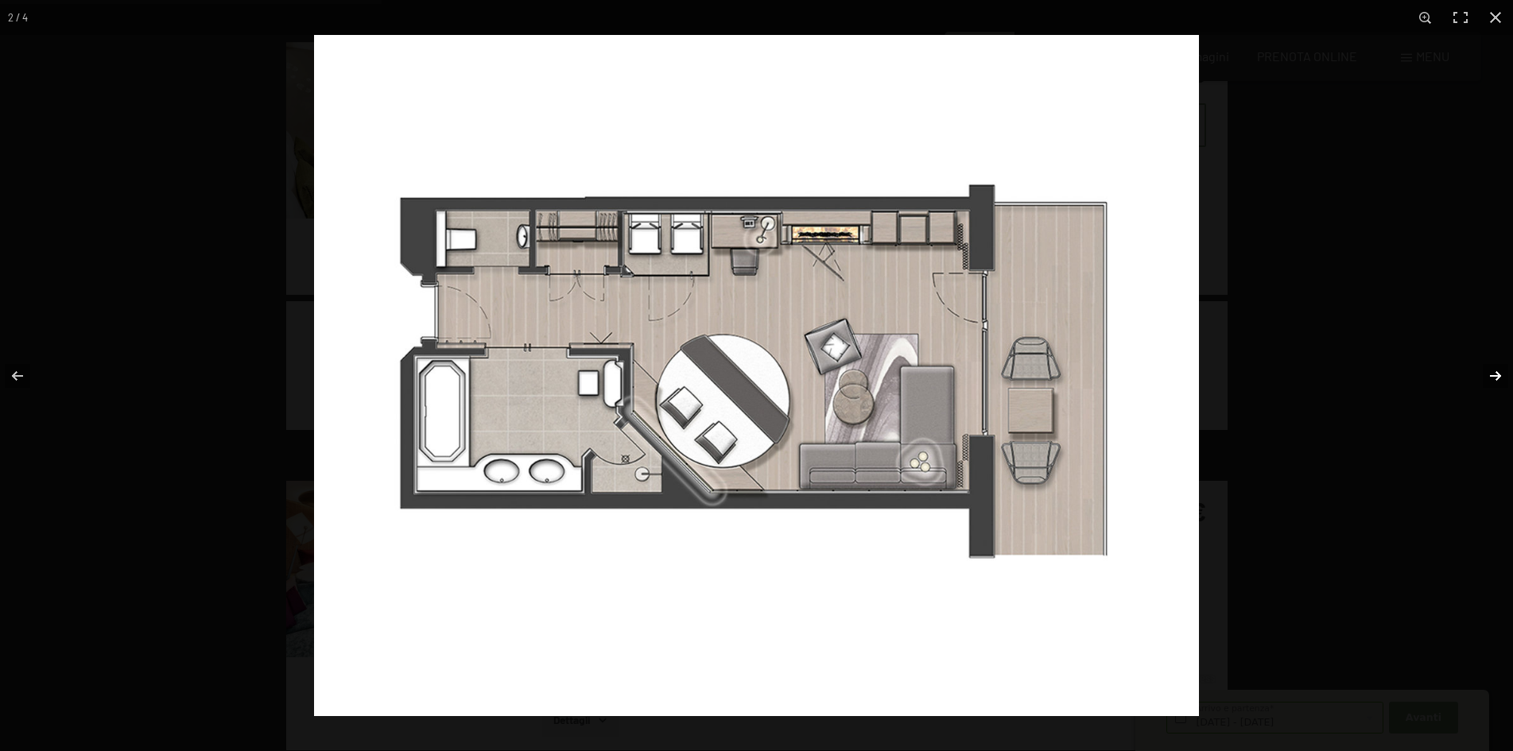
click at [1492, 376] on button "button" at bounding box center [1485, 375] width 56 height 79
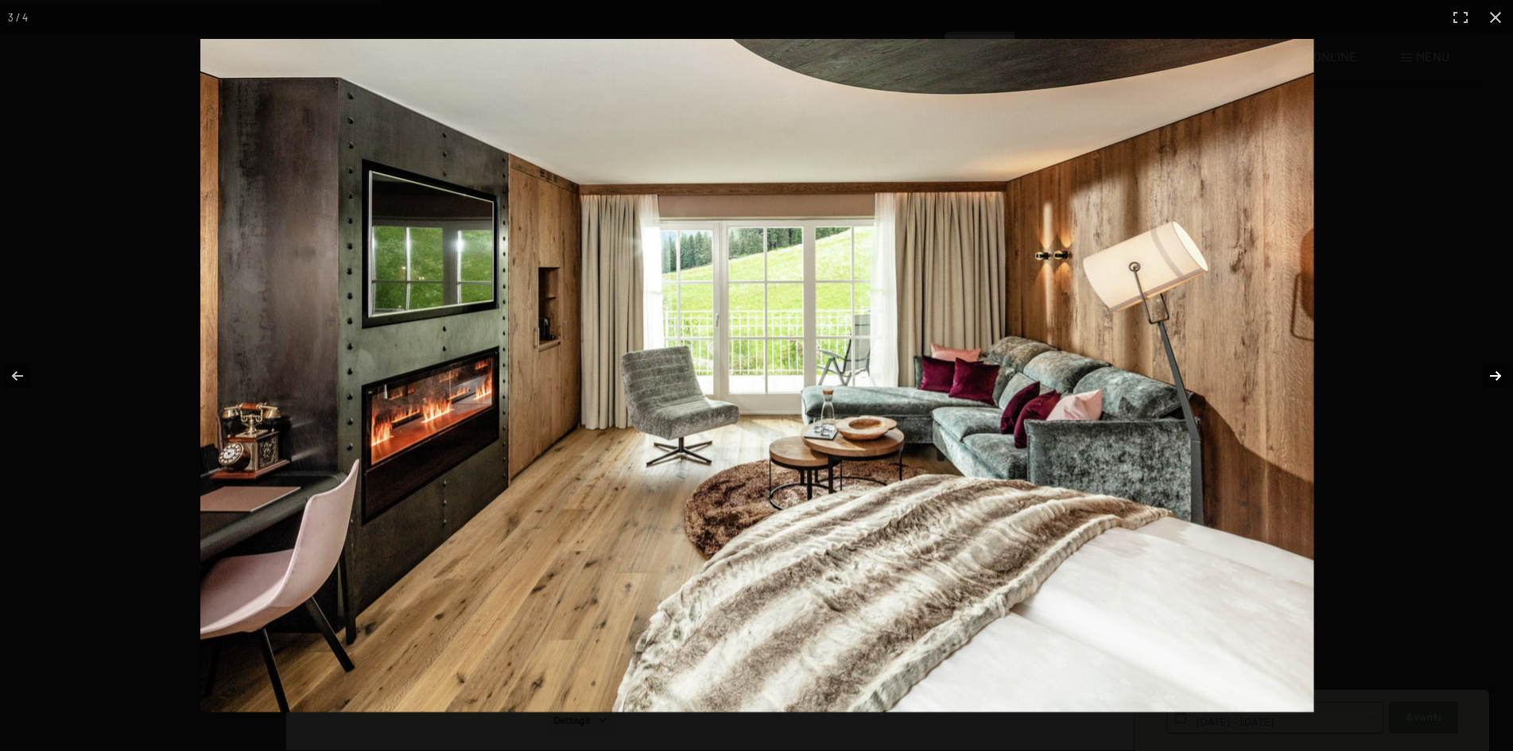
click at [1492, 376] on button "button" at bounding box center [1485, 375] width 56 height 79
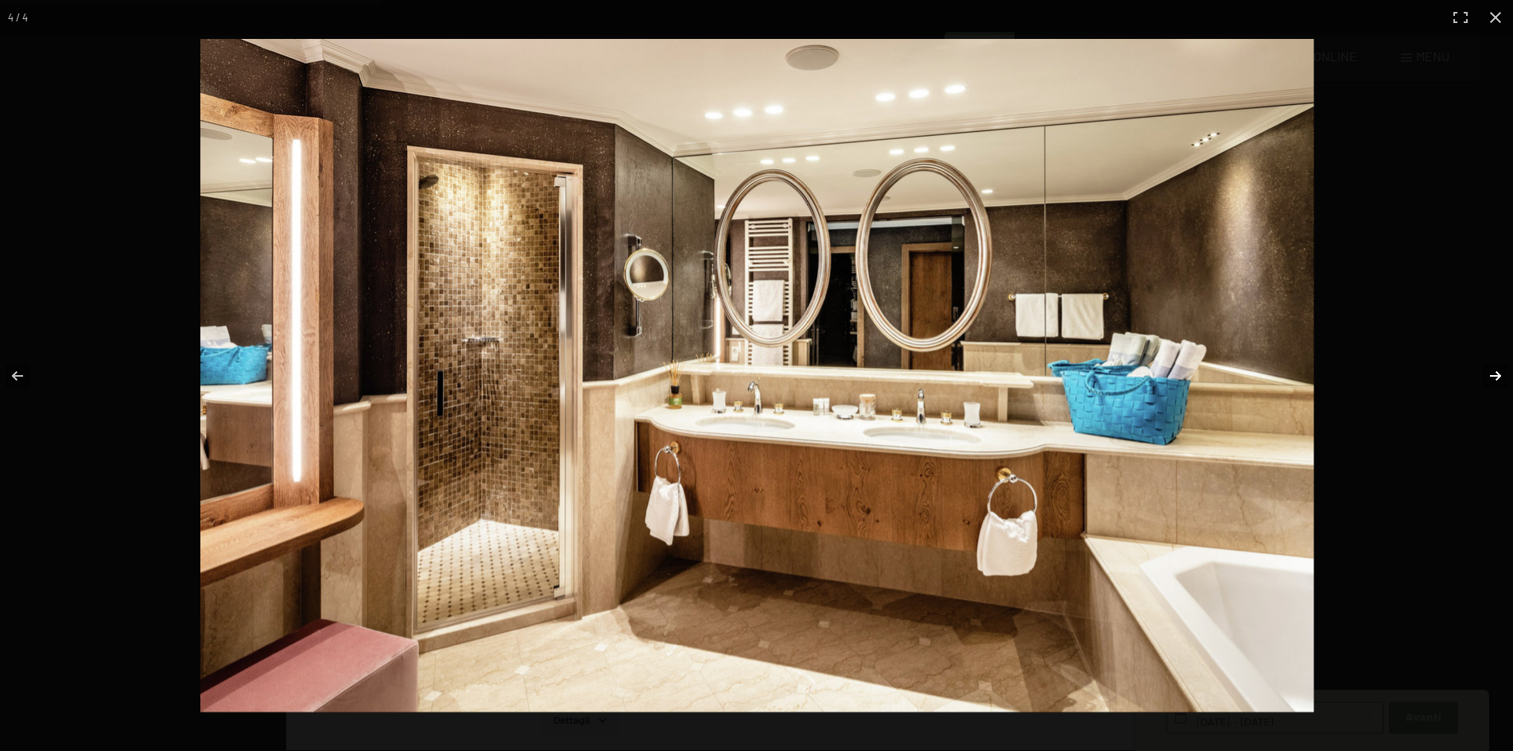
click at [1492, 376] on button "button" at bounding box center [1485, 375] width 56 height 79
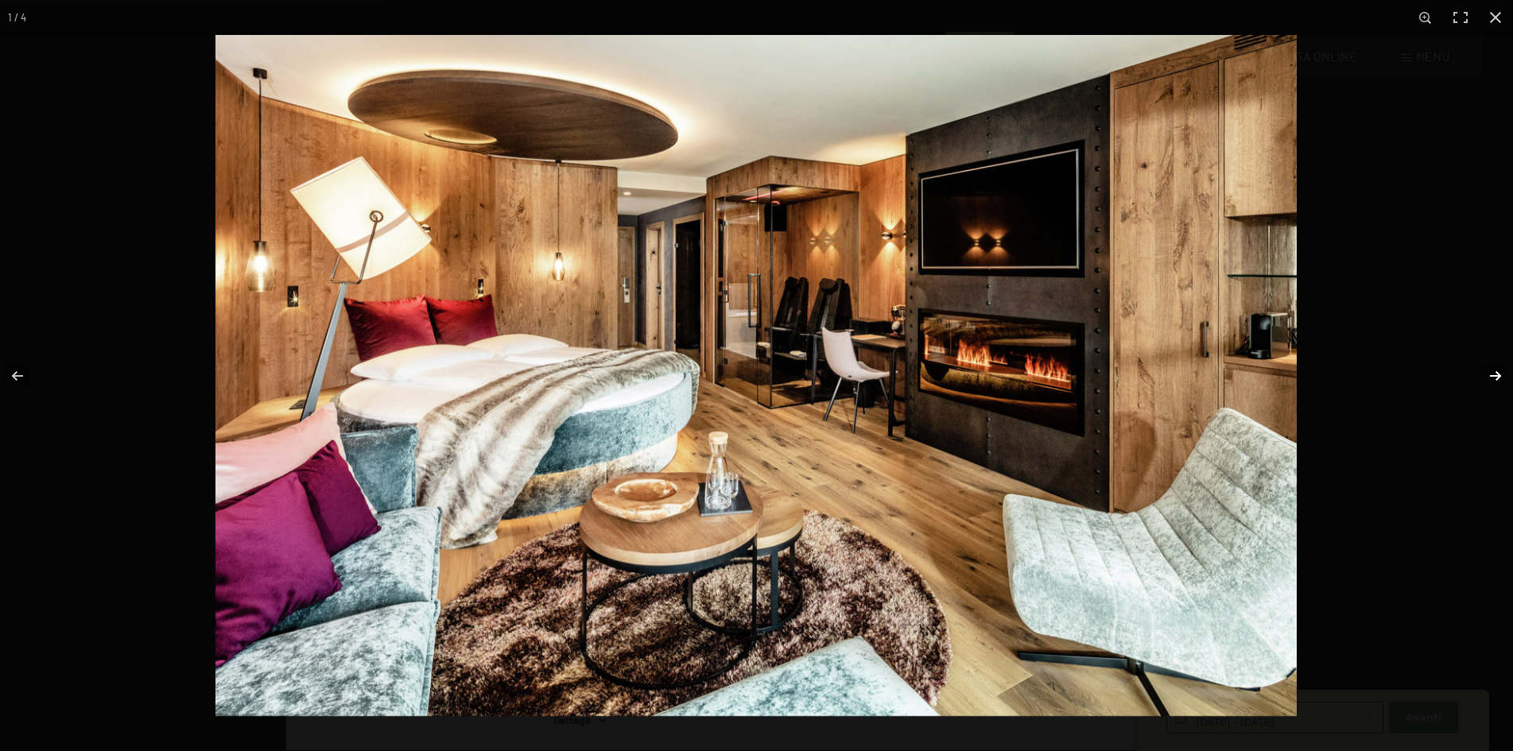
click at [1492, 376] on button "button" at bounding box center [1485, 375] width 56 height 79
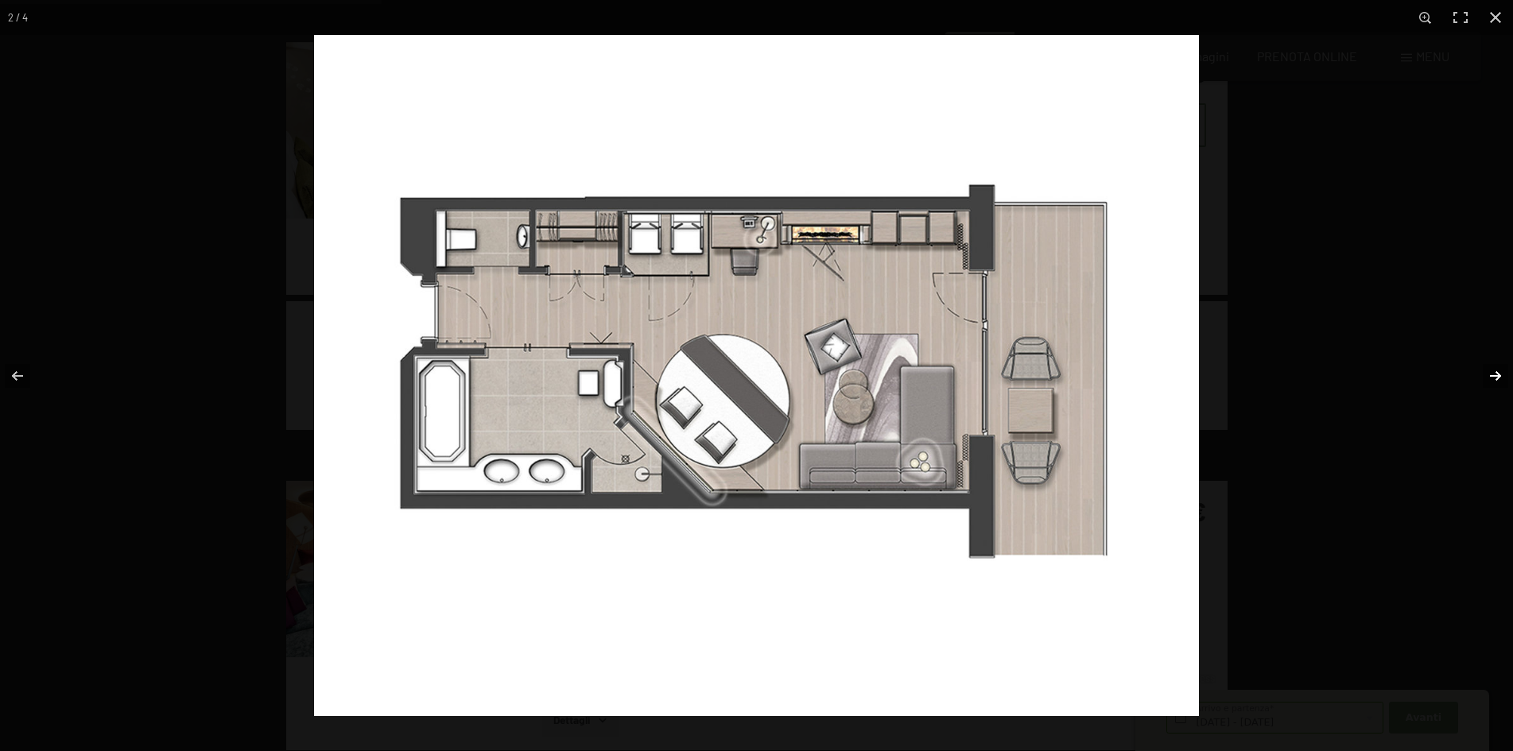
click at [1492, 376] on button "button" at bounding box center [1485, 375] width 56 height 79
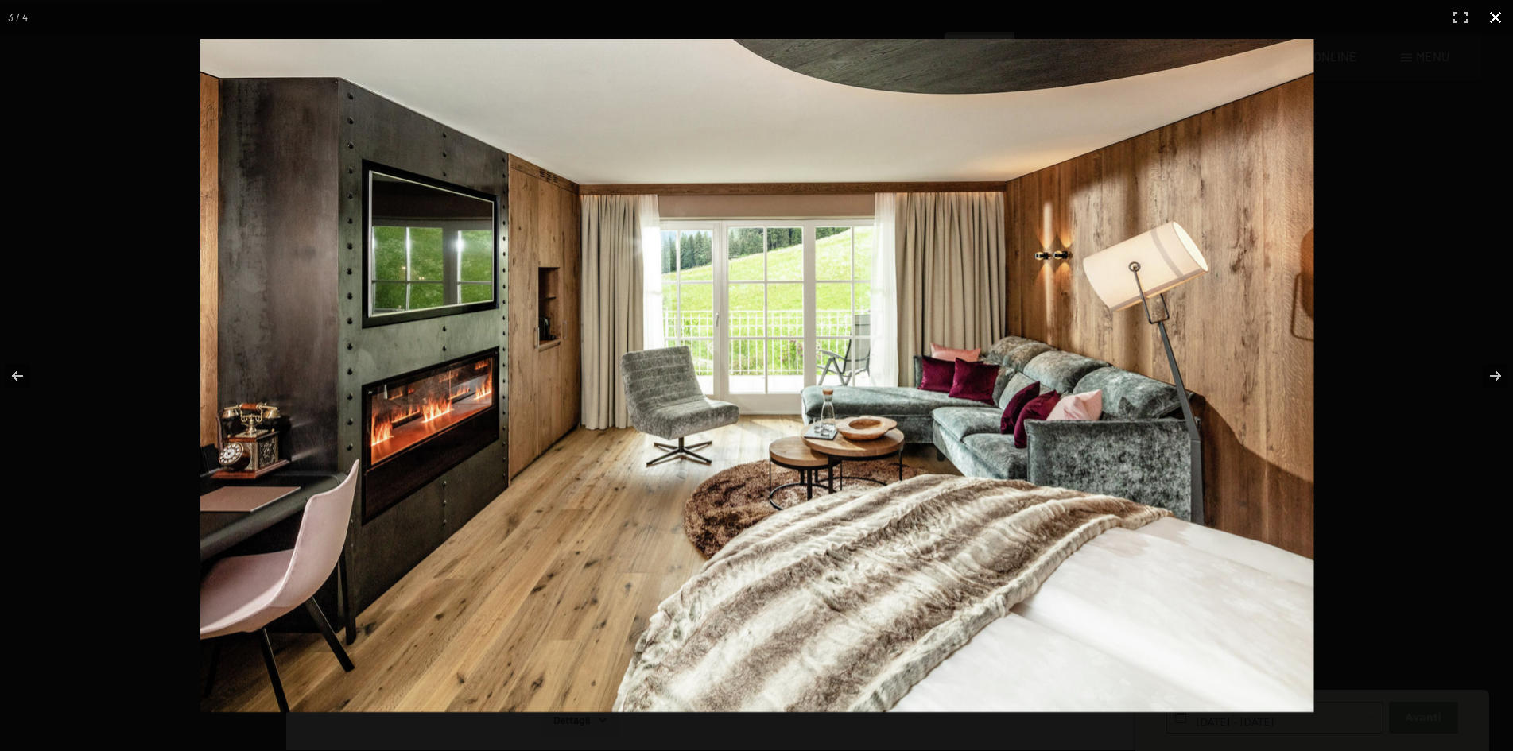
click at [1497, 18] on button "button" at bounding box center [1495, 17] width 35 height 35
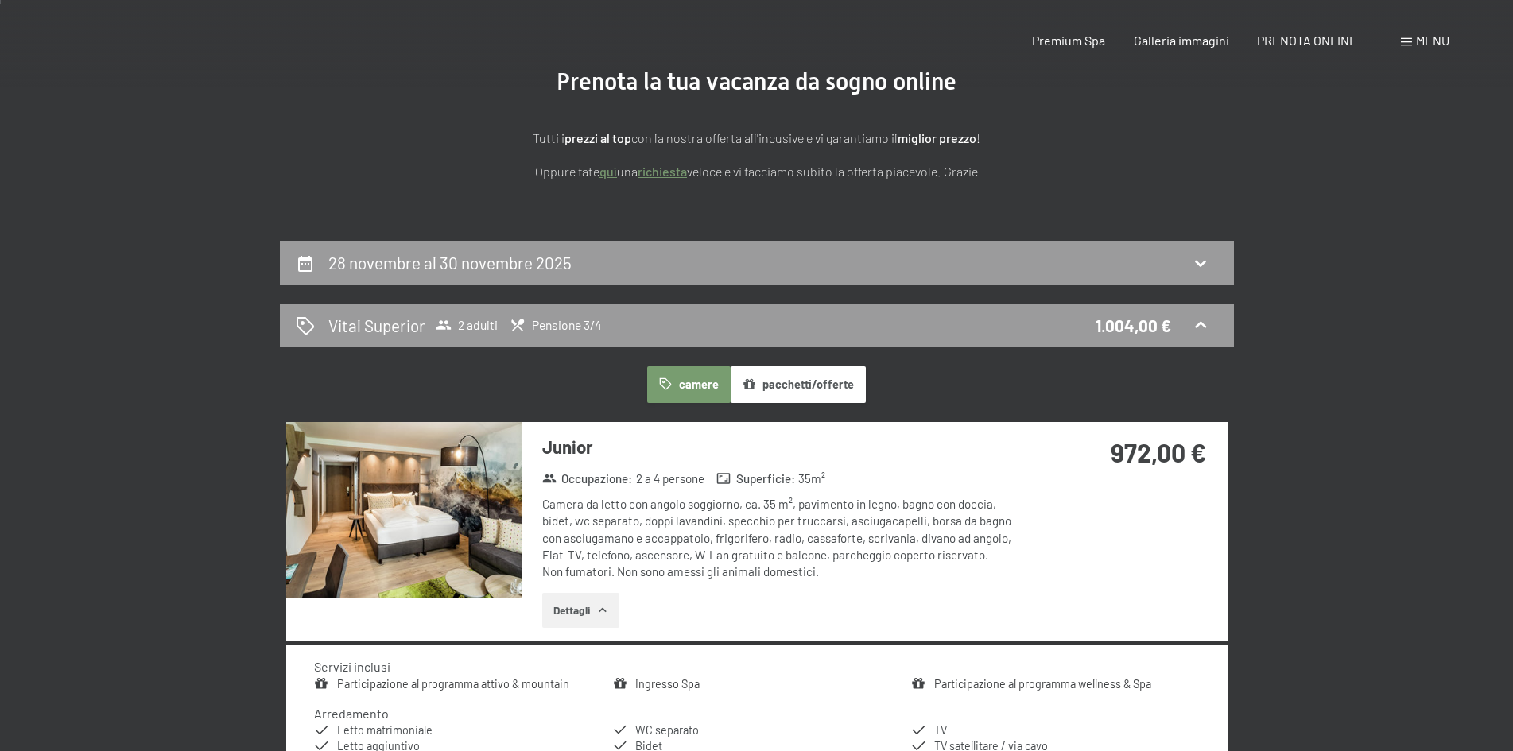
scroll to position [0, 0]
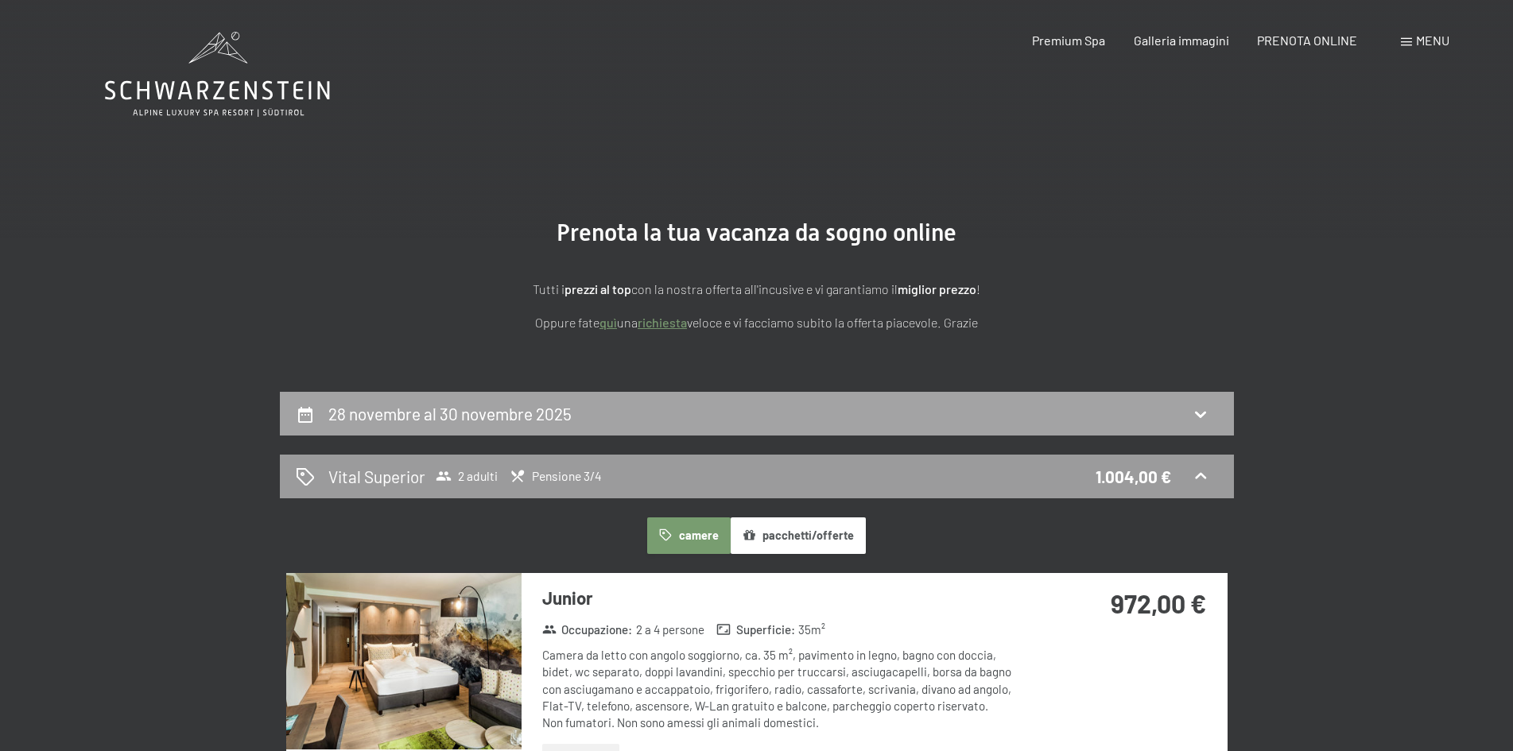
click at [1203, 417] on icon at bounding box center [1200, 414] width 19 height 19
select select "2025-11-01"
select select "2025-12-01"
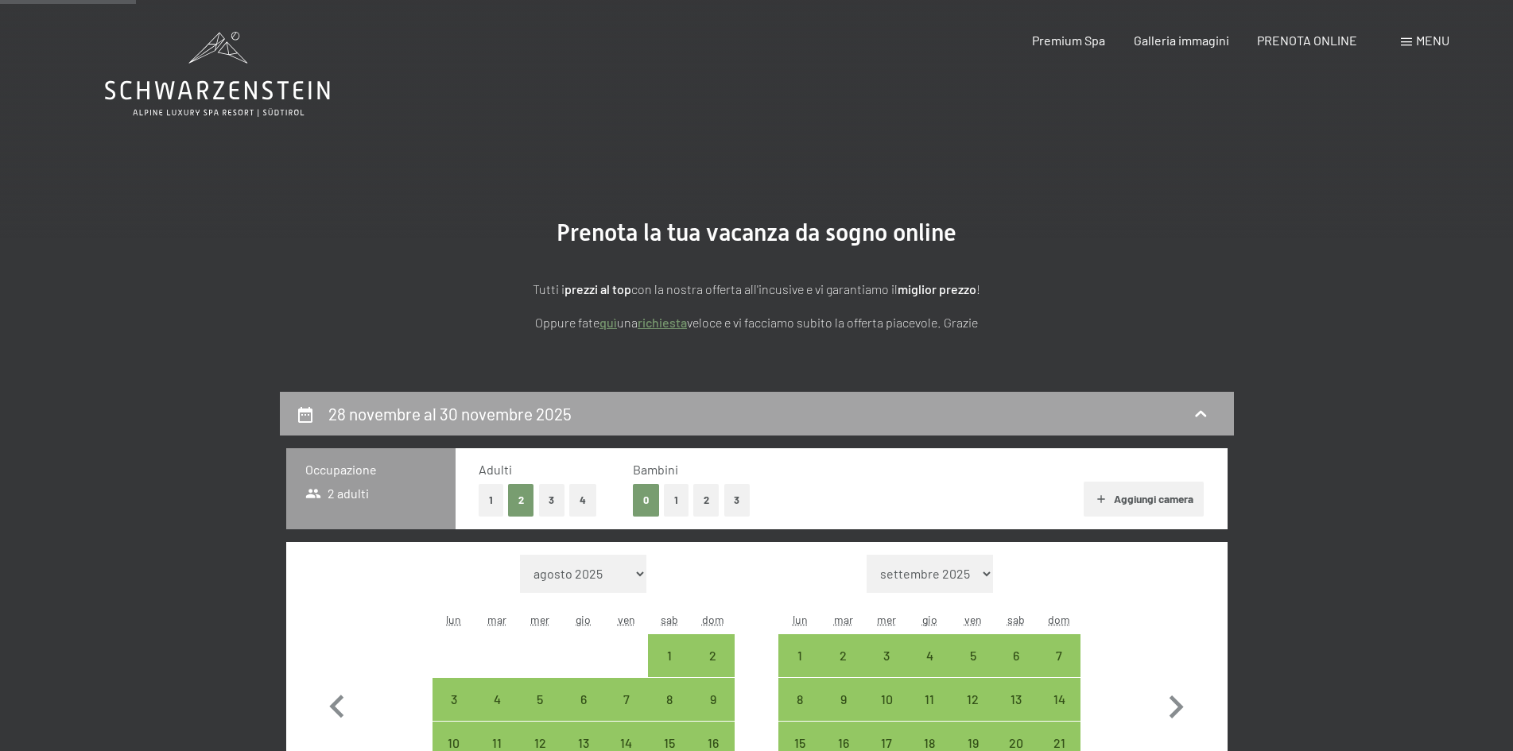
scroll to position [392, 0]
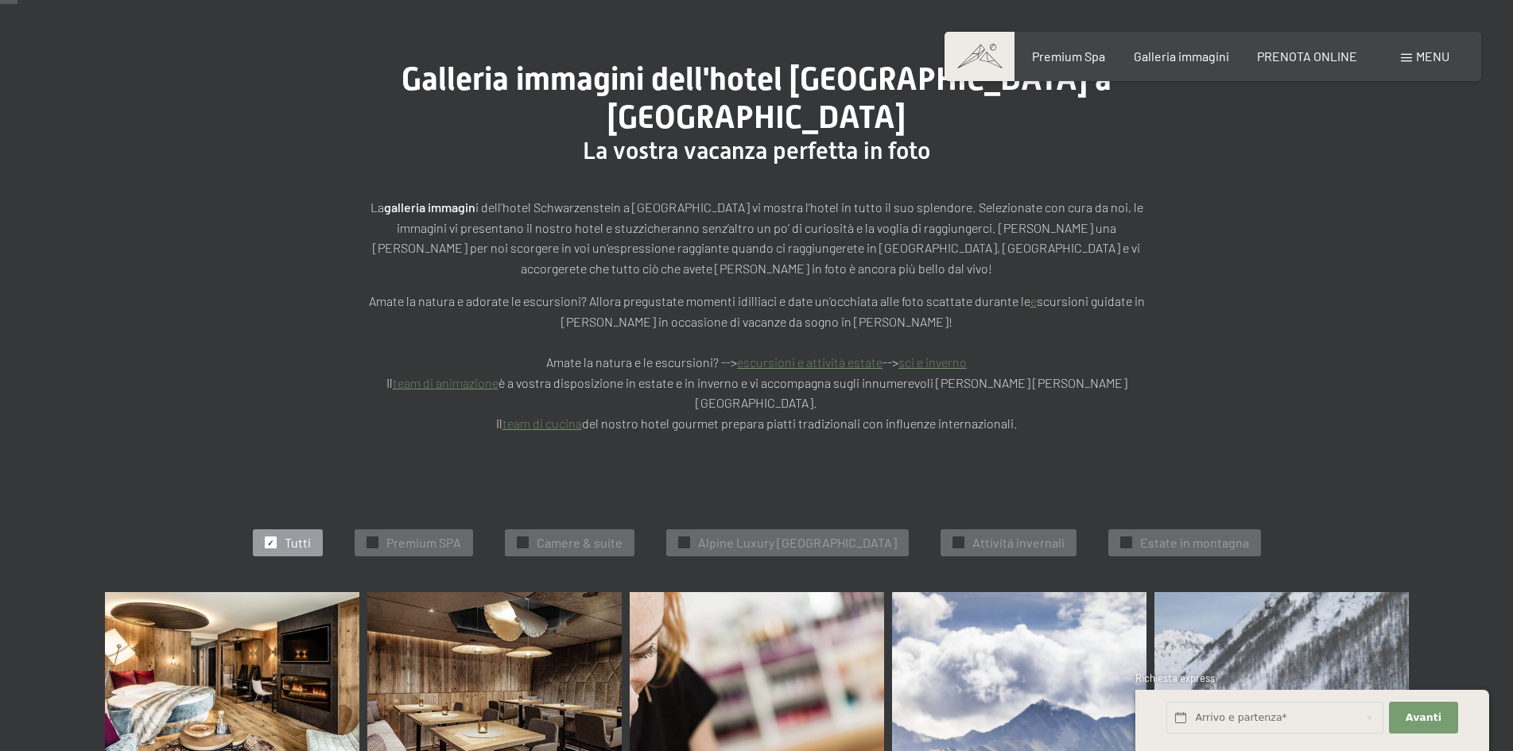
scroll to position [238, 0]
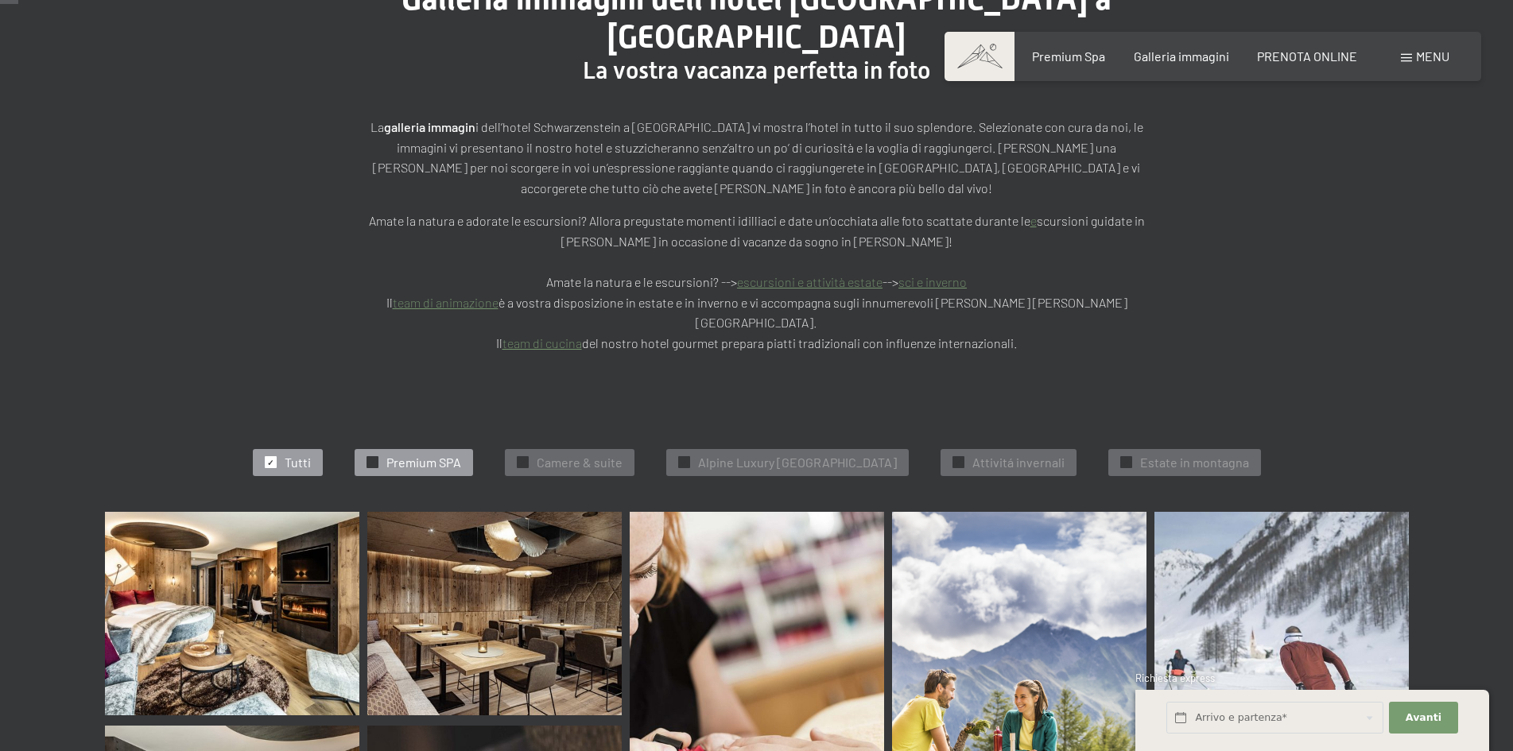
click at [366, 456] on div at bounding box center [372, 462] width 12 height 12
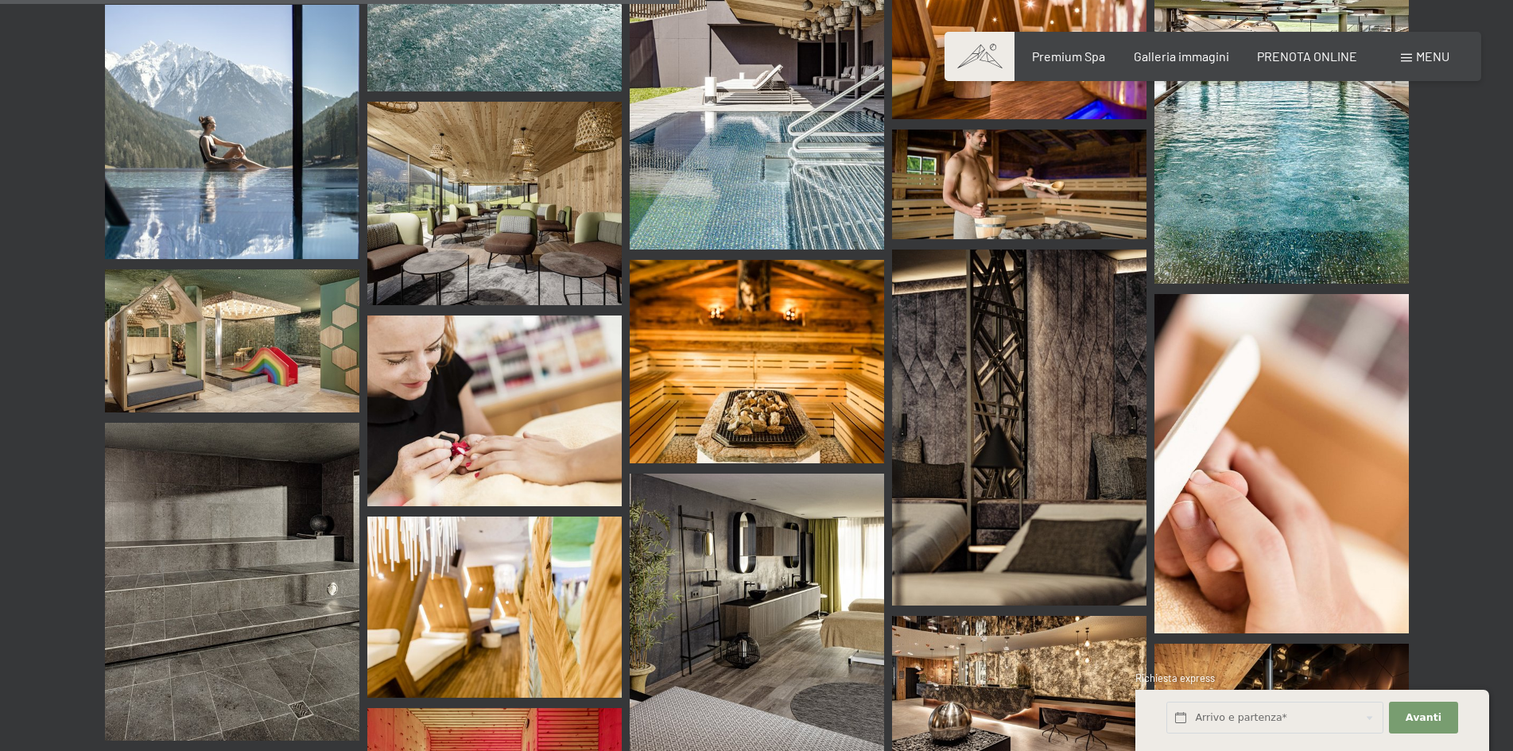
scroll to position [1514, 0]
